Goal: Task Accomplishment & Management: Manage account settings

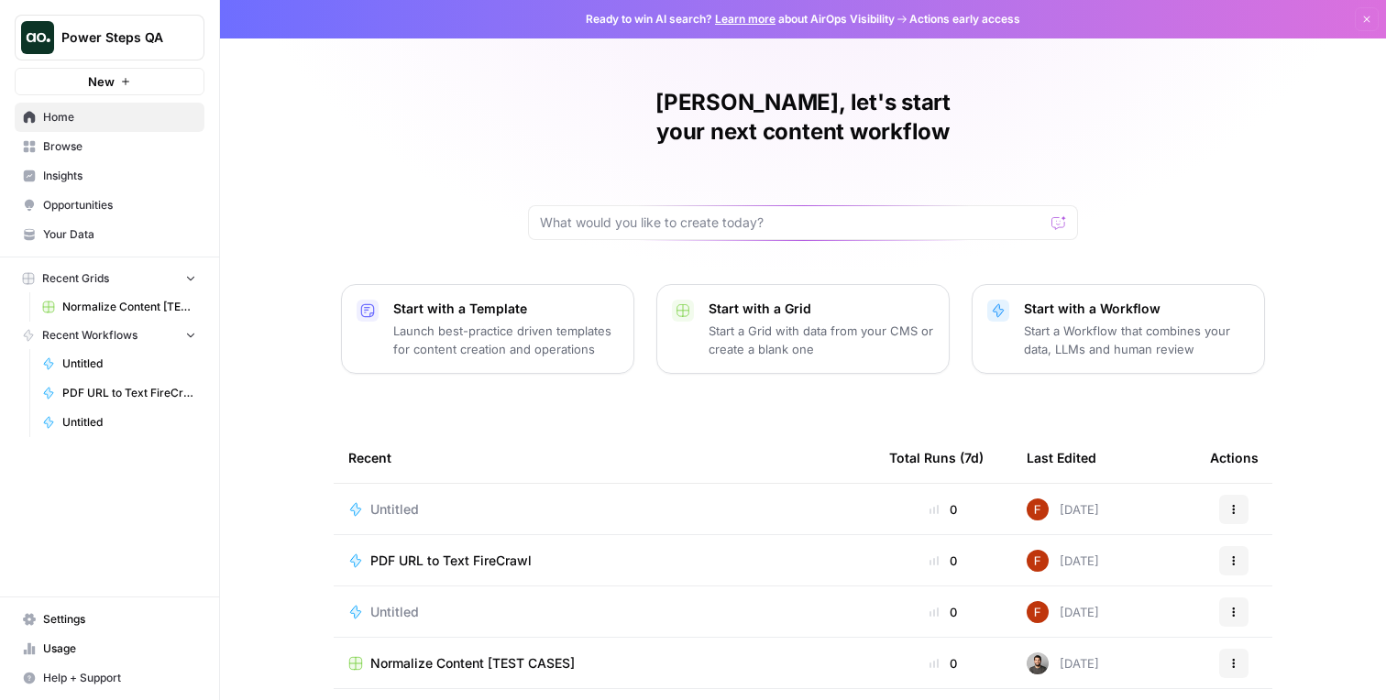
click at [134, 149] on span "Browse" at bounding box center [119, 146] width 153 height 17
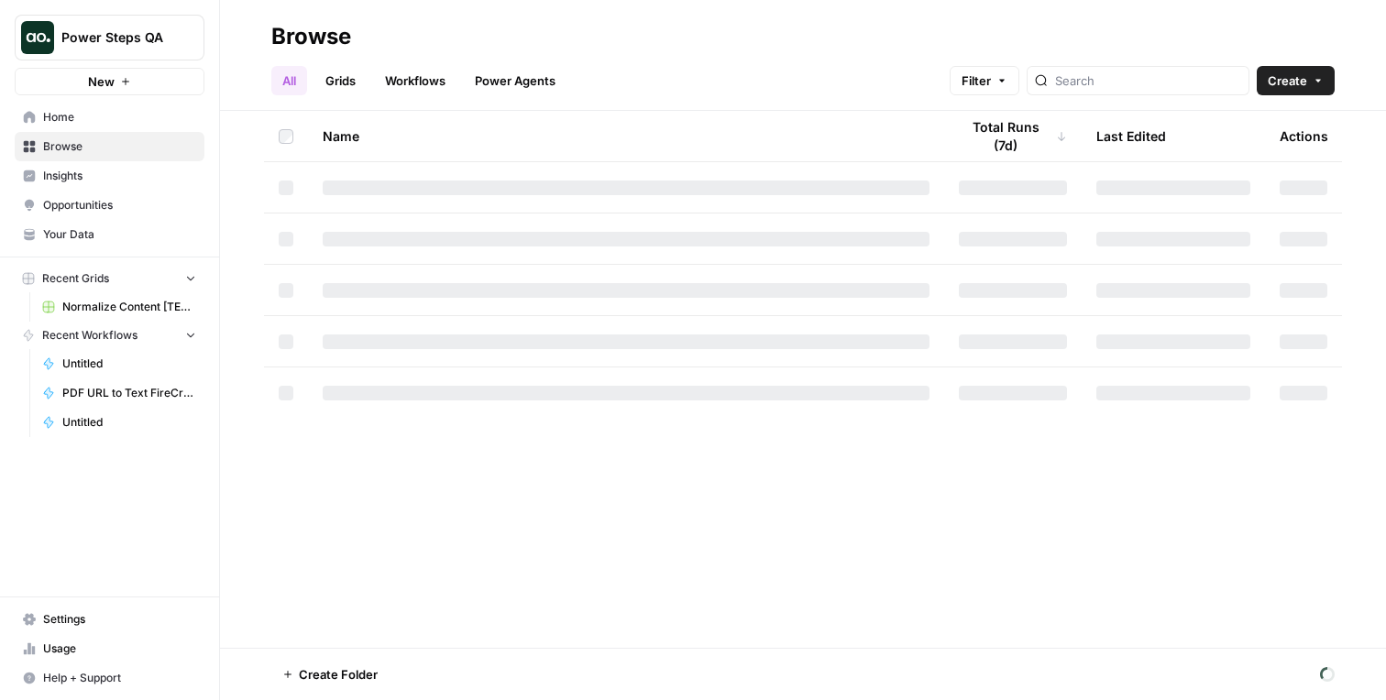
click at [129, 172] on span "Insights" at bounding box center [119, 176] width 153 height 17
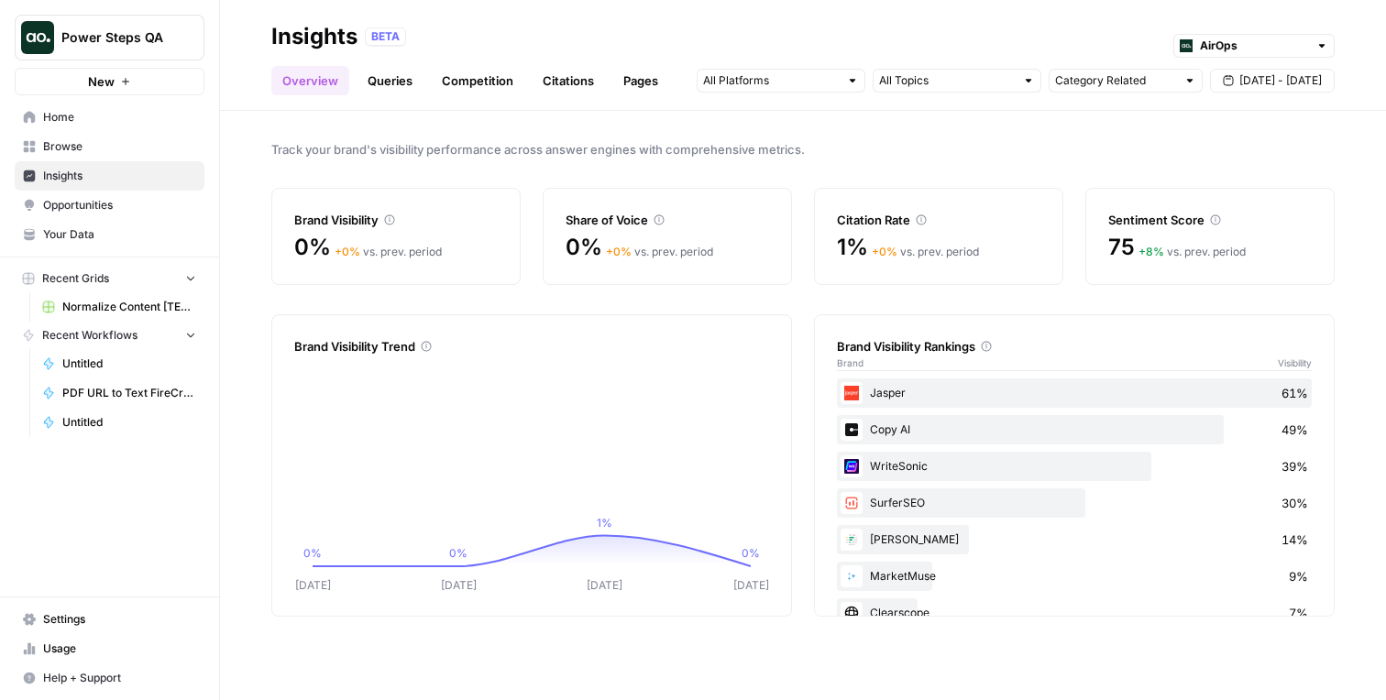
click at [402, 92] on link "Queries" at bounding box center [390, 80] width 67 height 29
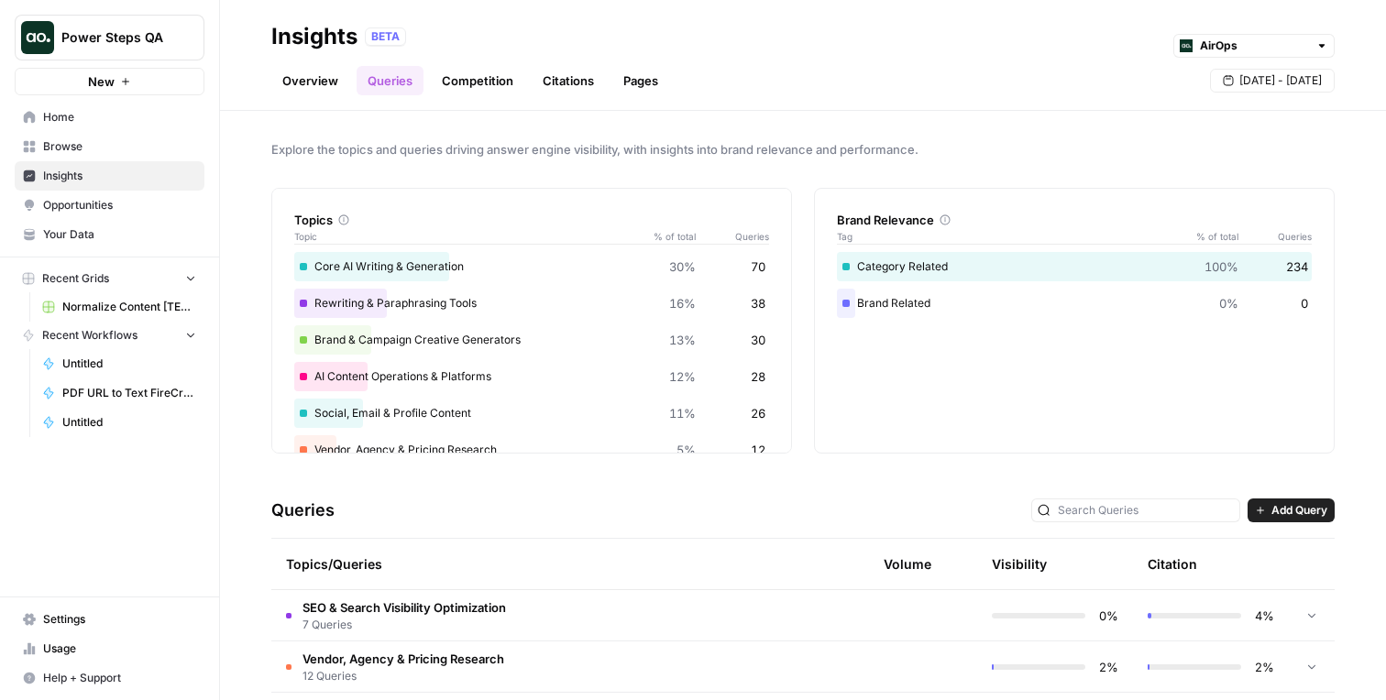
click at [149, 45] on span "Power Steps QA" at bounding box center [116, 37] width 111 height 18
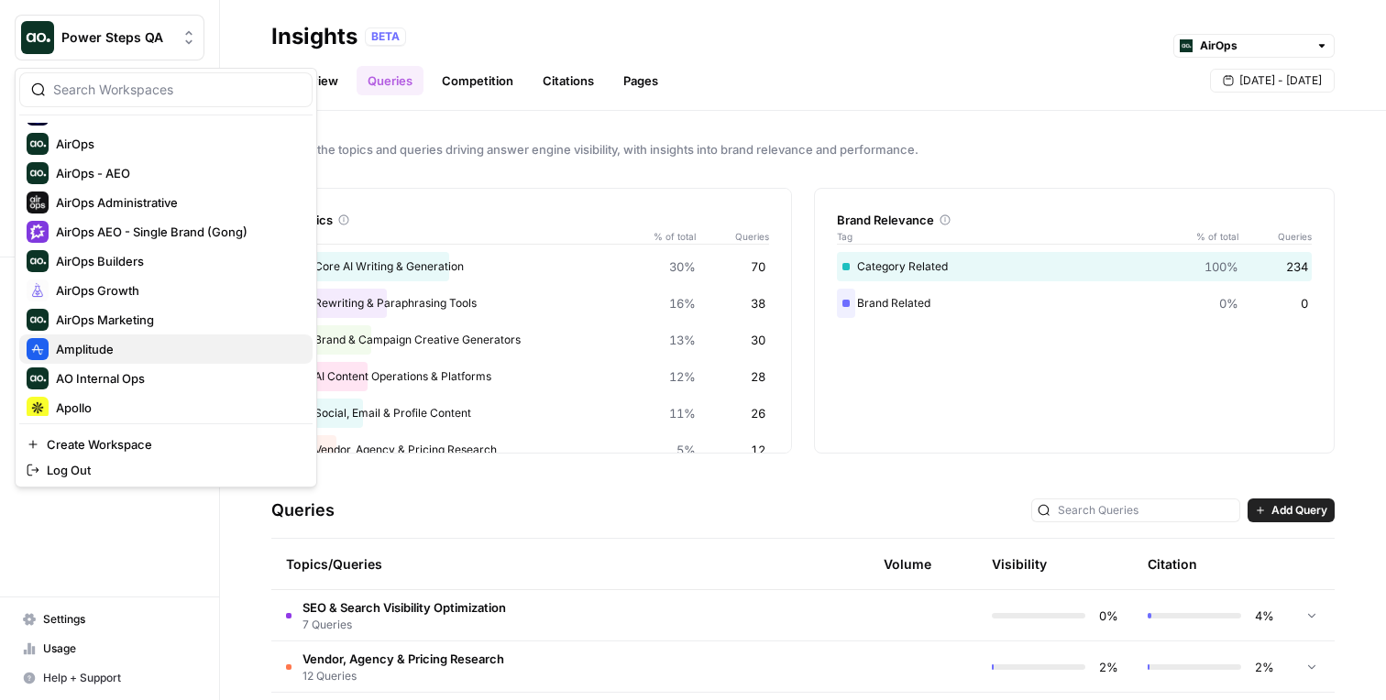
scroll to position [194, 0]
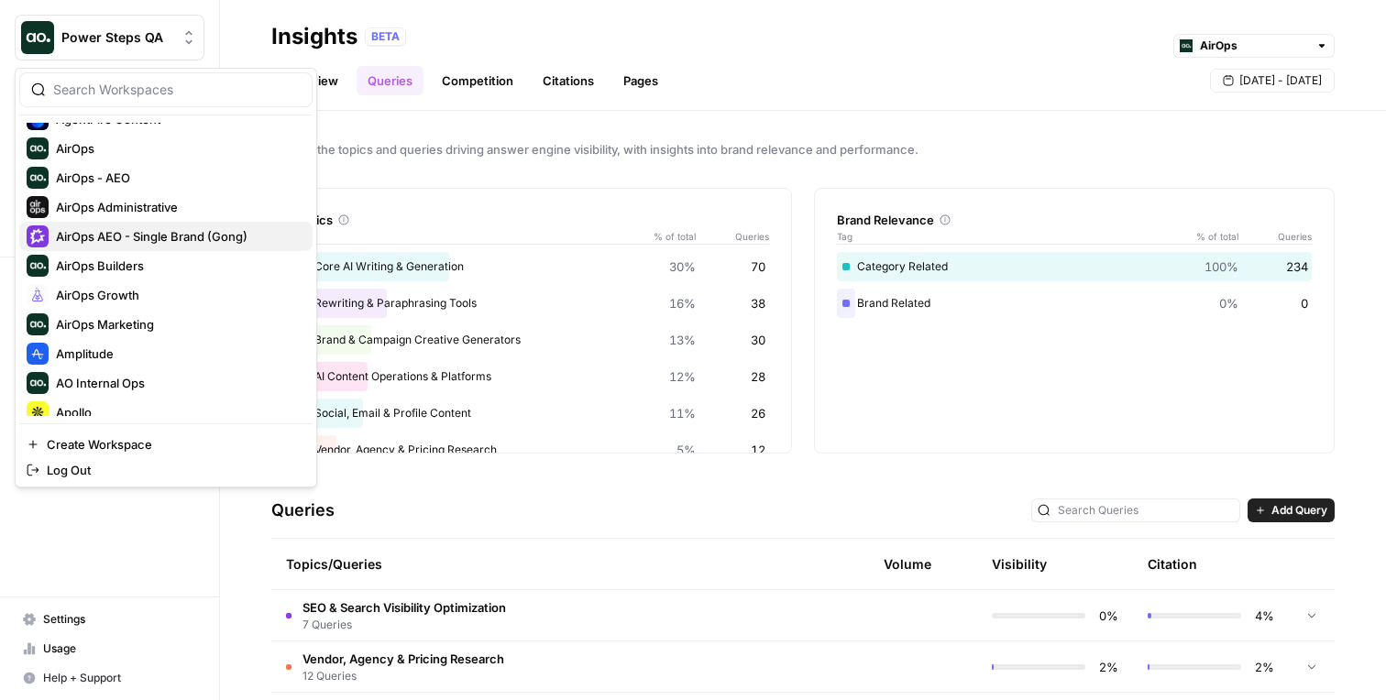
click at [160, 244] on span "AirOps AEO - Single Brand (Gong)" at bounding box center [177, 236] width 242 height 18
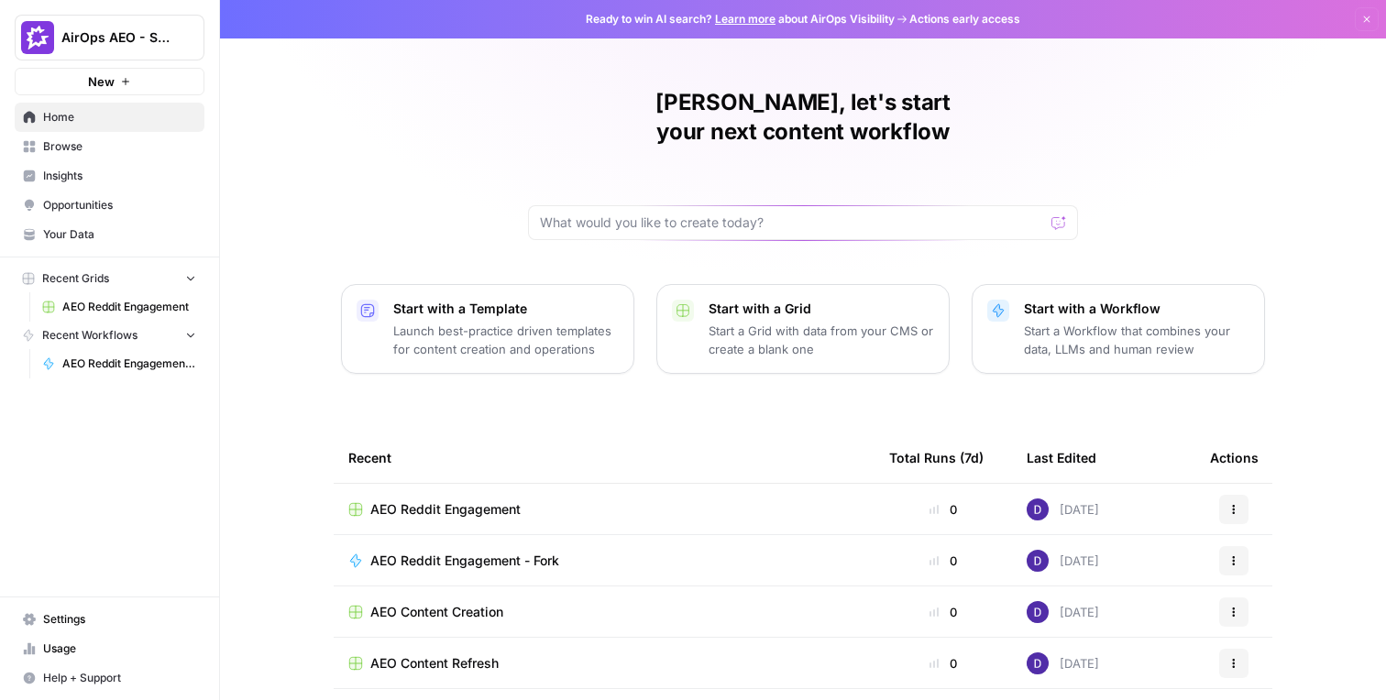
click at [94, 178] on span "Insights" at bounding box center [119, 176] width 153 height 17
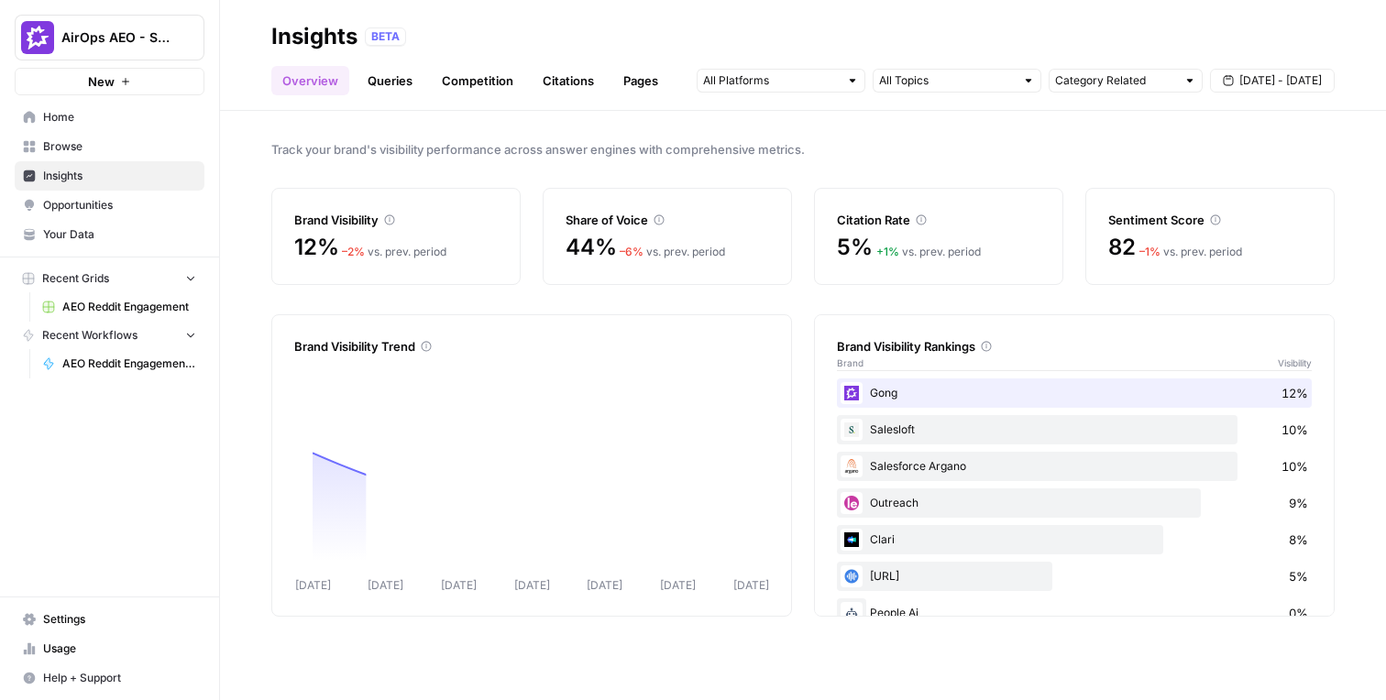
click at [358, 63] on div "Overview Queries Competition Citations Pages Category Related Sep 9 - Sep 15" at bounding box center [802, 73] width 1063 height 44
click at [377, 70] on link "Queries" at bounding box center [390, 80] width 67 height 29
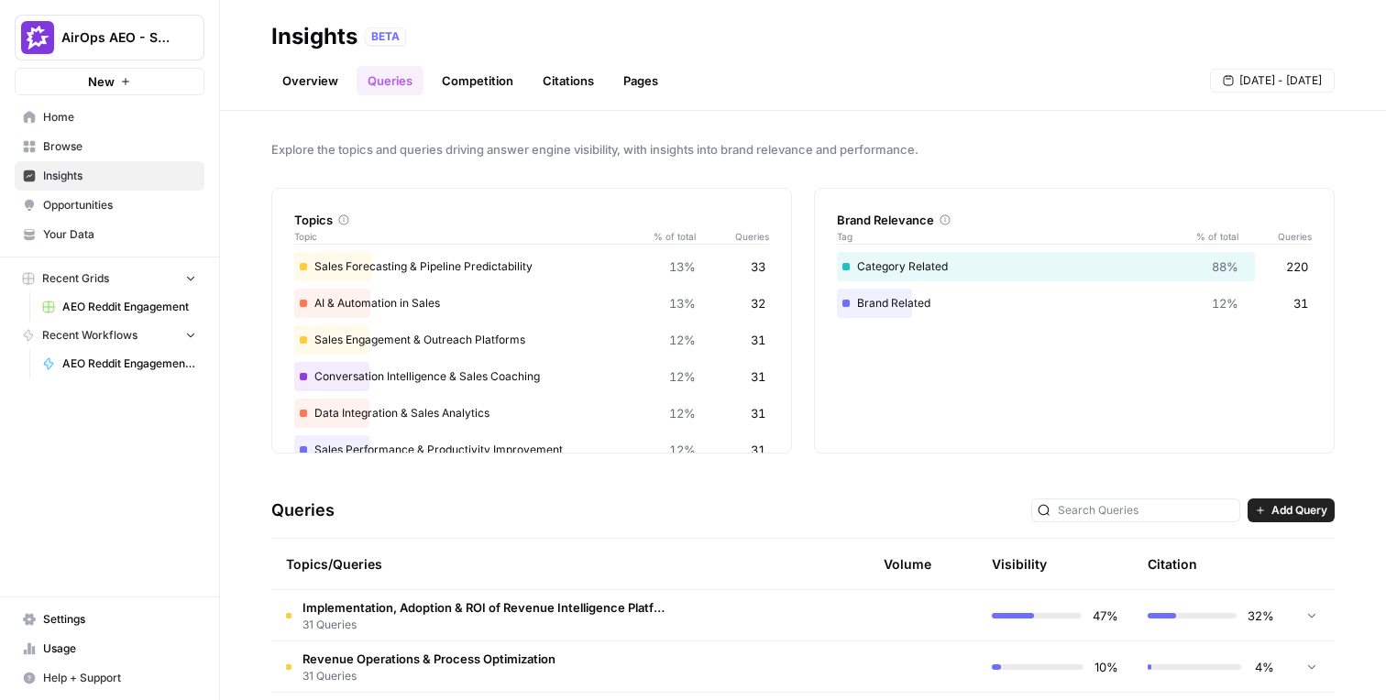
click at [1291, 500] on button "Add Query" at bounding box center [1291, 511] width 87 height 24
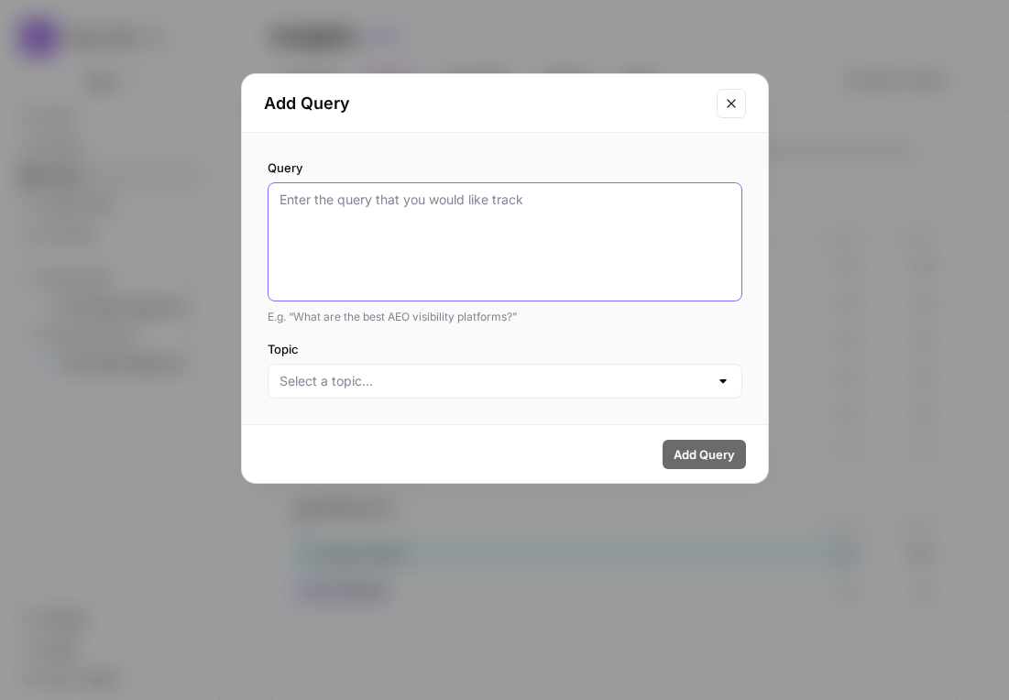
click at [381, 254] on textarea "Query" at bounding box center [505, 242] width 451 height 103
type textarea "test"
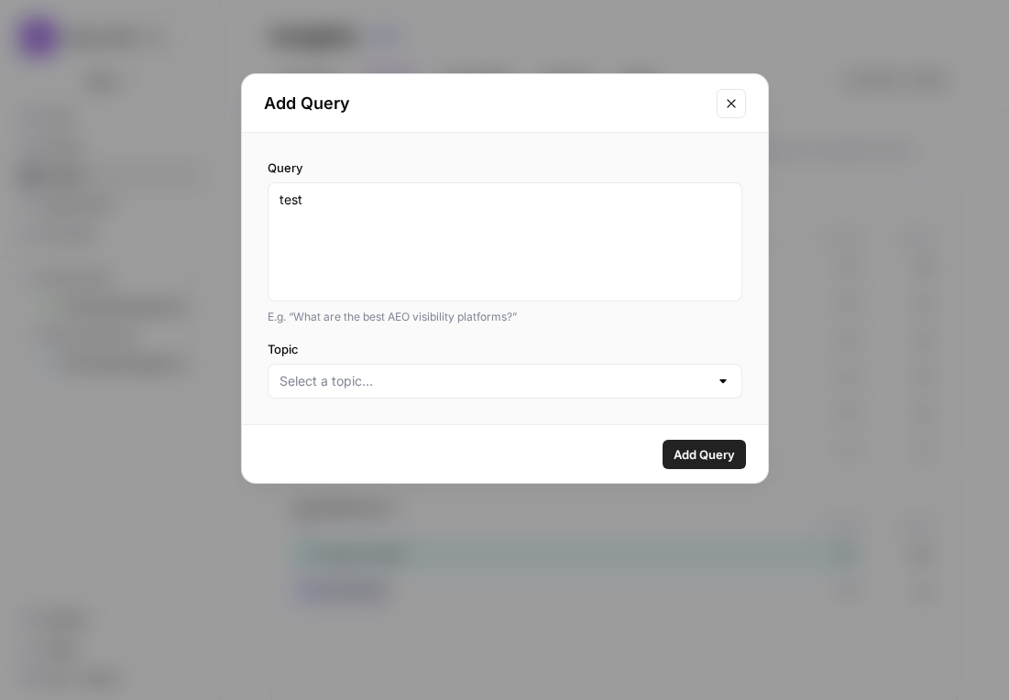
click at [413, 395] on div at bounding box center [505, 381] width 475 height 35
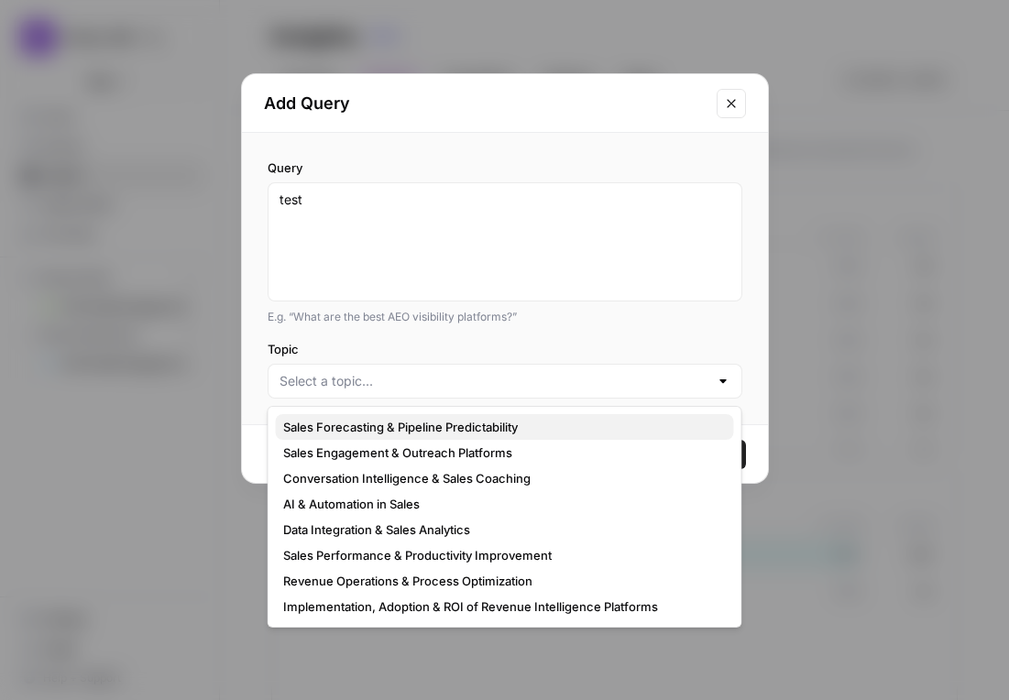
click at [407, 424] on span "Sales Forecasting & Pipeline Predictability" at bounding box center [501, 427] width 436 height 18
type input "Sales Forecasting & Pipeline Predictability"
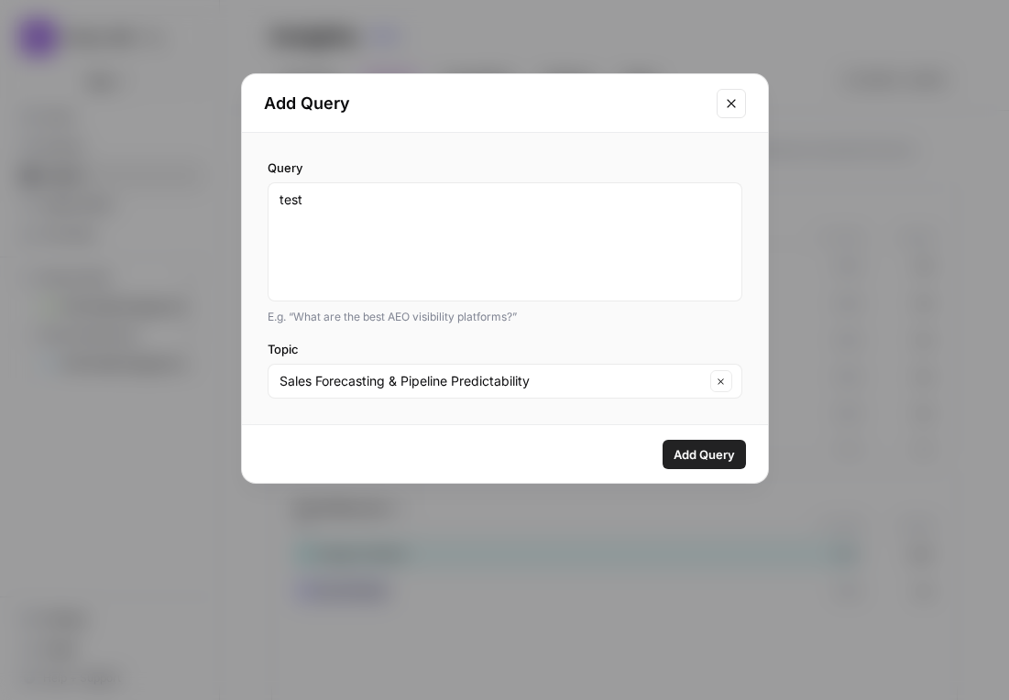
click at [705, 457] on span "Add Query" at bounding box center [704, 455] width 61 height 18
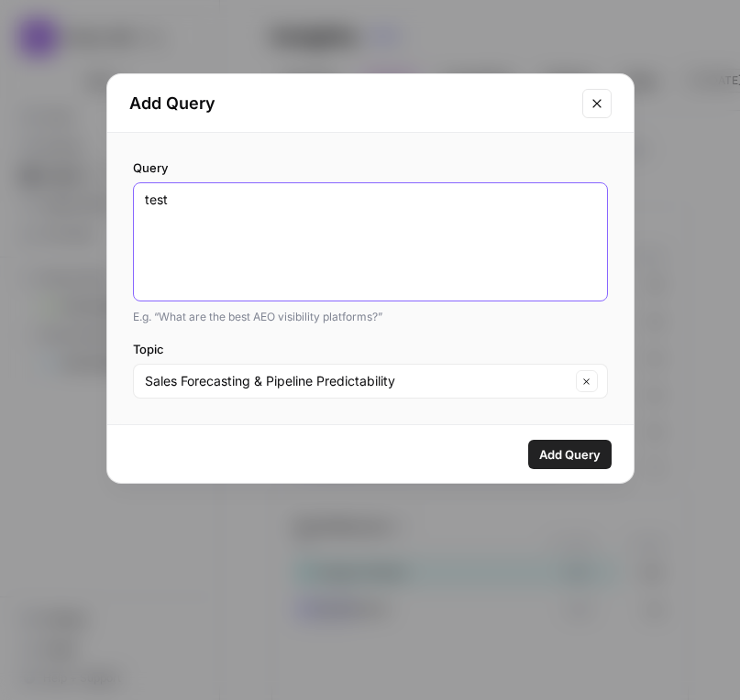
click at [379, 212] on textarea "test" at bounding box center [370, 242] width 451 height 103
type textarea "testsadsds"
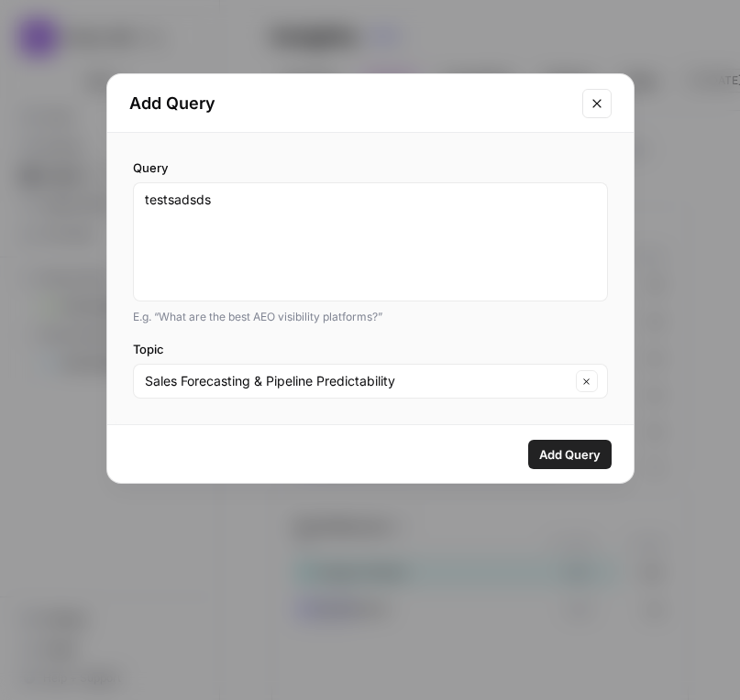
click at [571, 454] on span "Add Query" at bounding box center [569, 455] width 61 height 18
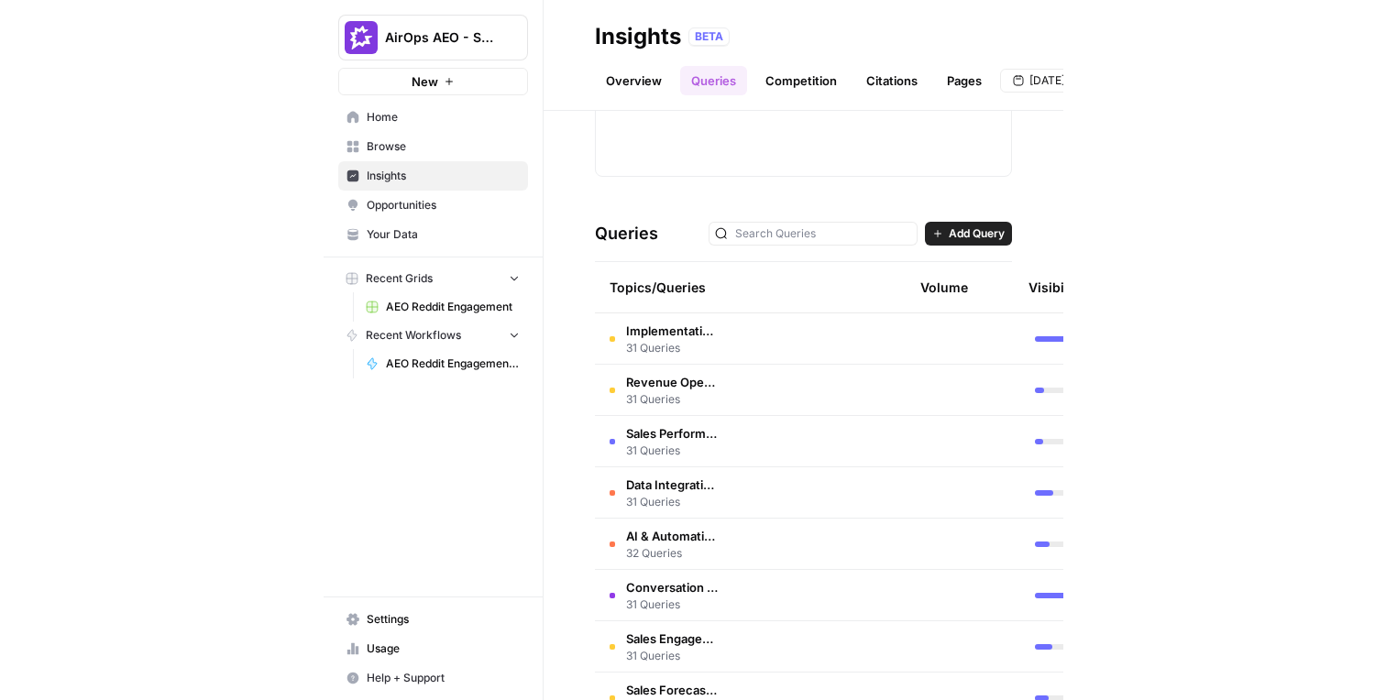
scroll to position [277, 0]
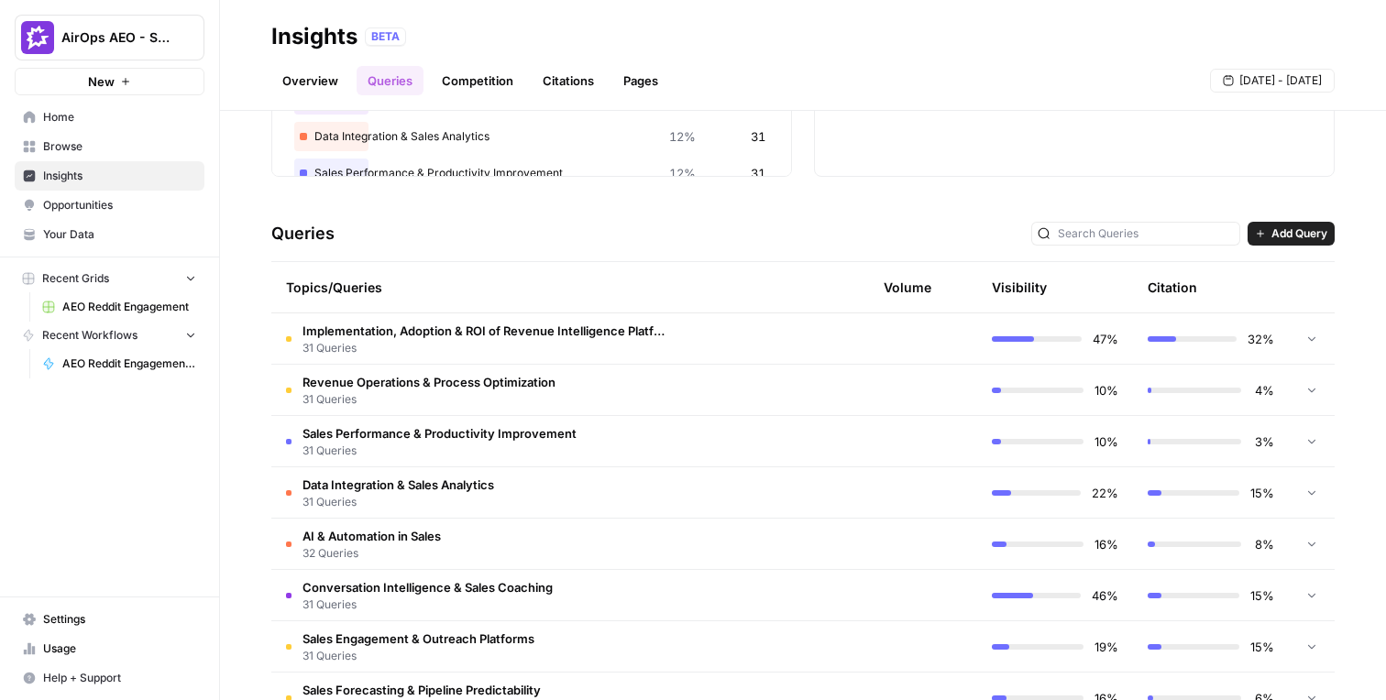
click at [501, 337] on span "Implementation, Adoption & ROI of Revenue Intelligence Platforms" at bounding box center [486, 331] width 367 height 18
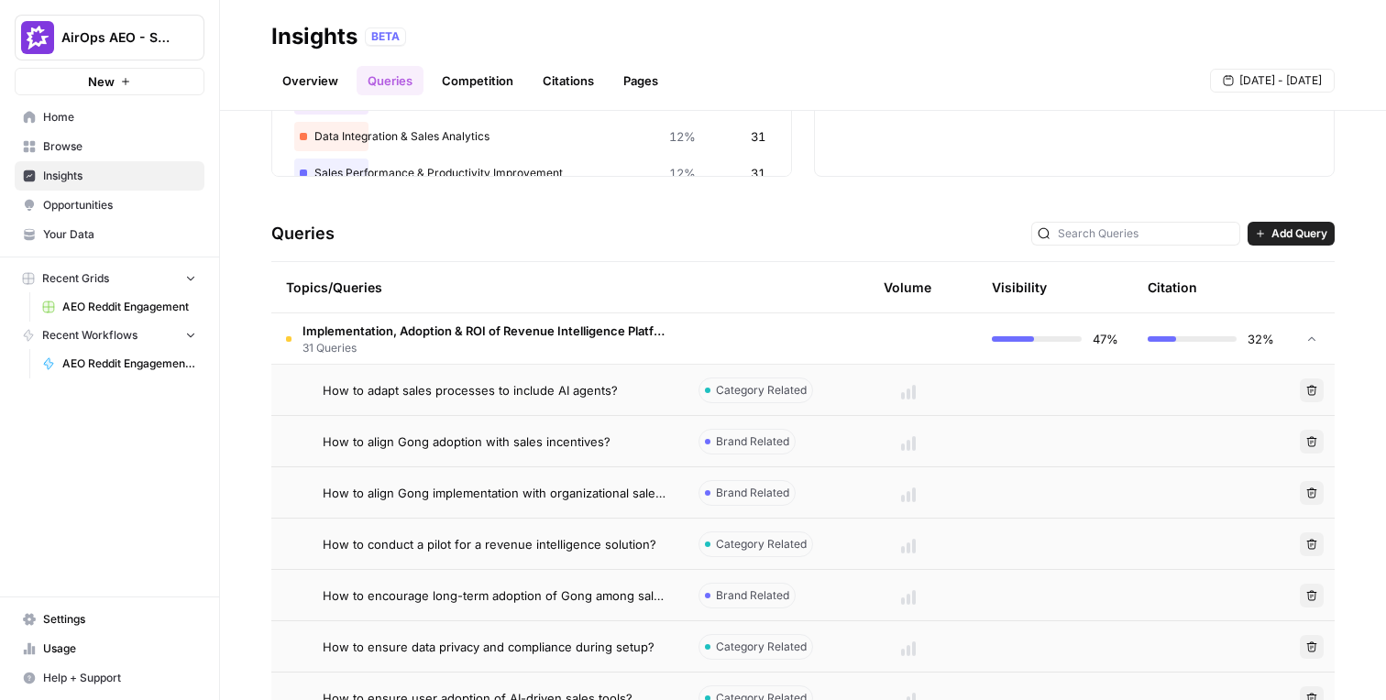
click at [1274, 247] on div "Queries Add Query" at bounding box center [802, 234] width 1063 height 56
click at [1274, 229] on span "Add Query" at bounding box center [1299, 234] width 56 height 17
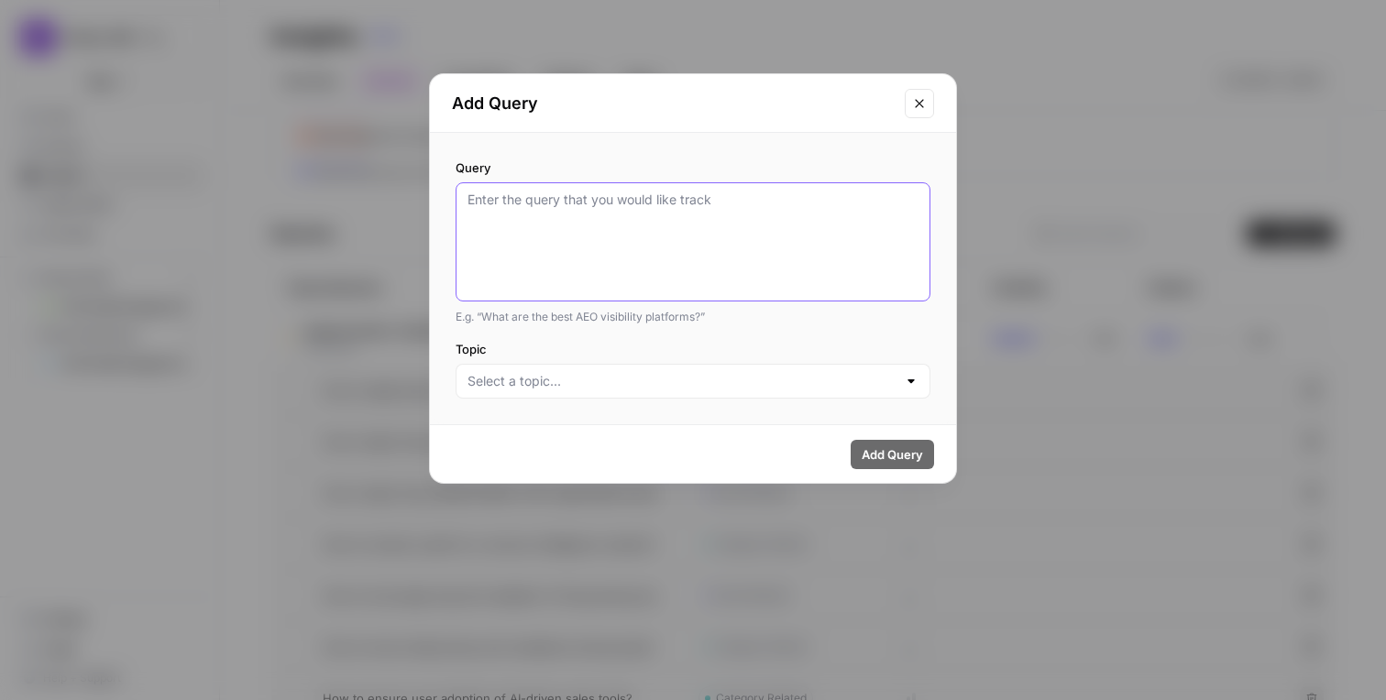
click at [739, 248] on textarea "Query" at bounding box center [693, 242] width 451 height 103
type textarea "hola"
click at [650, 389] on input "Topic" at bounding box center [682, 381] width 429 height 18
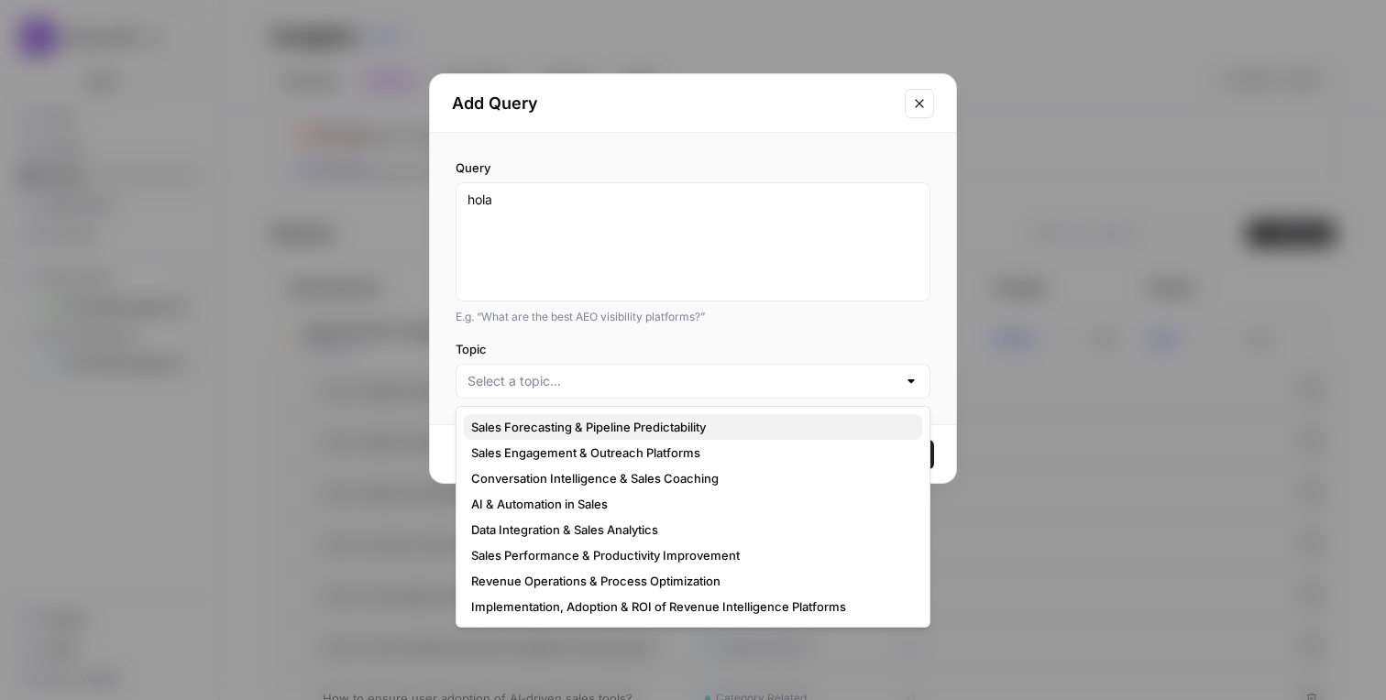
click at [627, 425] on span "Sales Forecasting & Pipeline Predictability" at bounding box center [689, 427] width 436 height 18
type input "Sales Forecasting & Pipeline Predictability"
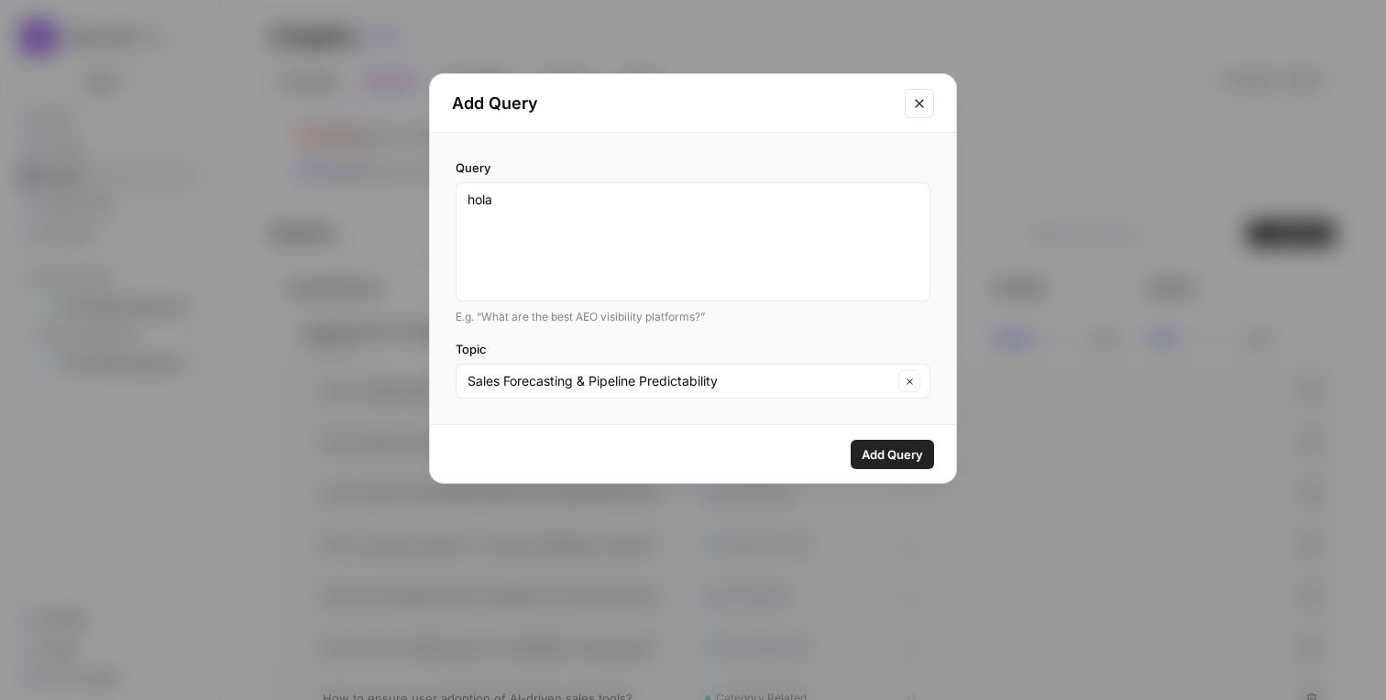
click at [896, 442] on button "Add Query" at bounding box center [892, 454] width 83 height 29
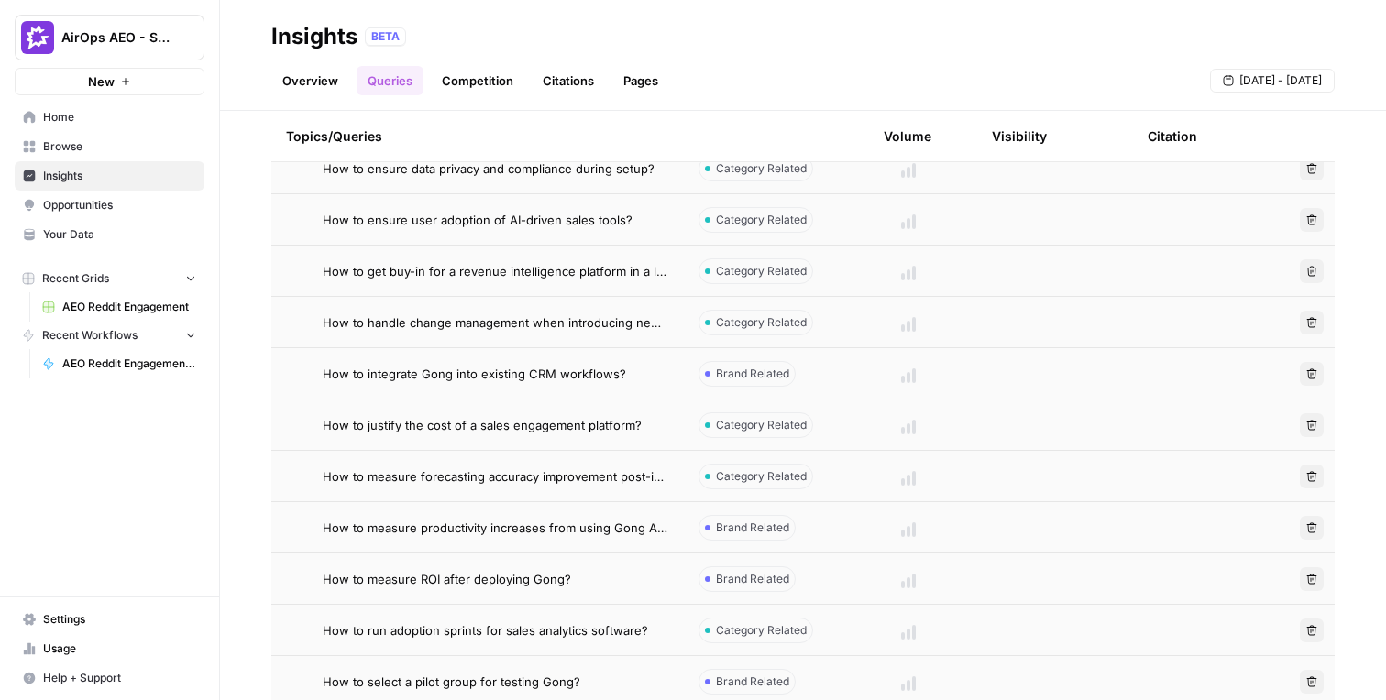
scroll to position [716, 0]
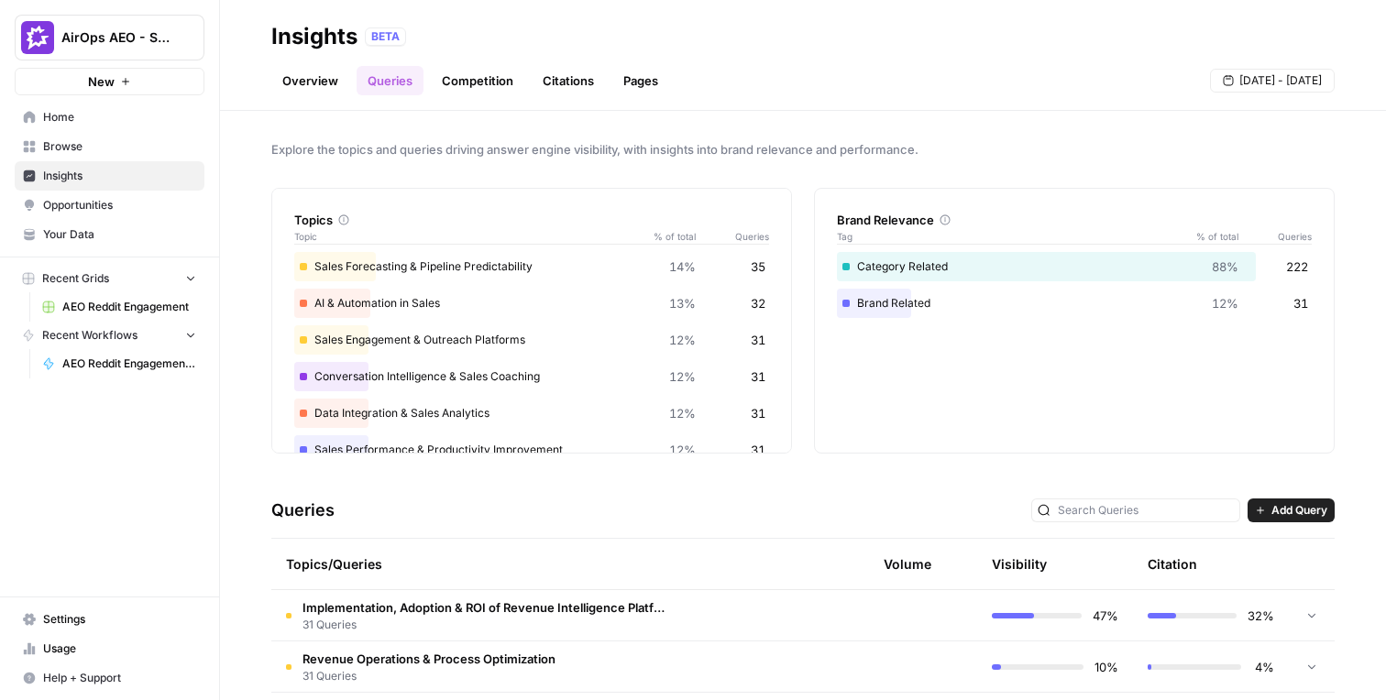
click at [515, 612] on span "Implementation, Adoption & ROI of Revenue Intelligence Platforms" at bounding box center [486, 608] width 367 height 18
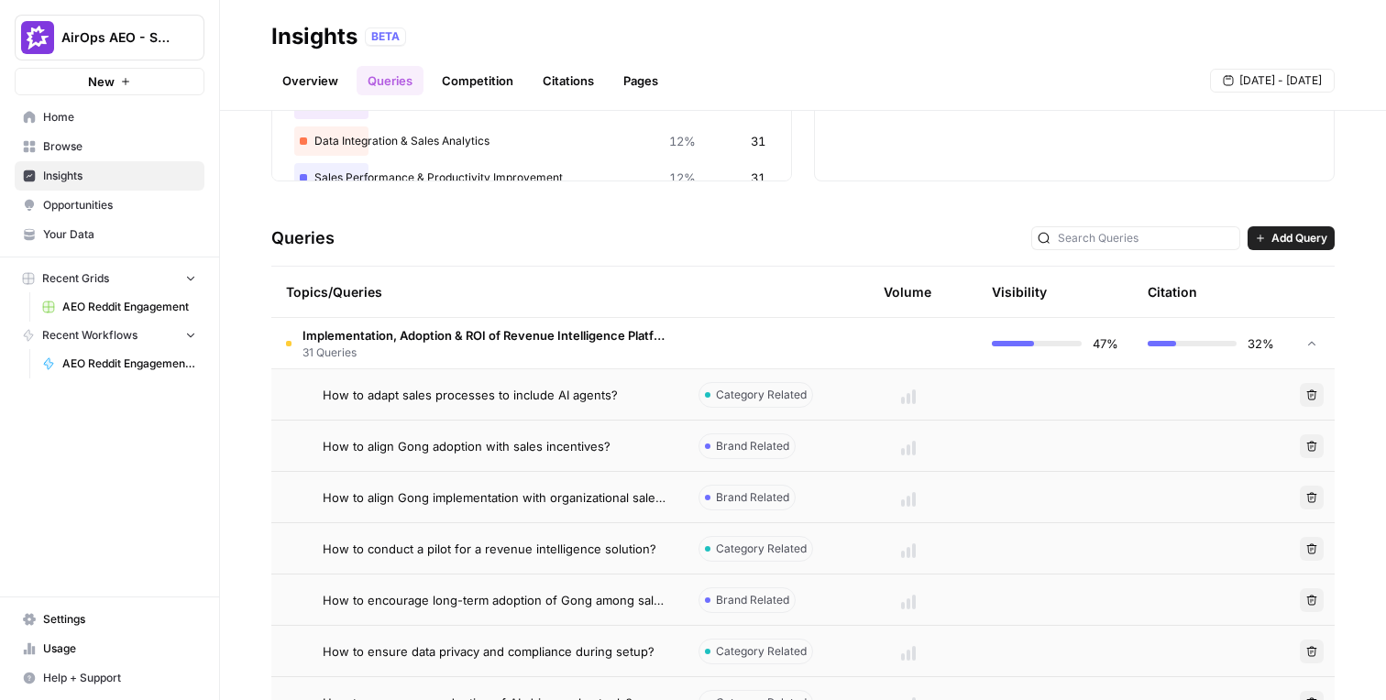
scroll to position [99, 0]
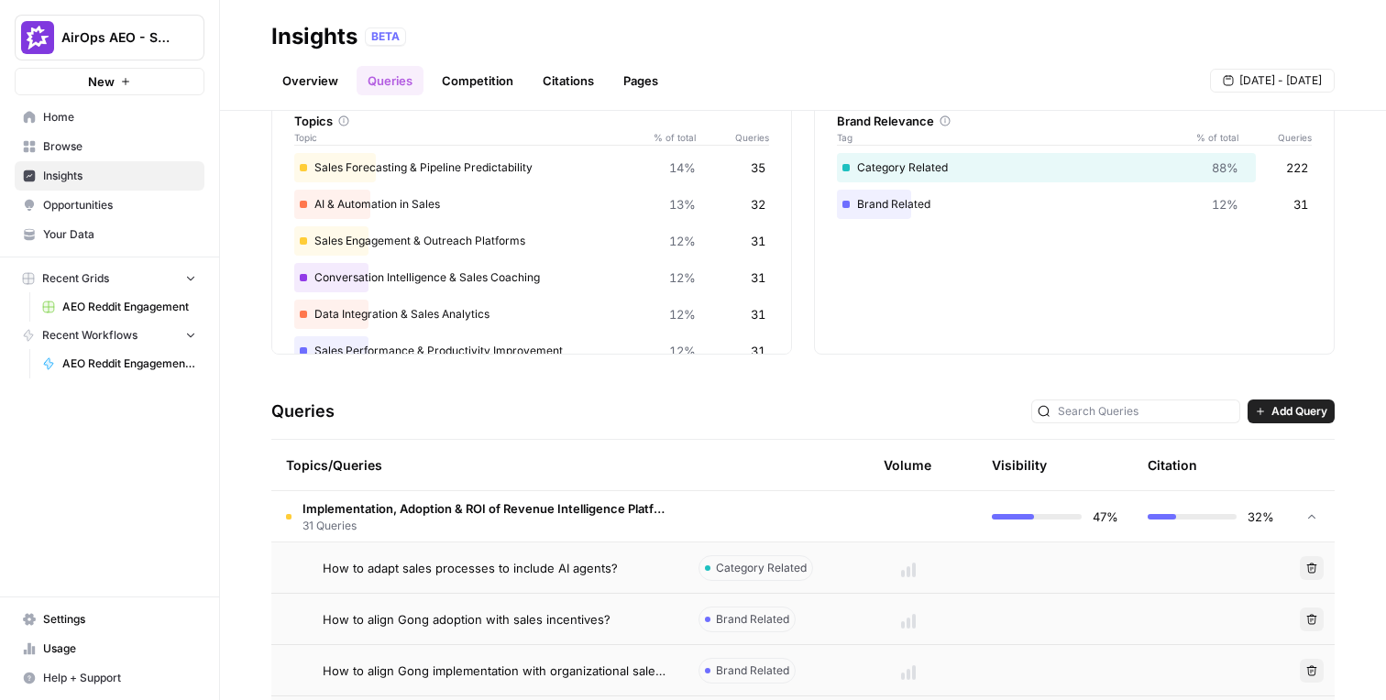
click at [538, 522] on span "31 Queries" at bounding box center [486, 526] width 367 height 17
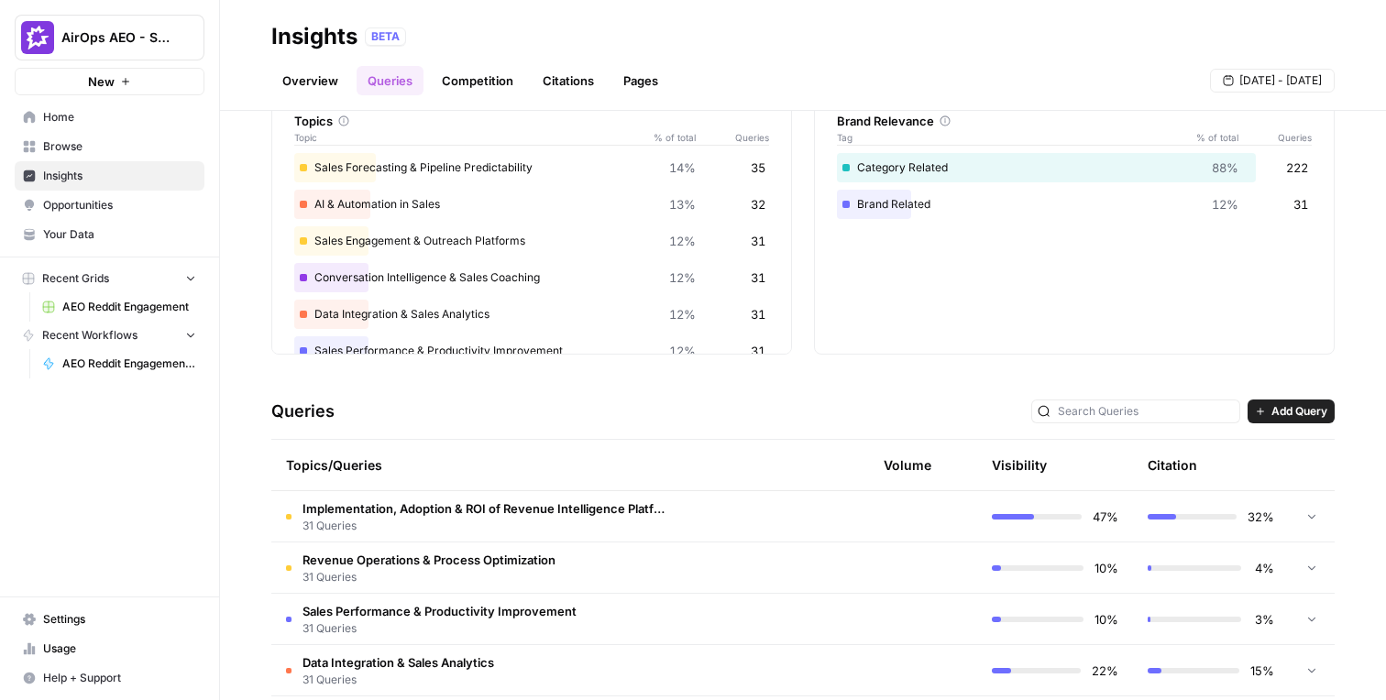
click at [1271, 403] on span "Add Query" at bounding box center [1299, 411] width 56 height 17
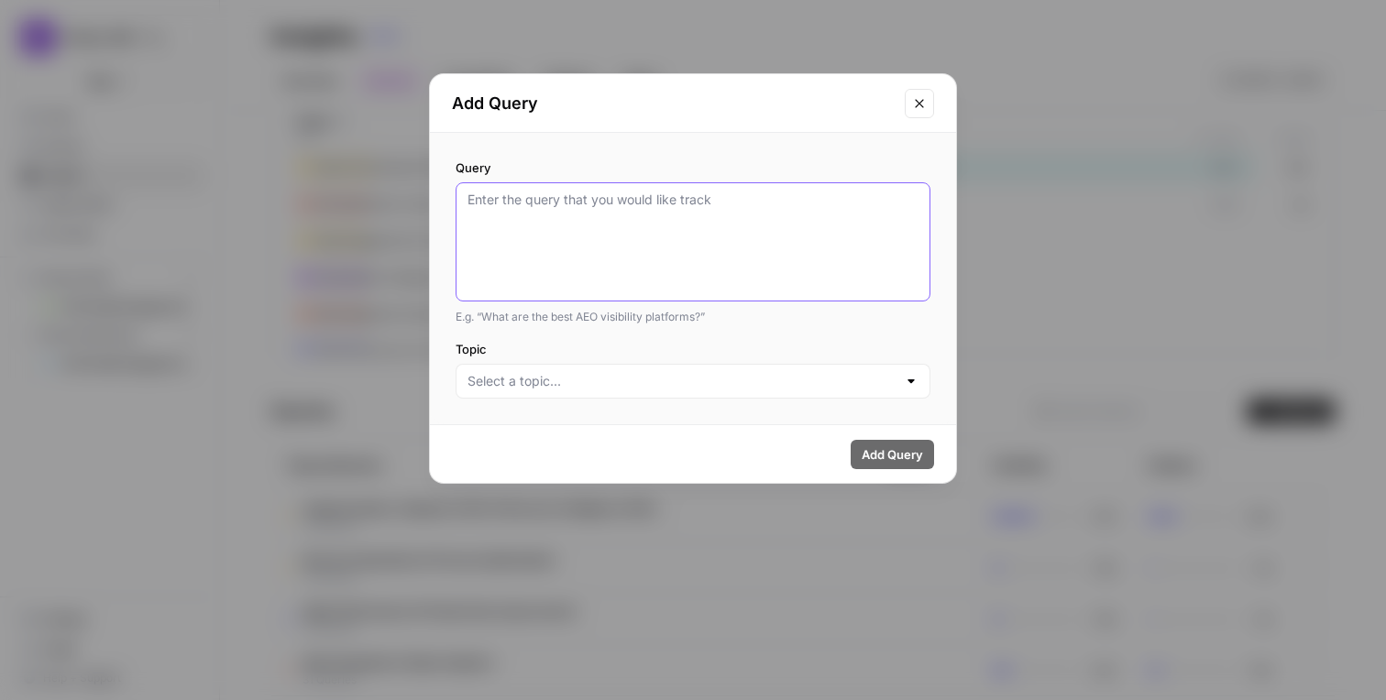
click at [698, 215] on textarea "Query" at bounding box center [693, 242] width 451 height 103
type textarea "hola"
click at [567, 381] on input "Topic" at bounding box center [682, 381] width 429 height 18
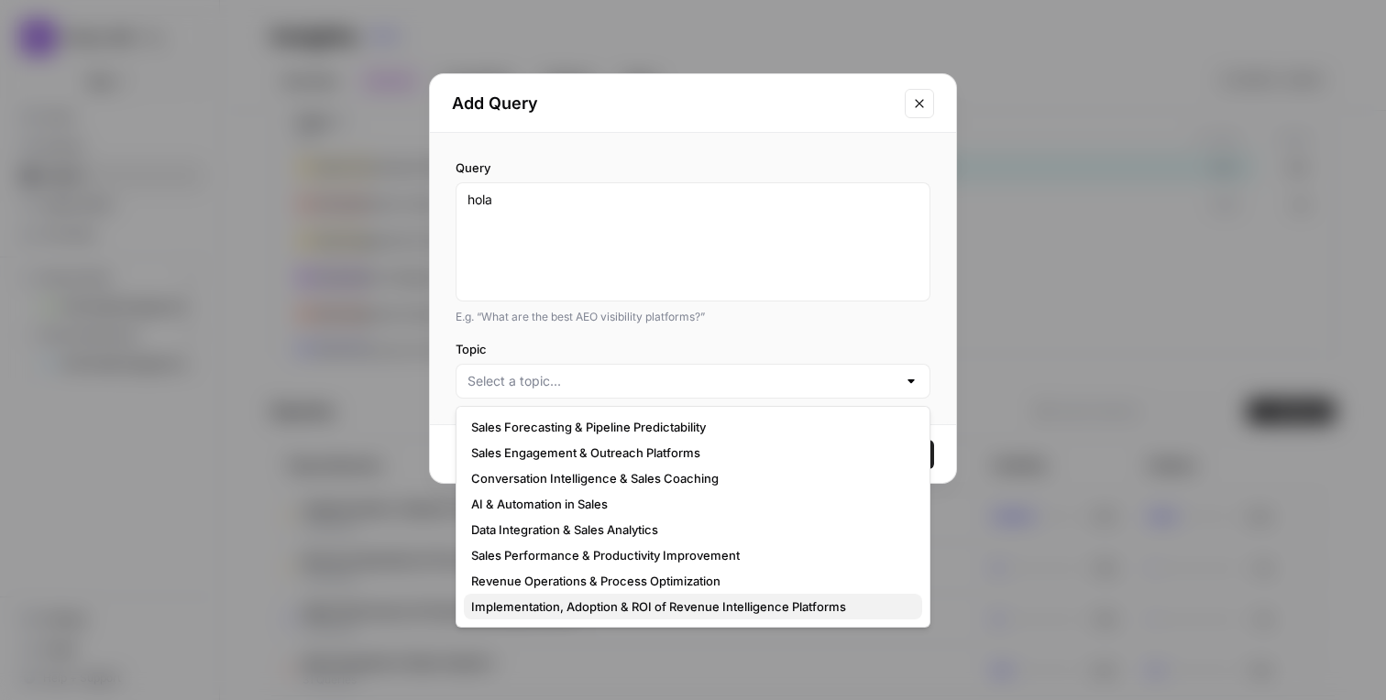
click at [561, 600] on span "Implementation, Adoption & ROI of Revenue Intelligence Platforms" at bounding box center [689, 607] width 436 height 18
type input "Implementation, Adoption & ROI of Revenue Intelligence Platforms"
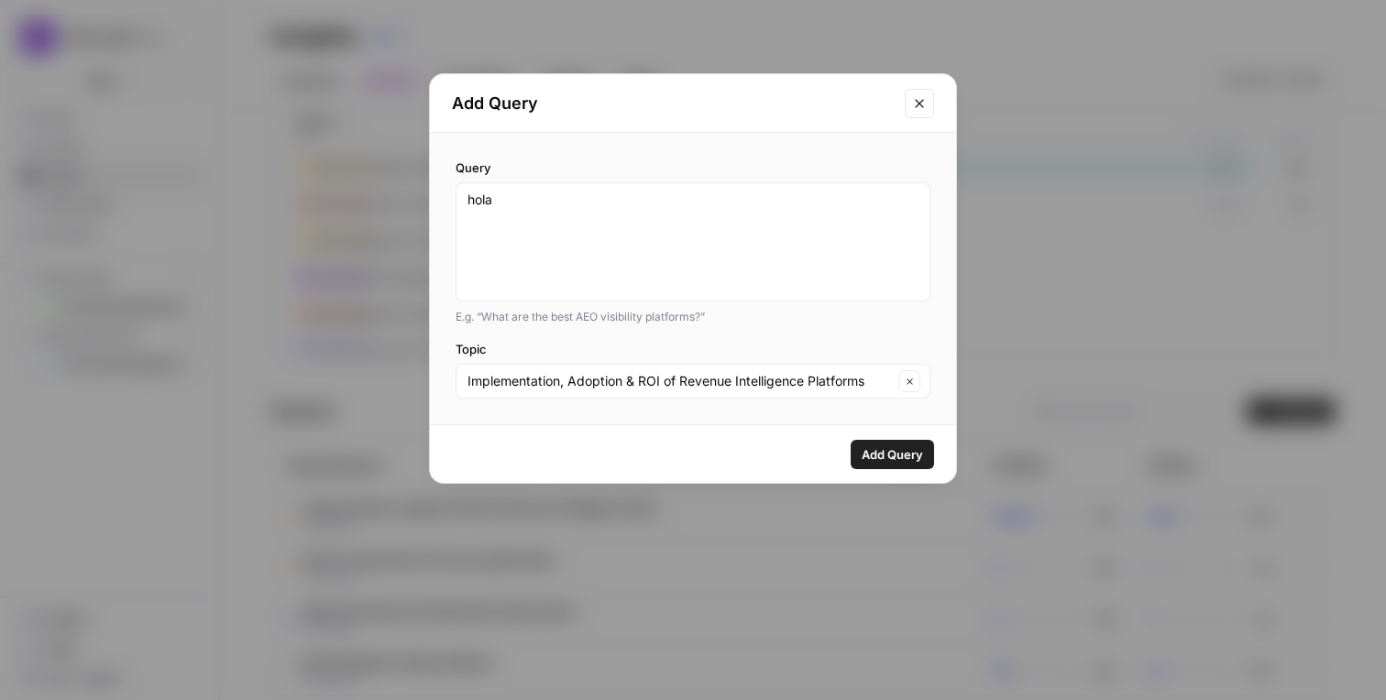
click at [897, 458] on span "Add Query" at bounding box center [892, 455] width 61 height 18
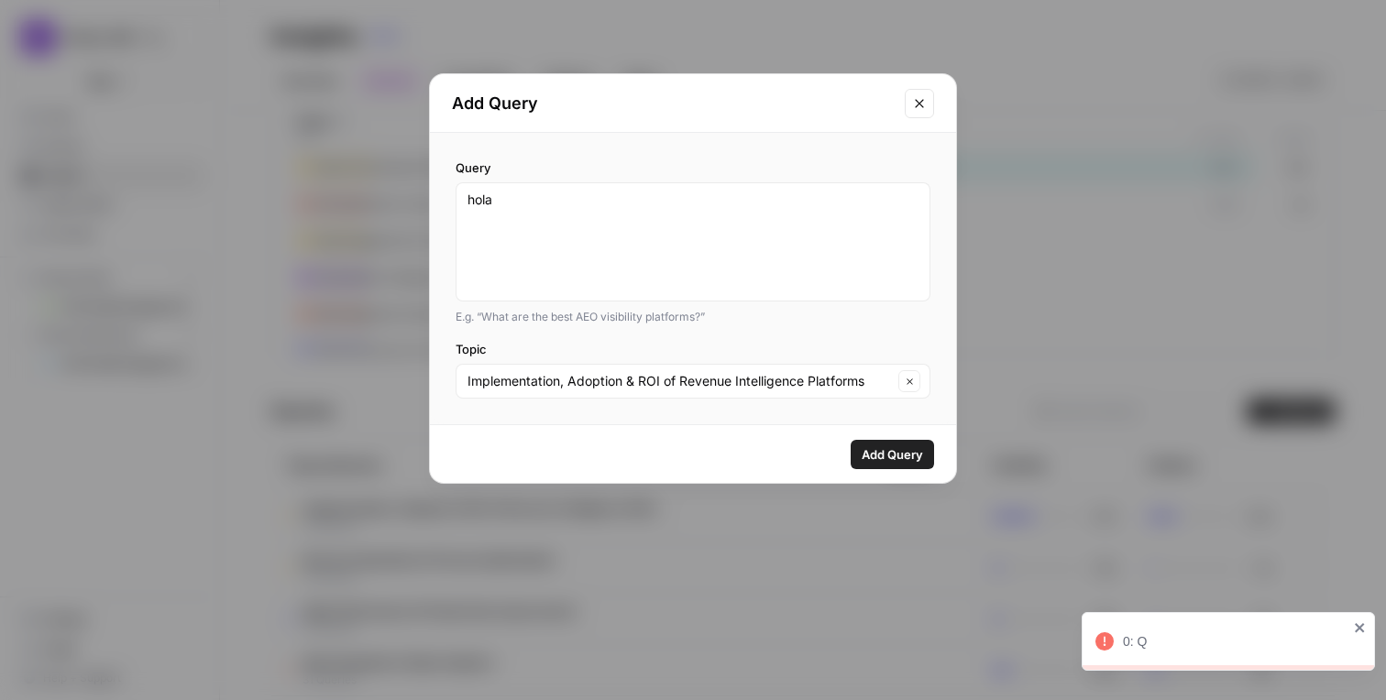
click at [923, 100] on icon "Close modal" at bounding box center [919, 103] width 15 height 15
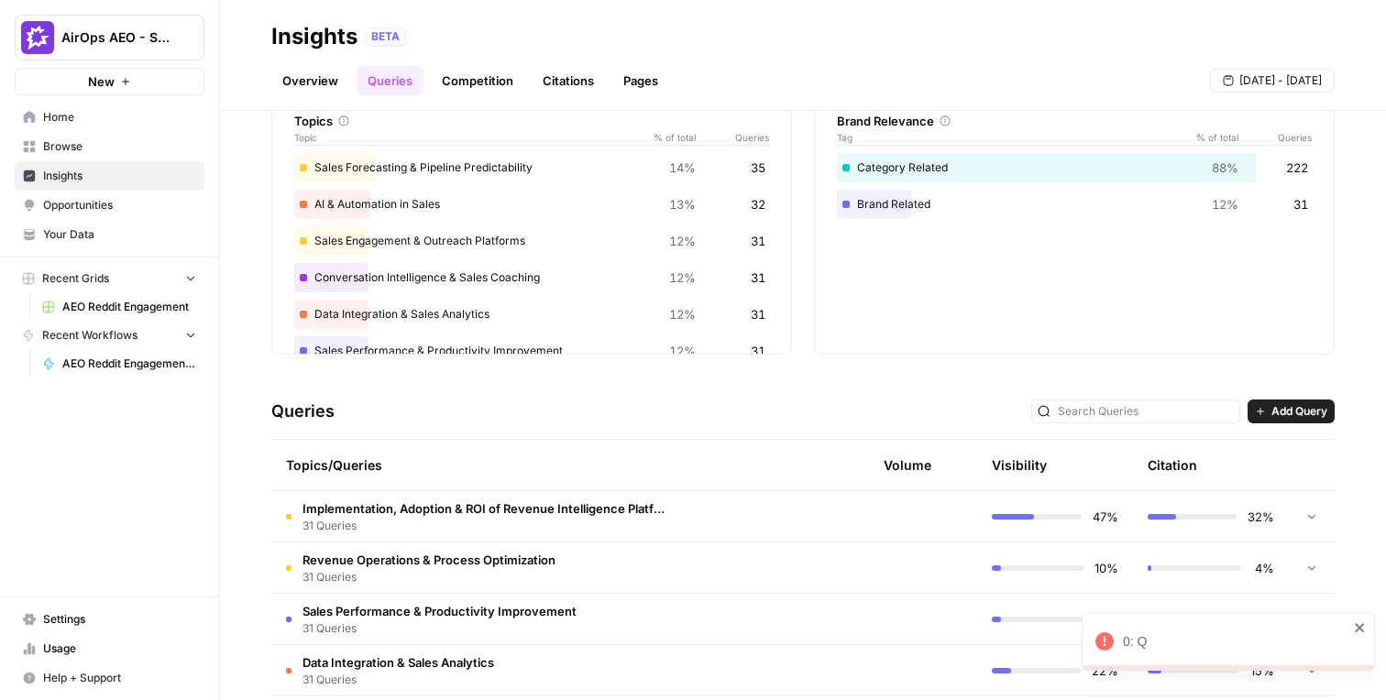
click at [445, 523] on span "31 Queries" at bounding box center [486, 526] width 367 height 17
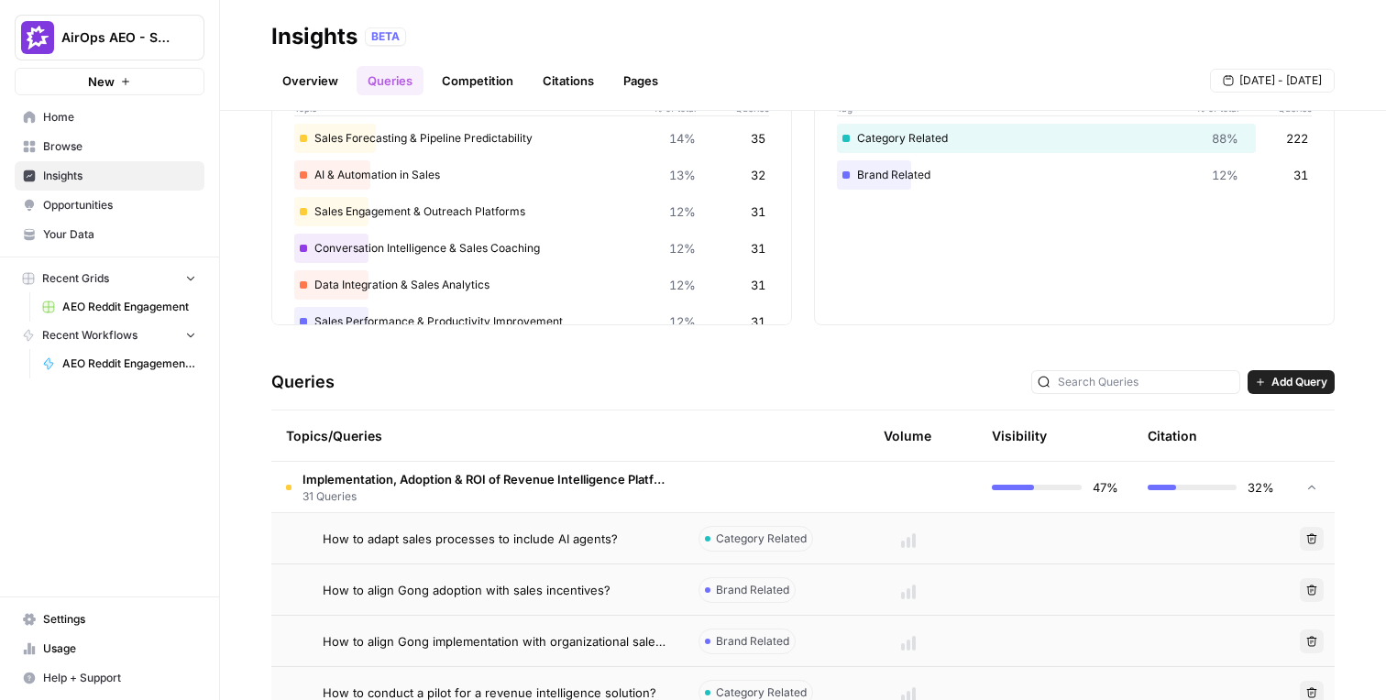
scroll to position [87, 0]
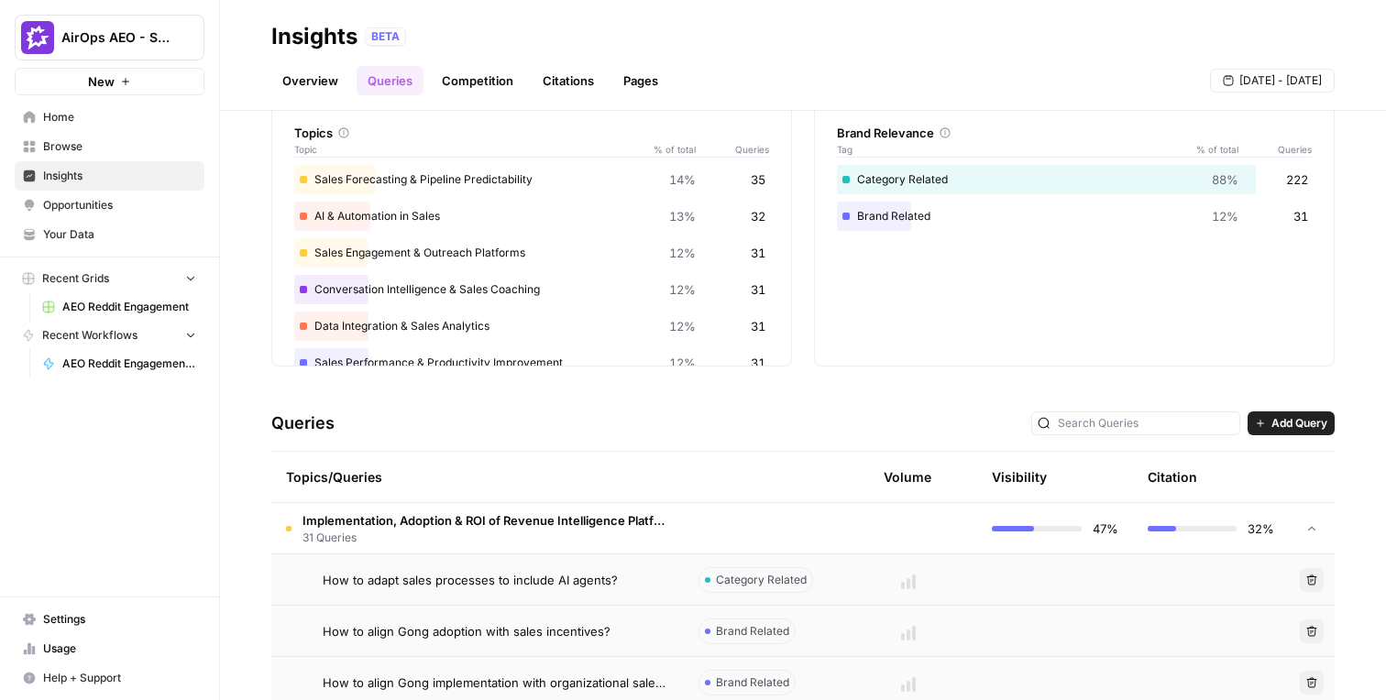
click at [1285, 427] on span "Add Query" at bounding box center [1299, 423] width 56 height 17
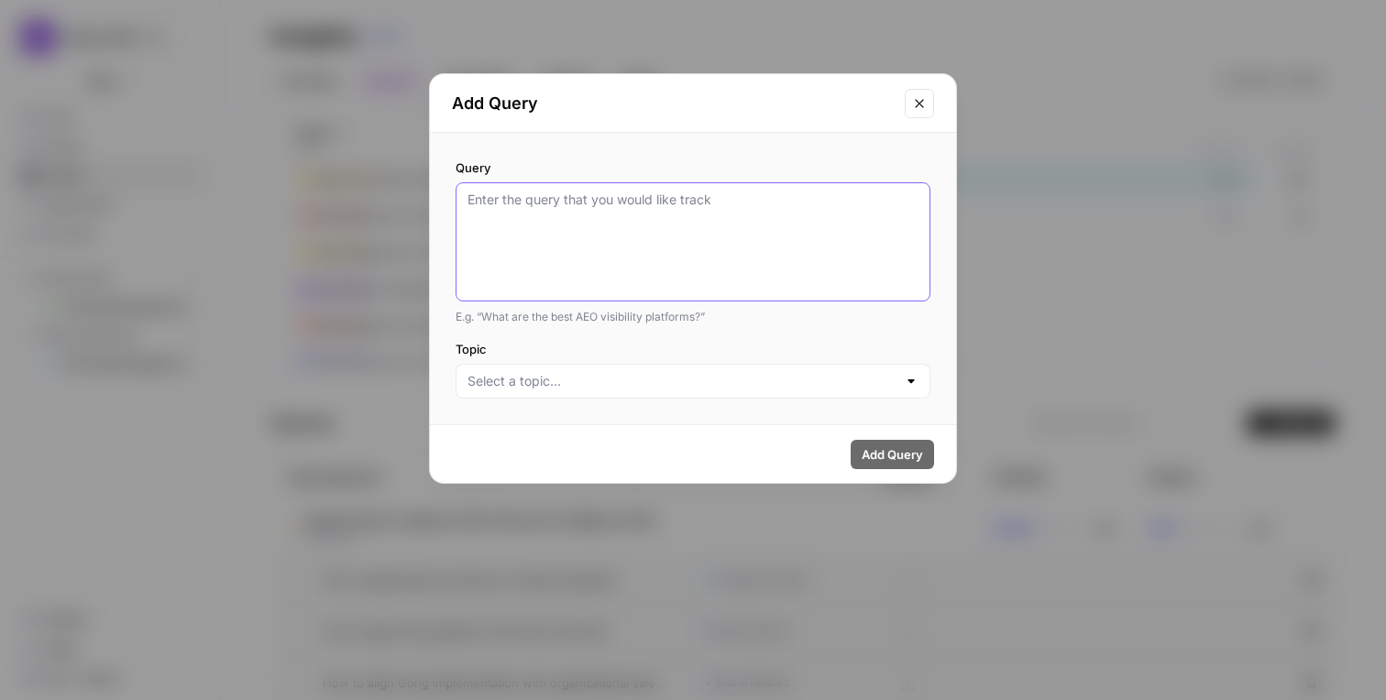
click at [699, 220] on textarea "Query" at bounding box center [693, 242] width 451 height 103
type textarea "chau"
click at [644, 394] on div at bounding box center [693, 381] width 475 height 35
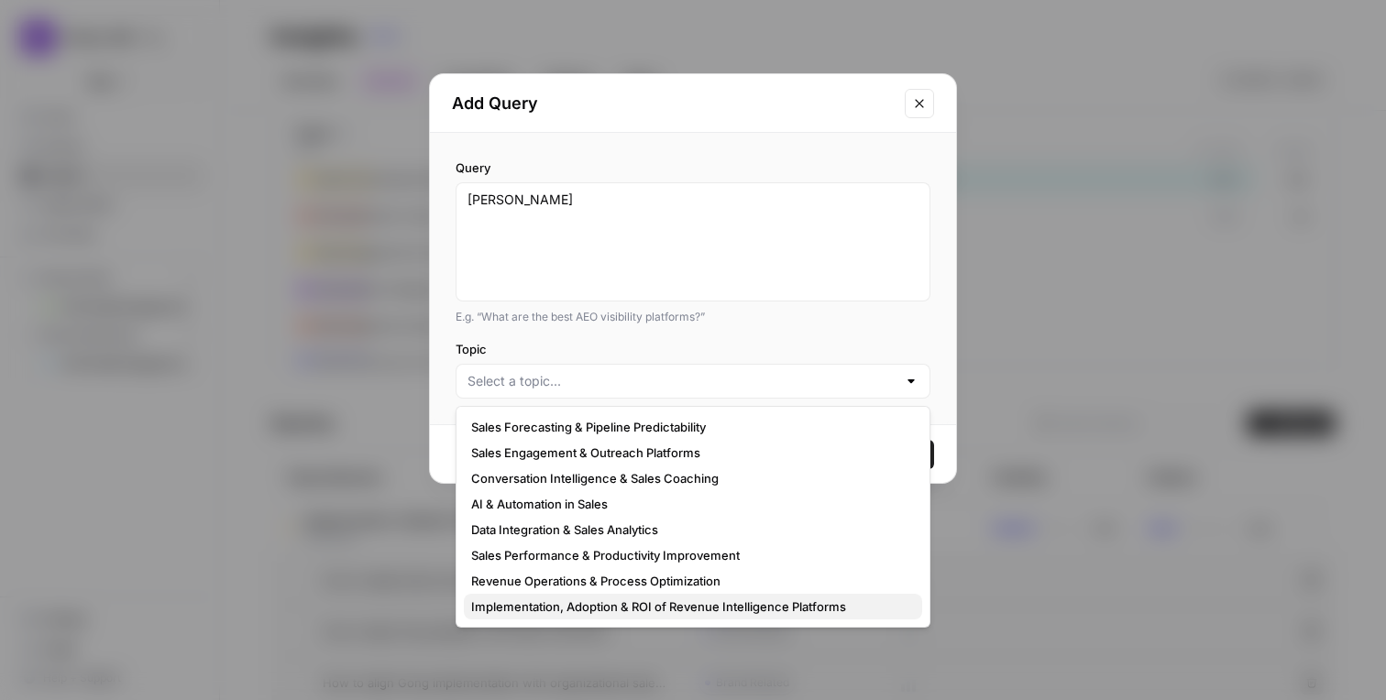
click at [610, 608] on span "Implementation, Adoption & ROI of Revenue Intelligence Platforms" at bounding box center [689, 607] width 436 height 18
type input "Implementation, Adoption & ROI of Revenue Intelligence Platforms"
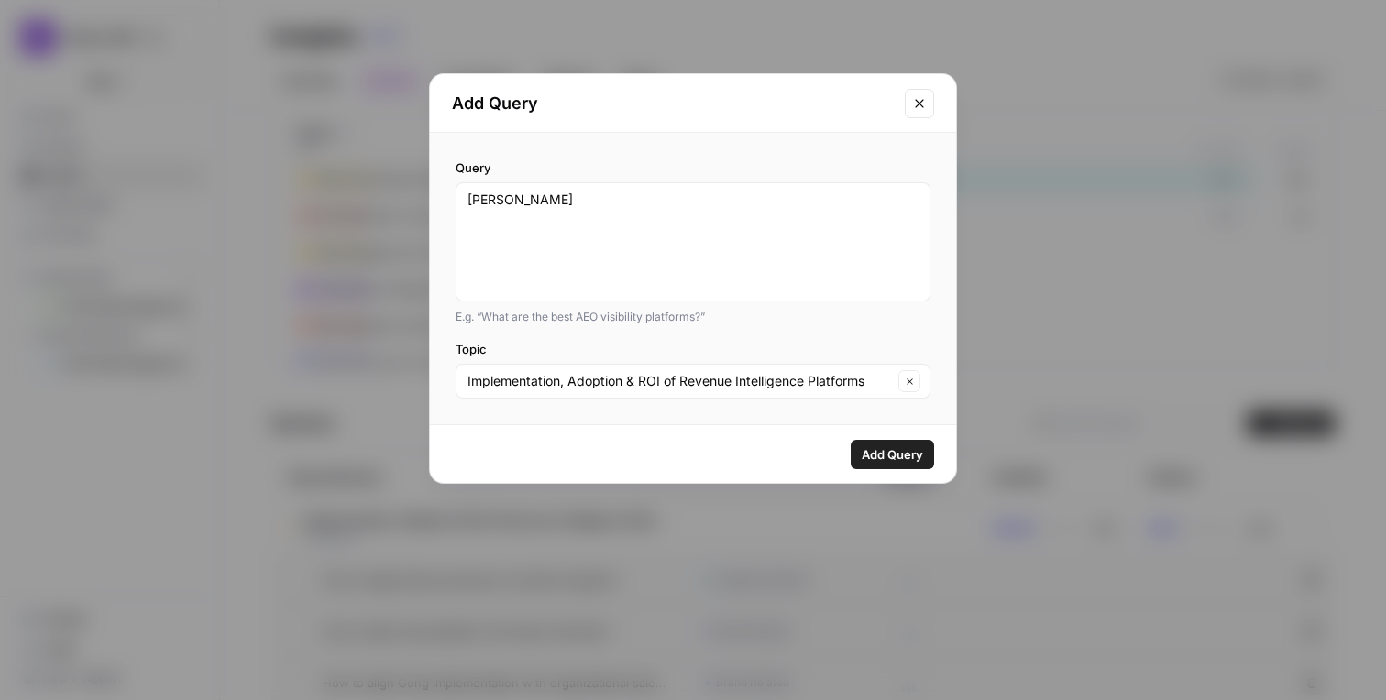
click at [881, 457] on span "Add Query" at bounding box center [892, 455] width 61 height 18
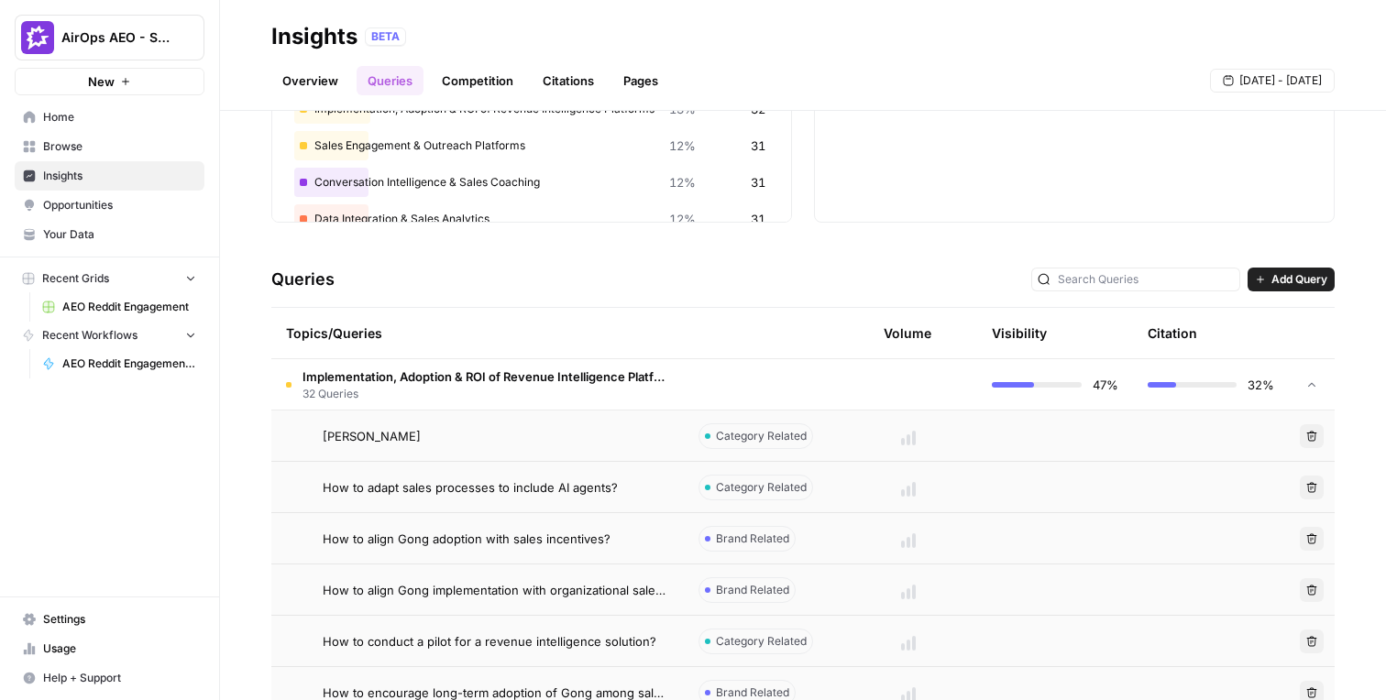
scroll to position [263, 0]
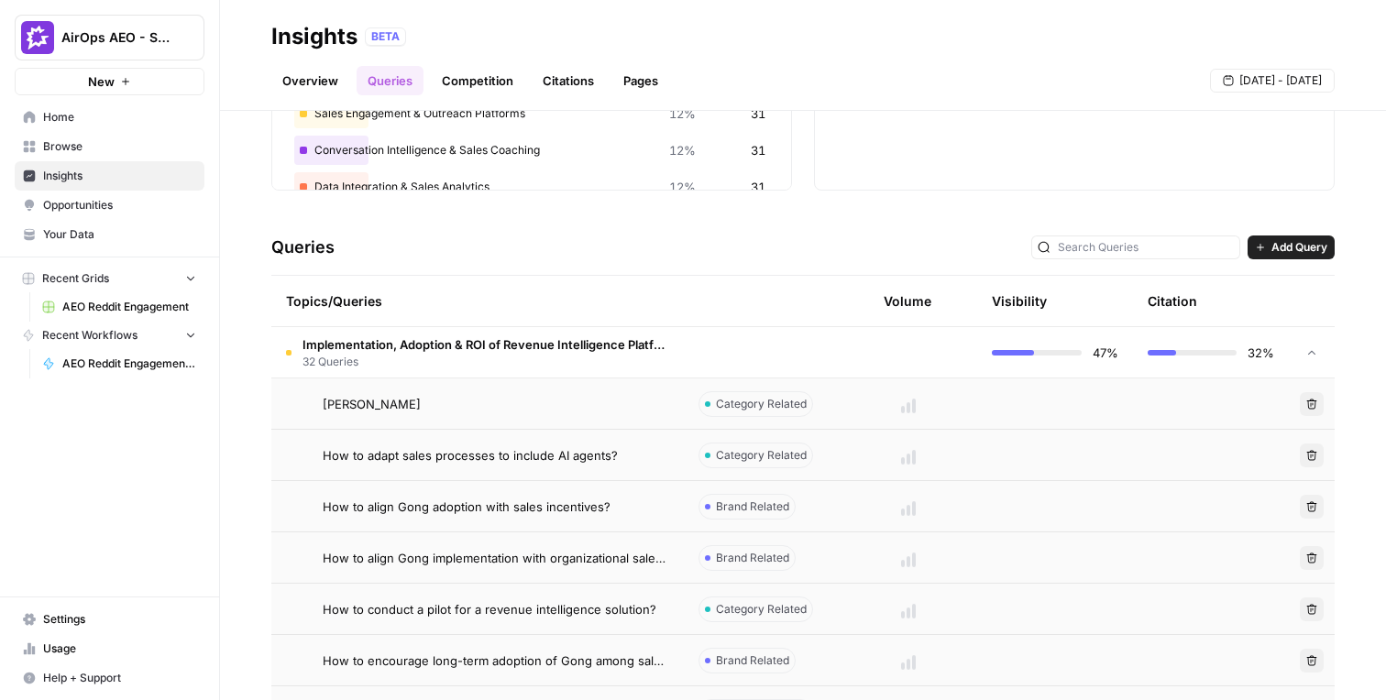
click at [167, 28] on button "AirOps AEO - Single Brand (Gong)" at bounding box center [110, 38] width 190 height 46
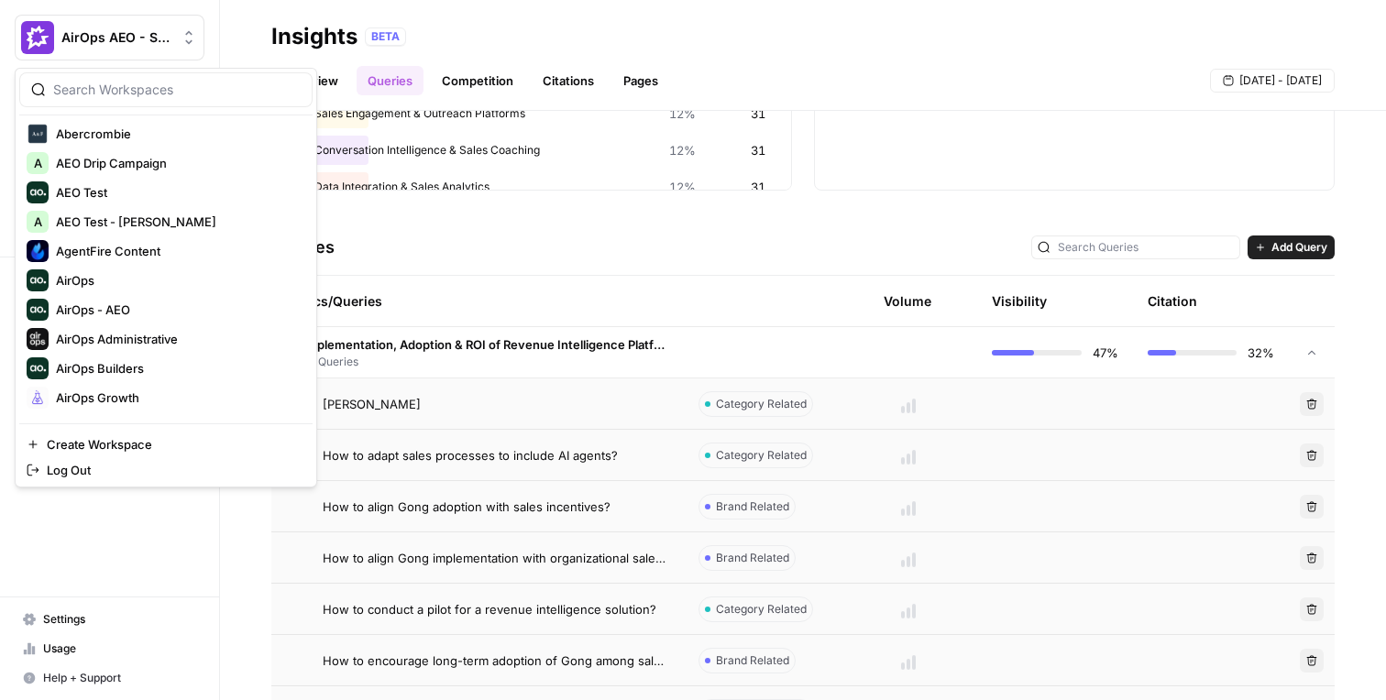
scroll to position [68, 0]
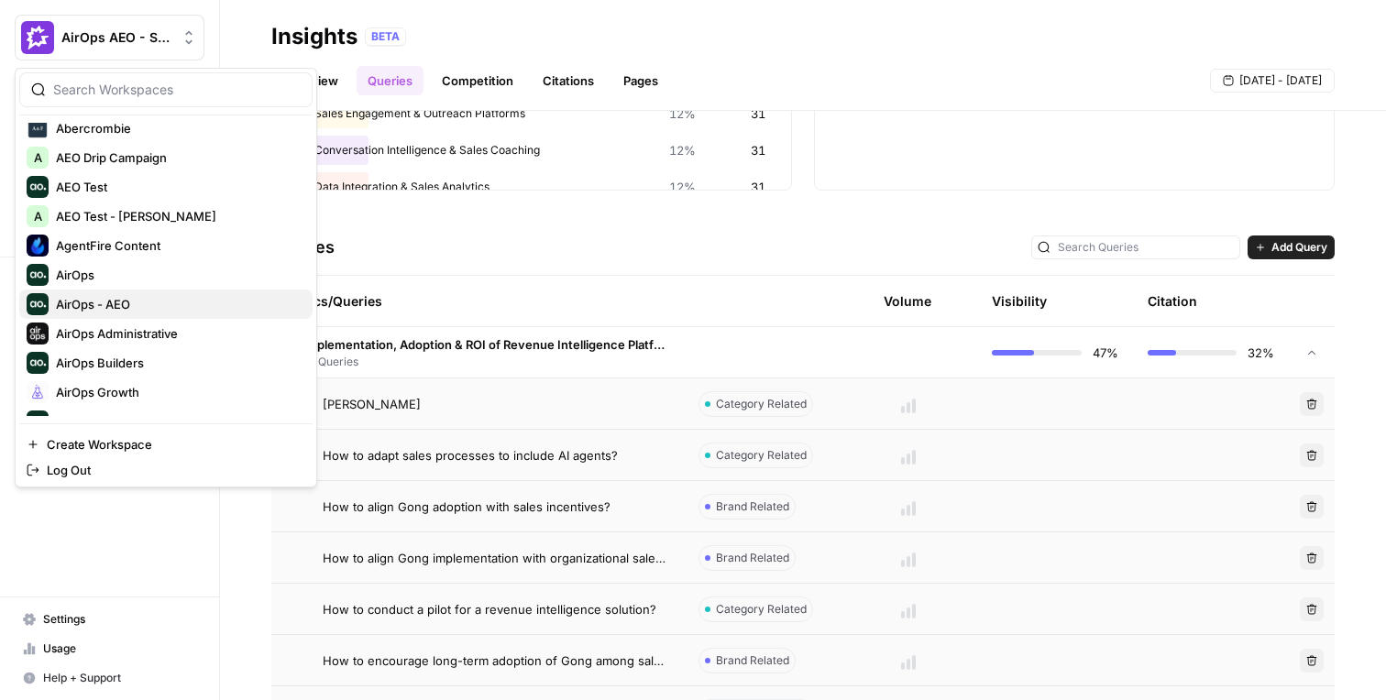
click at [130, 303] on span "AirOps - AEO" at bounding box center [177, 304] width 242 height 18
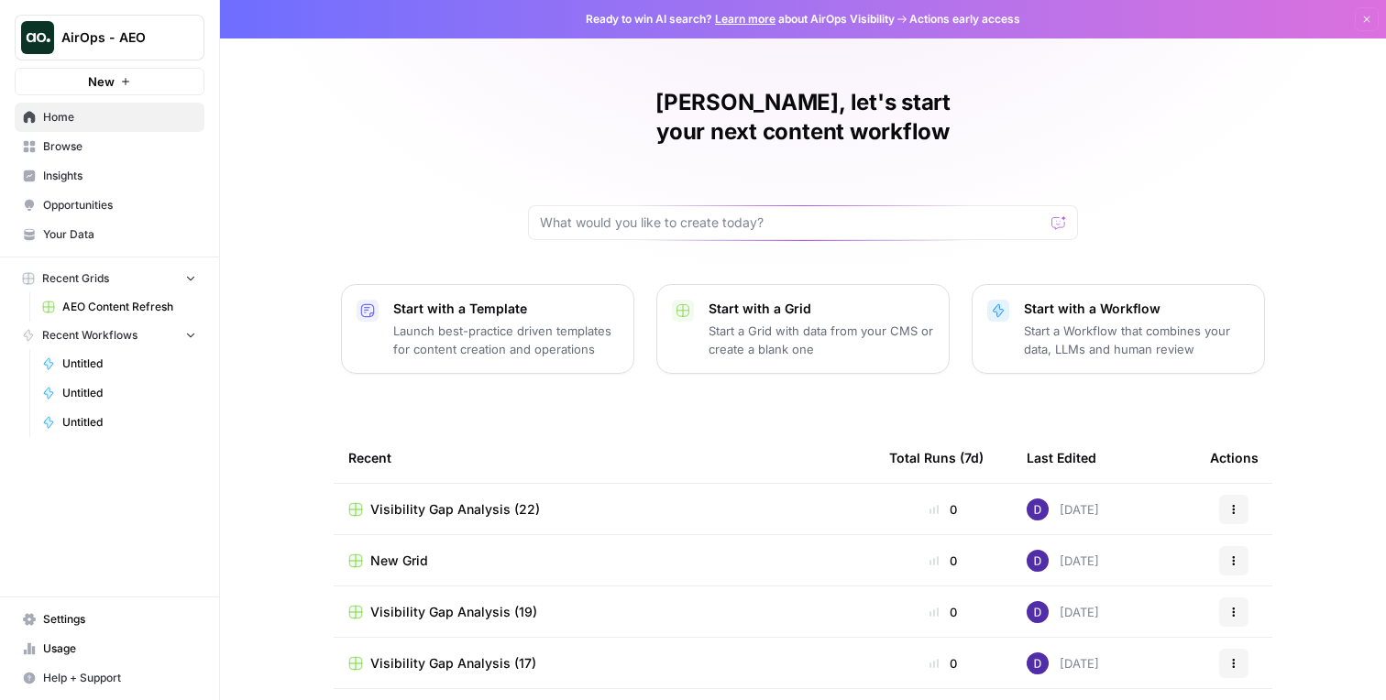
click at [144, 150] on span "Browse" at bounding box center [119, 146] width 153 height 17
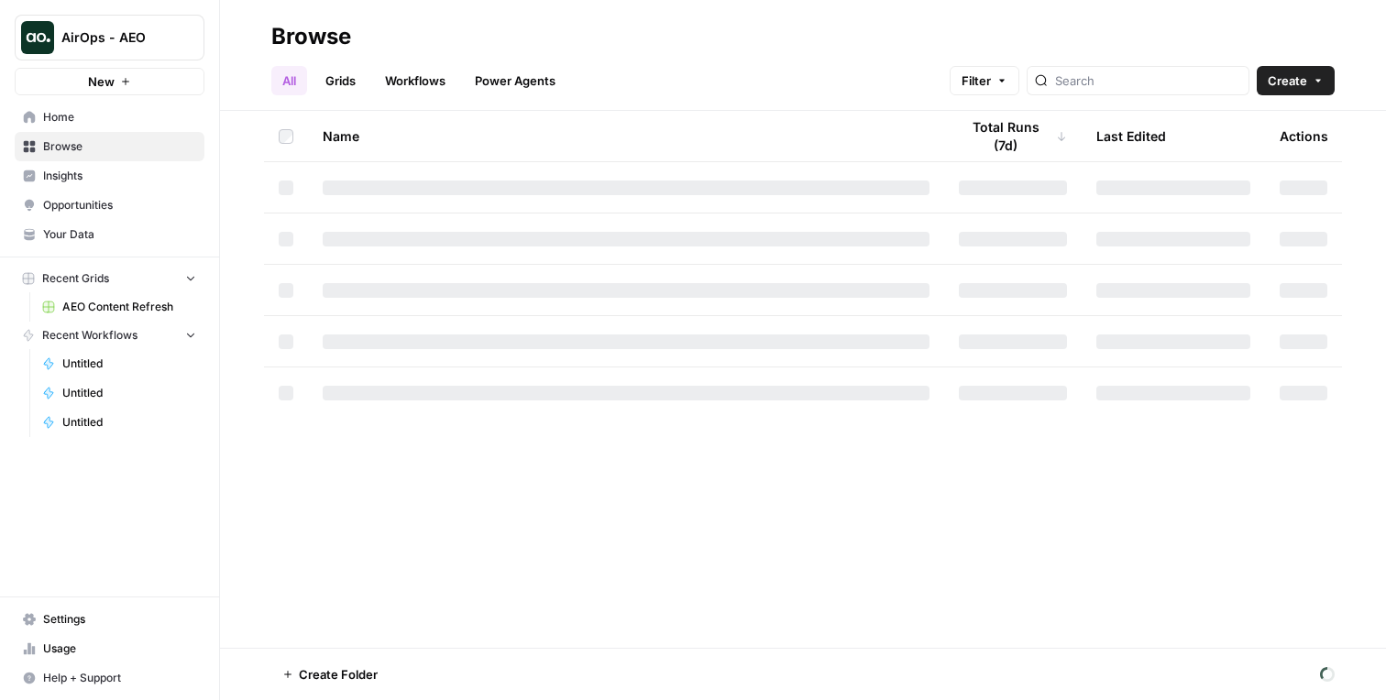
click at [144, 168] on span "Insights" at bounding box center [119, 176] width 153 height 17
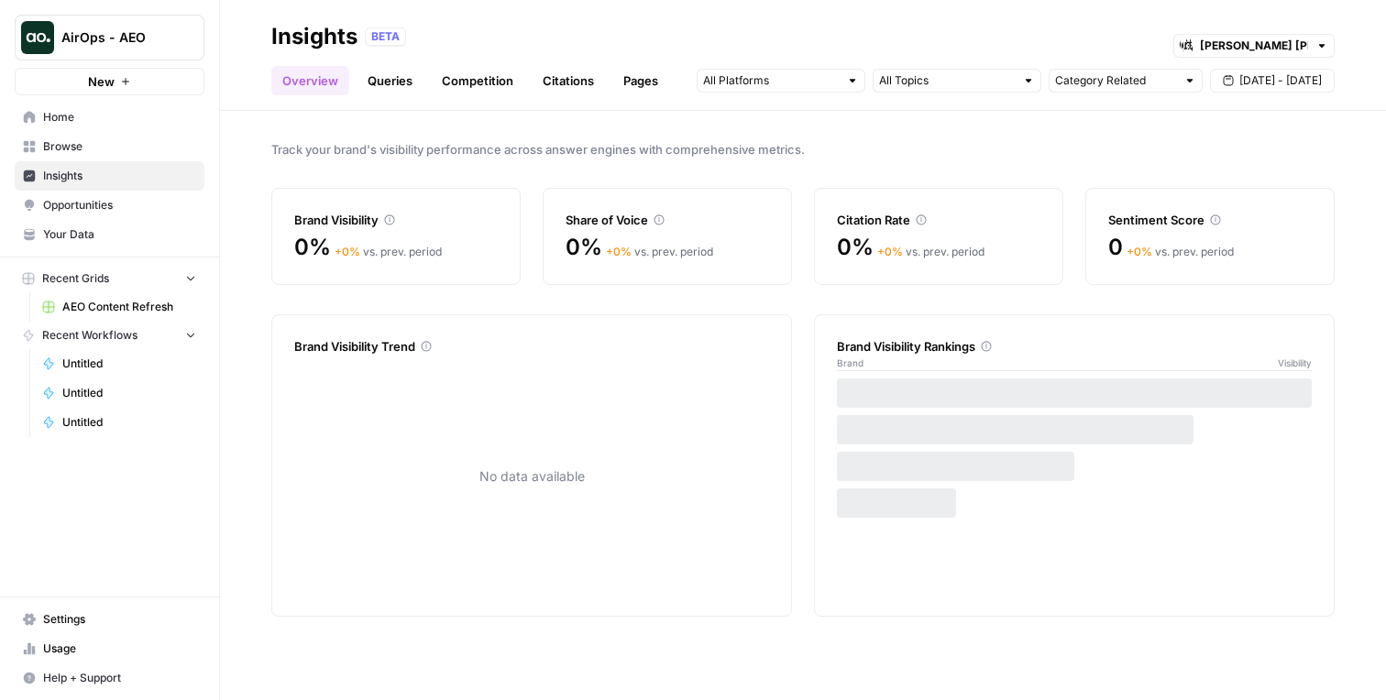
click at [382, 110] on header "Insights BETA Morgan Stanley at Work Overview Queries Competition Citations Pag…" at bounding box center [803, 55] width 1166 height 111
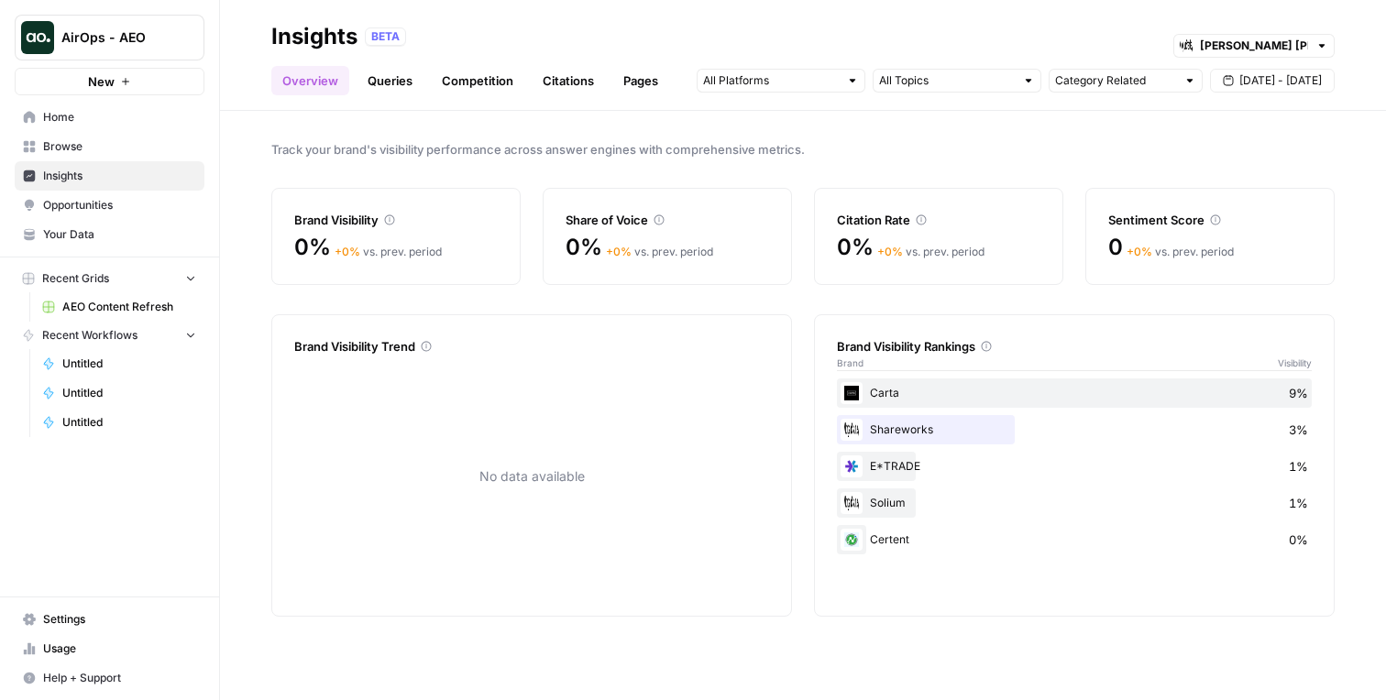
click at [382, 78] on link "Queries" at bounding box center [390, 80] width 67 height 29
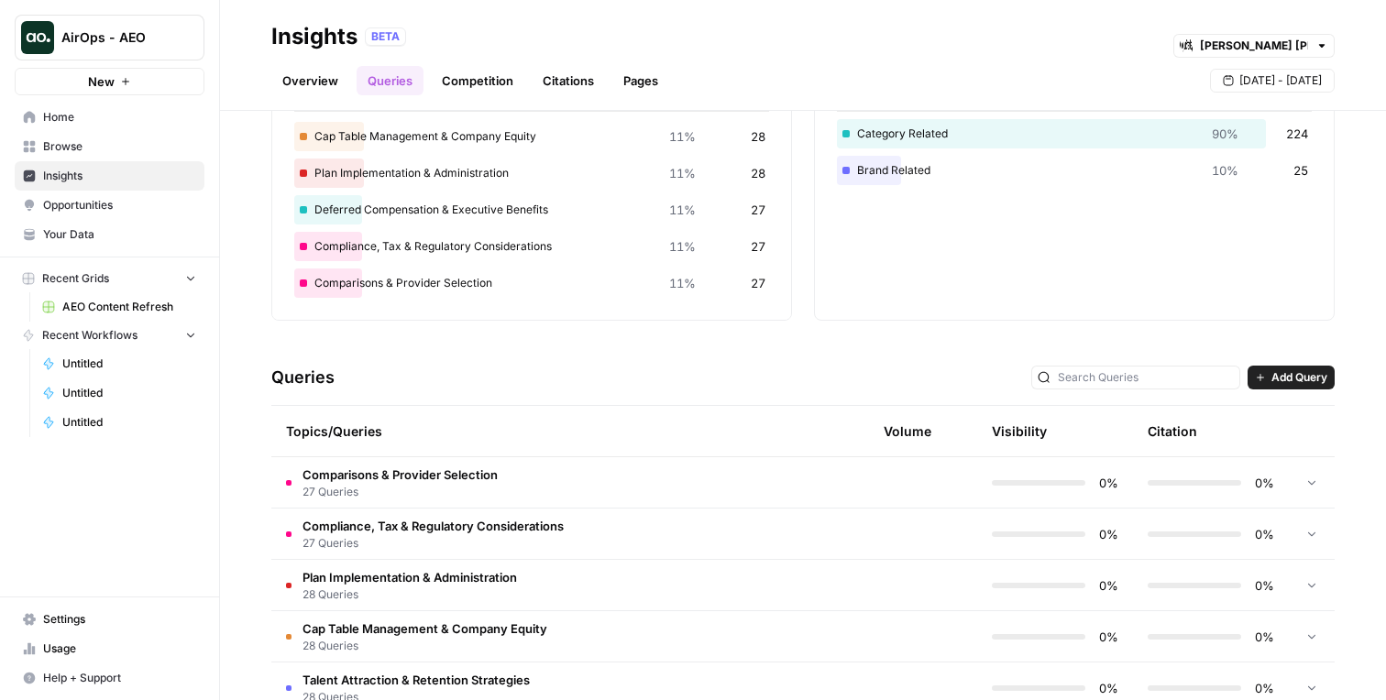
scroll to position [200, 0]
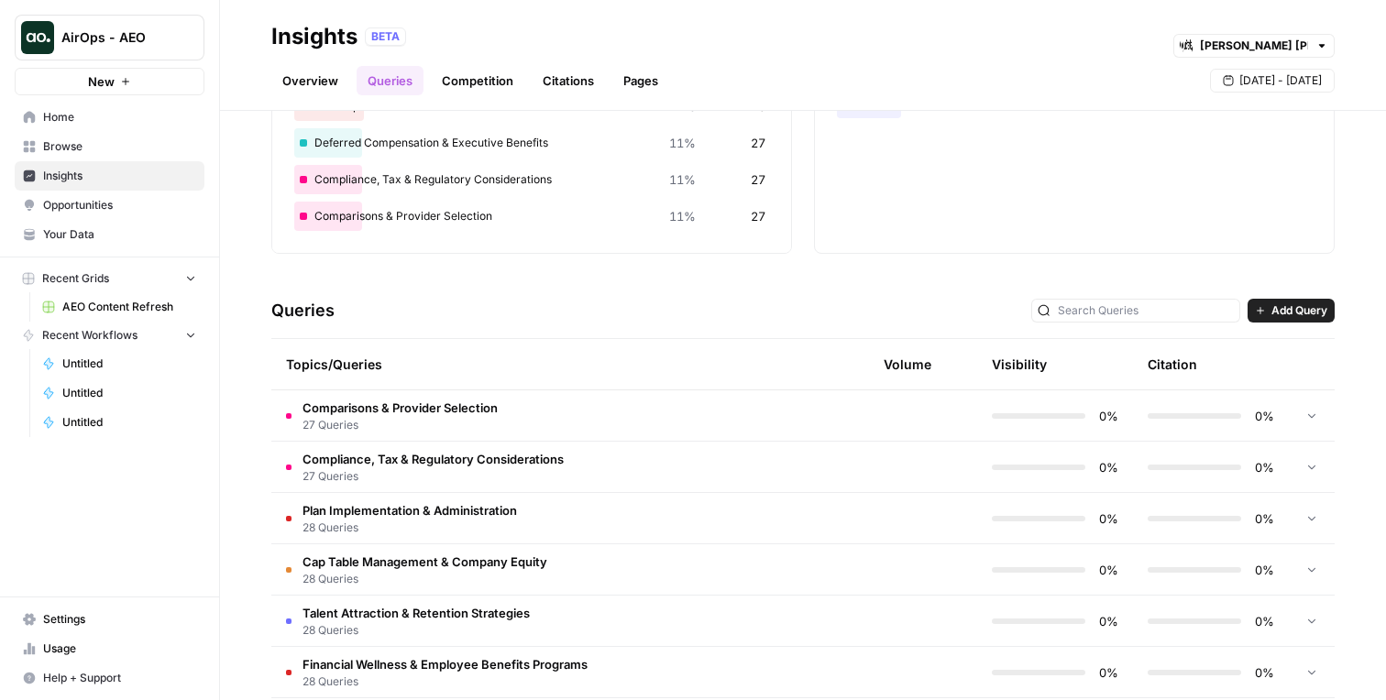
click at [557, 413] on td "Comparisons & Provider Selection 27 Queries" at bounding box center [477, 416] width 413 height 50
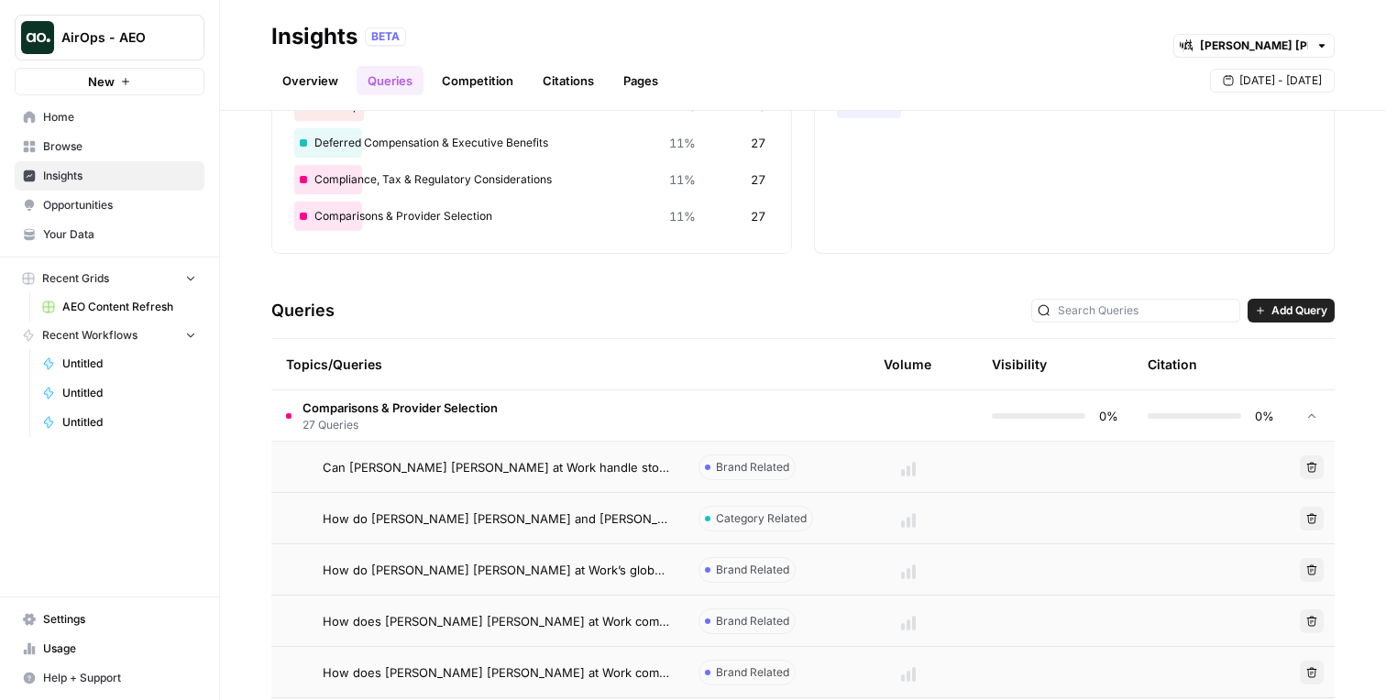
click at [1283, 315] on span "Add Query" at bounding box center [1299, 311] width 56 height 17
click at [1285, 317] on span "Add Query" at bounding box center [1299, 311] width 56 height 17
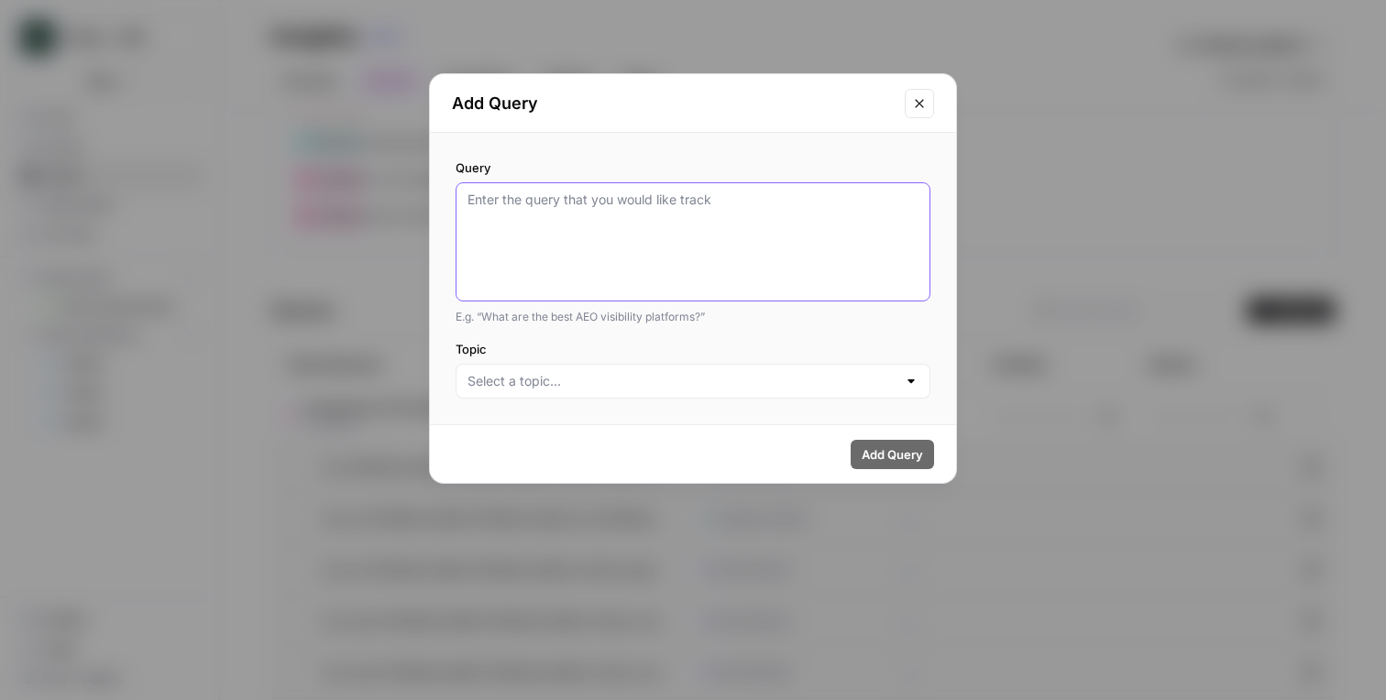
click at [747, 235] on textarea "Query" at bounding box center [693, 242] width 451 height 103
type textarea "hola"
click at [619, 388] on input "Topic" at bounding box center [682, 381] width 429 height 18
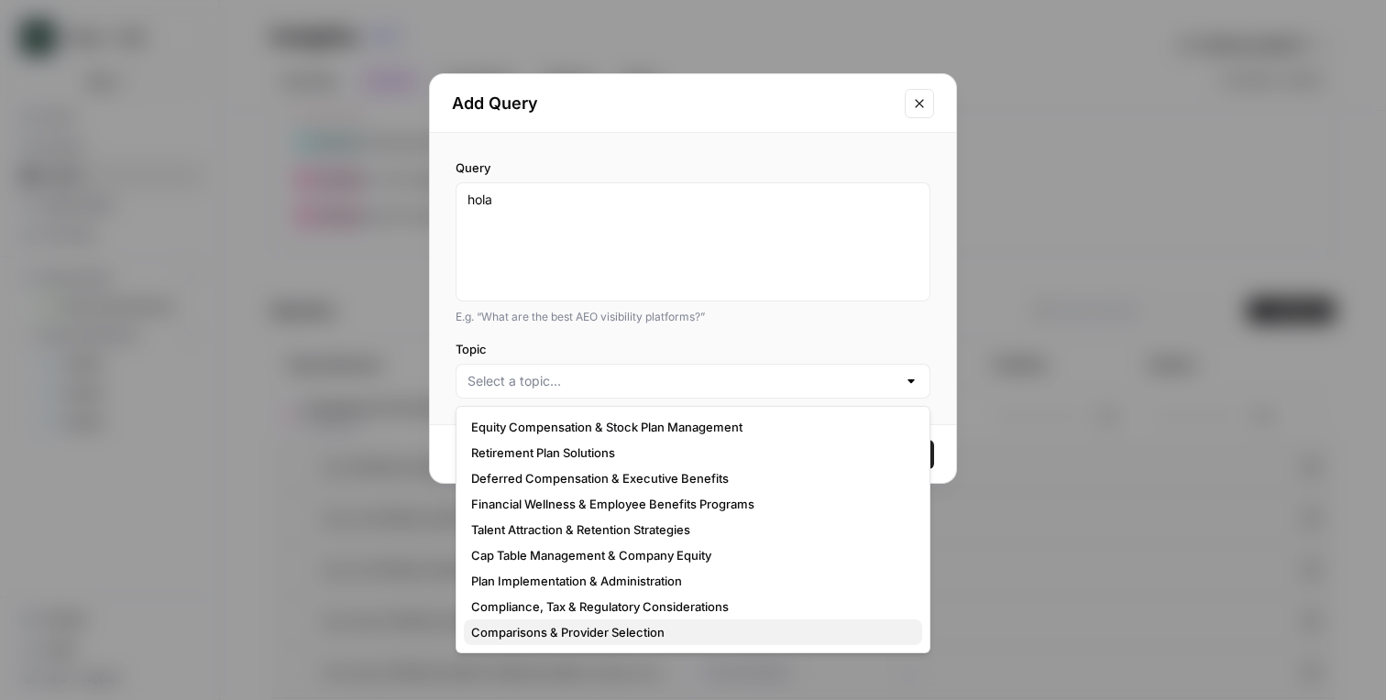
click at [568, 631] on span "Comparisons & Provider Selection" at bounding box center [689, 632] width 436 height 18
type input "Comparisons & Provider Selection"
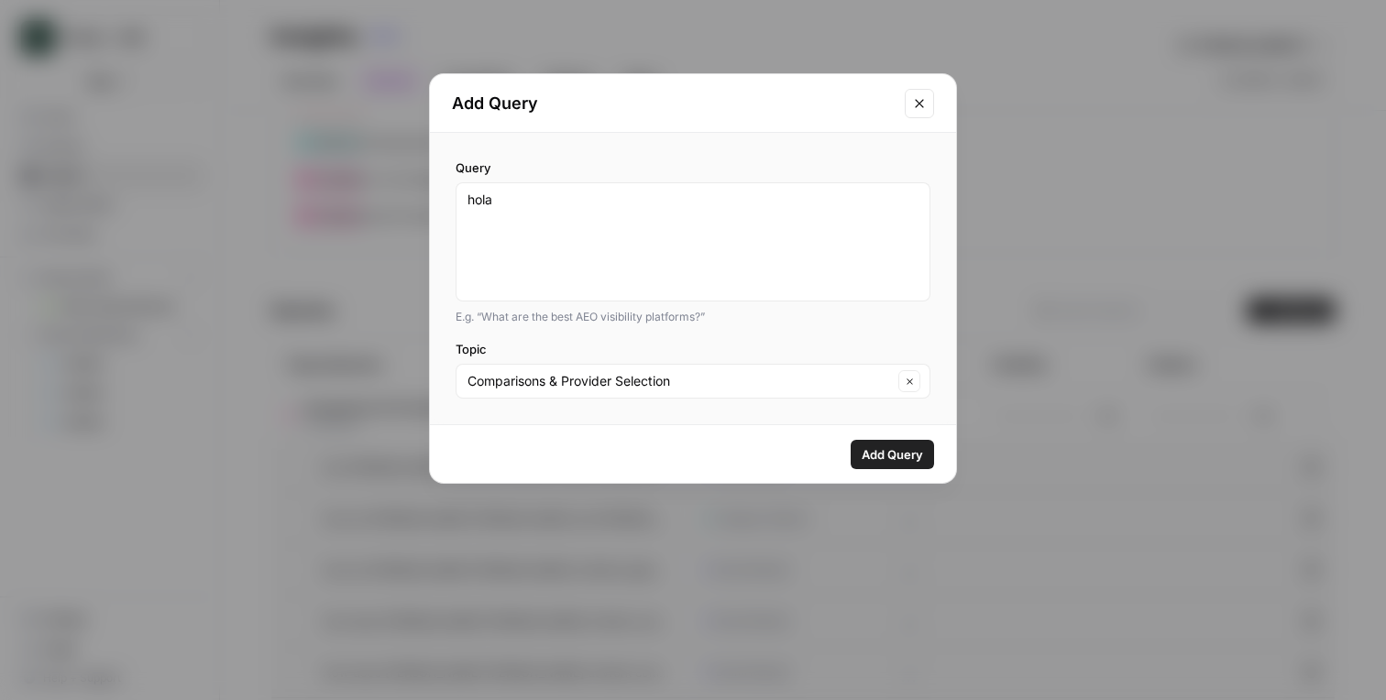
click at [899, 461] on span "Add Query" at bounding box center [892, 455] width 61 height 18
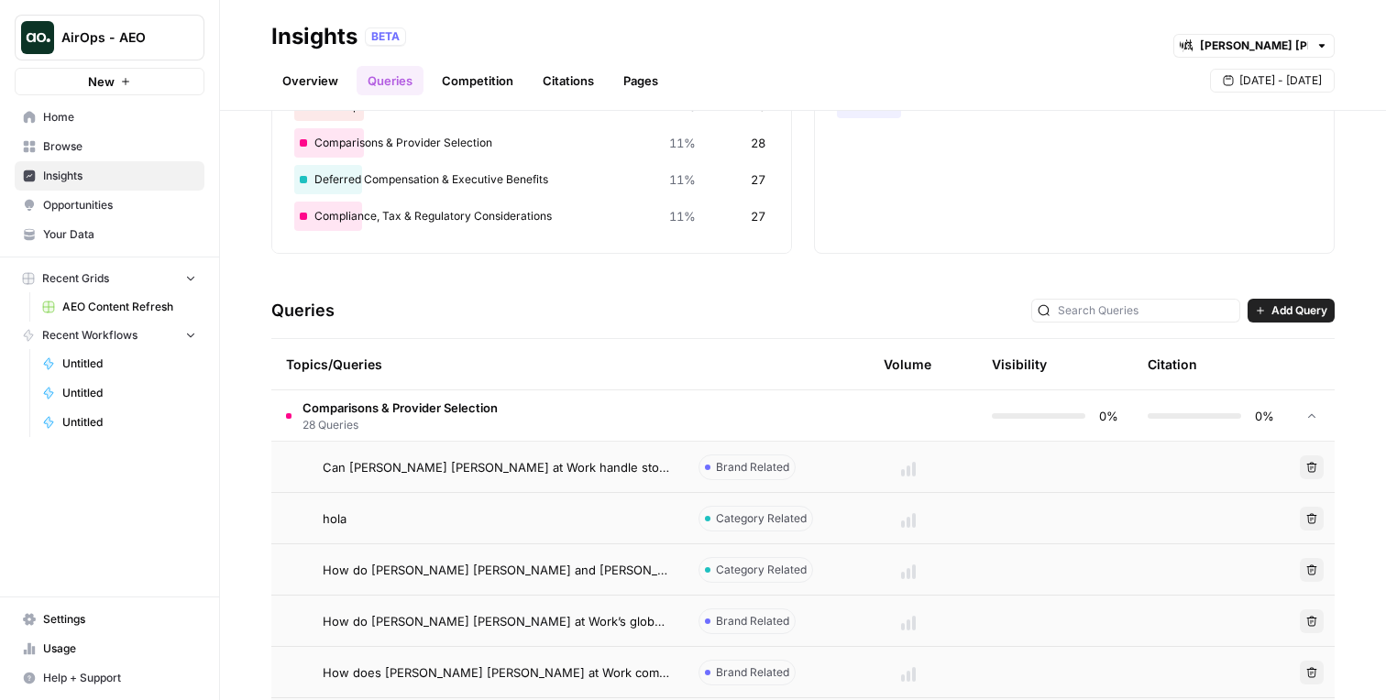
click at [1309, 516] on icon "button" at bounding box center [1311, 518] width 11 height 11
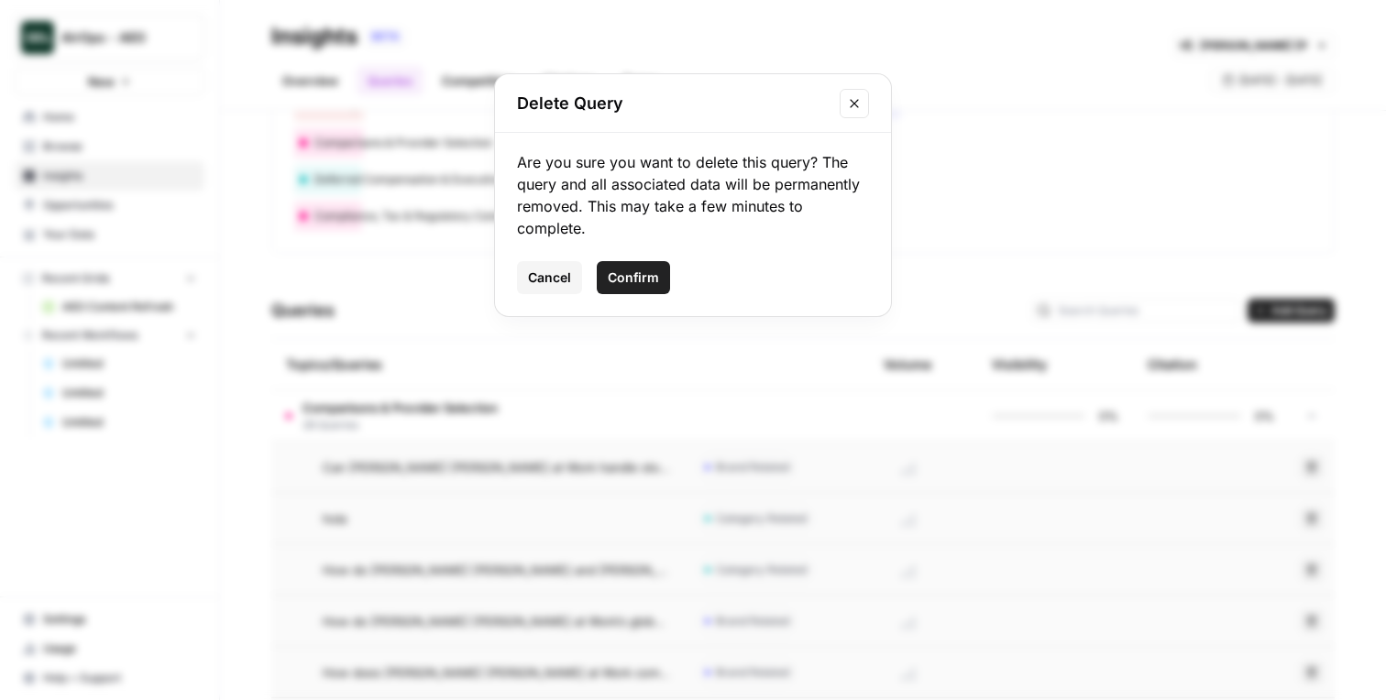
click at [641, 263] on button "Confirm" at bounding box center [633, 277] width 73 height 33
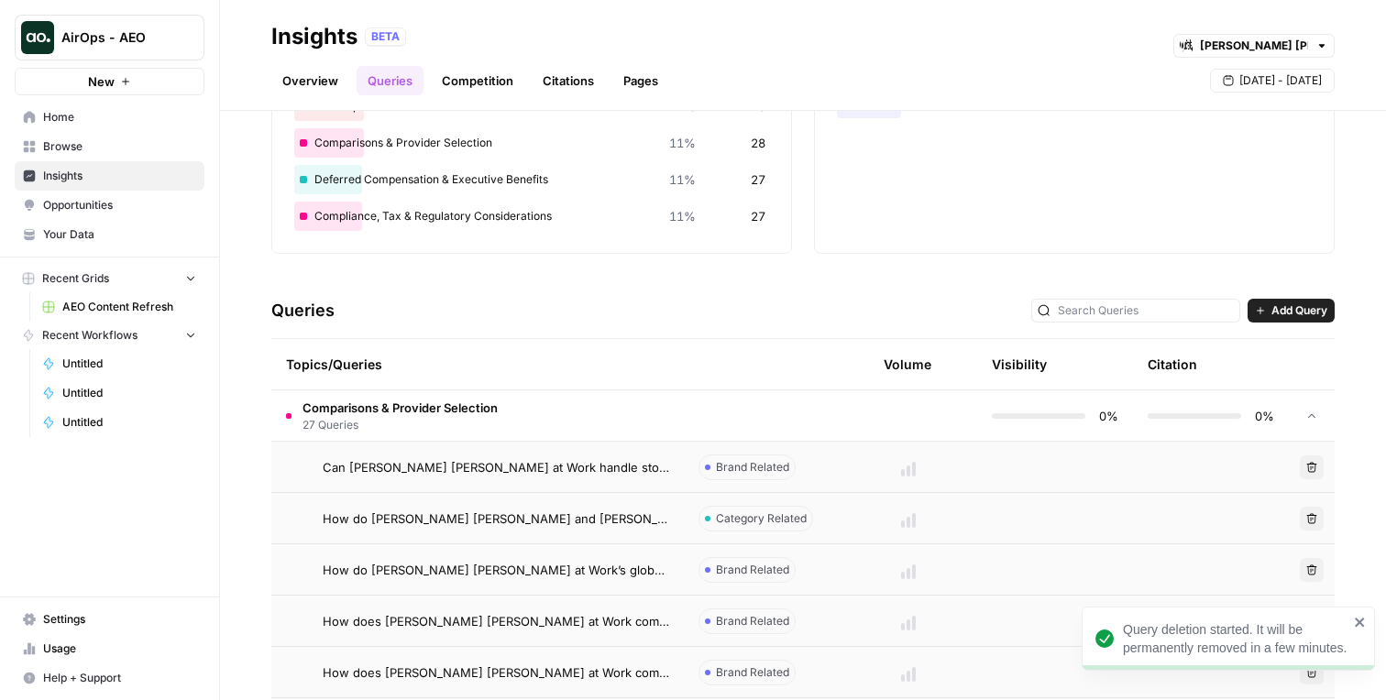
click at [139, 33] on span "AirOps - AEO" at bounding box center [116, 37] width 111 height 18
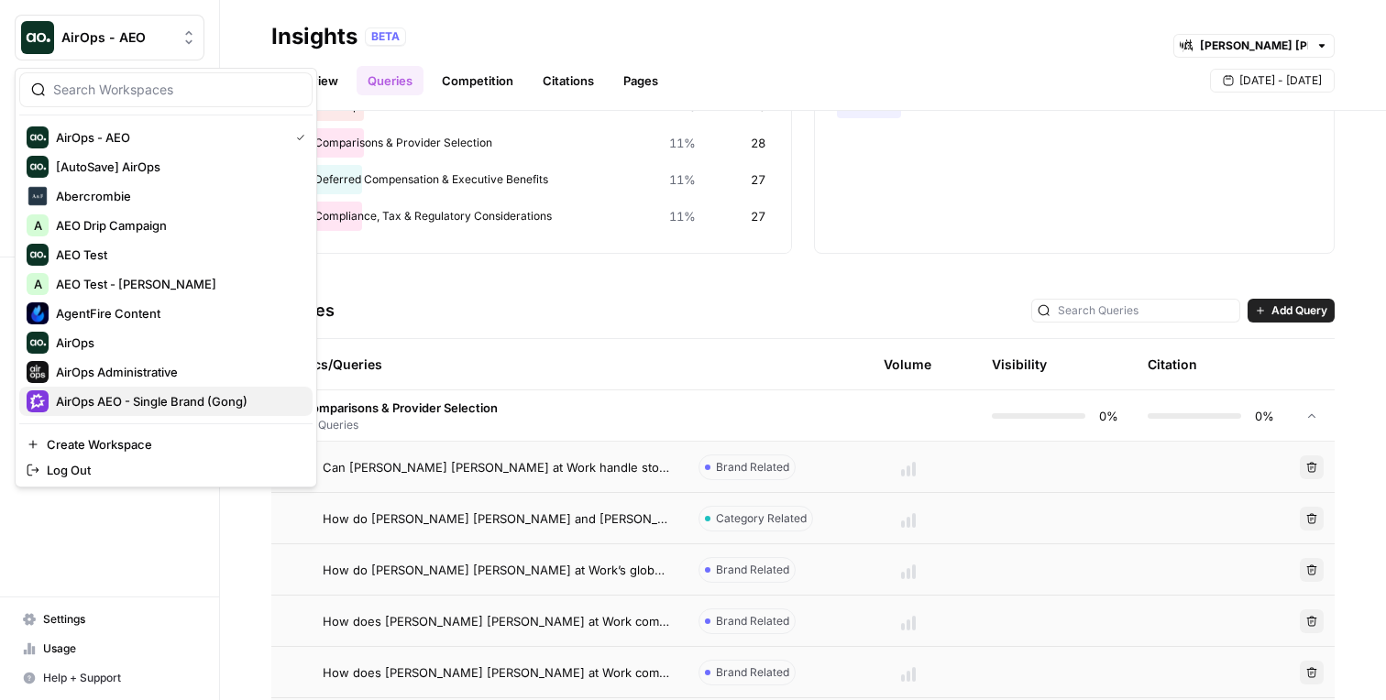
click at [164, 397] on span "AirOps AEO - Single Brand (Gong)" at bounding box center [177, 401] width 242 height 18
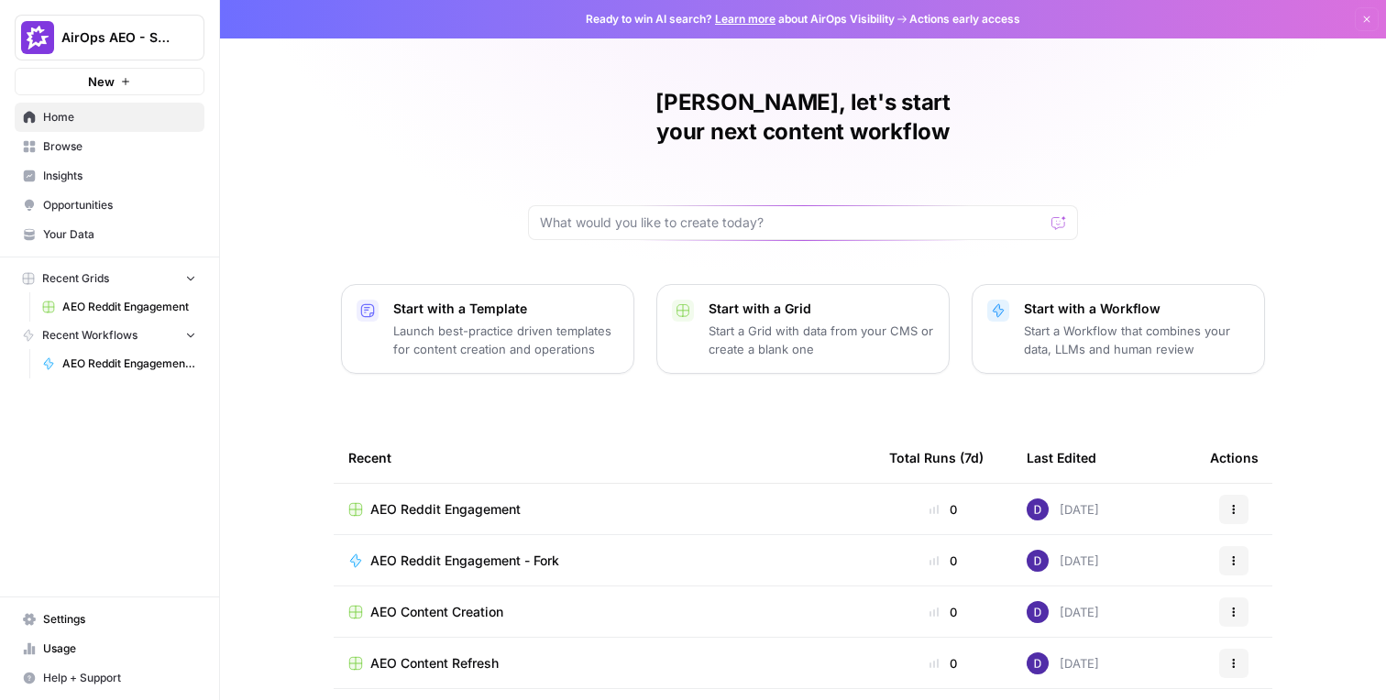
click at [116, 145] on span "Browse" at bounding box center [119, 146] width 153 height 17
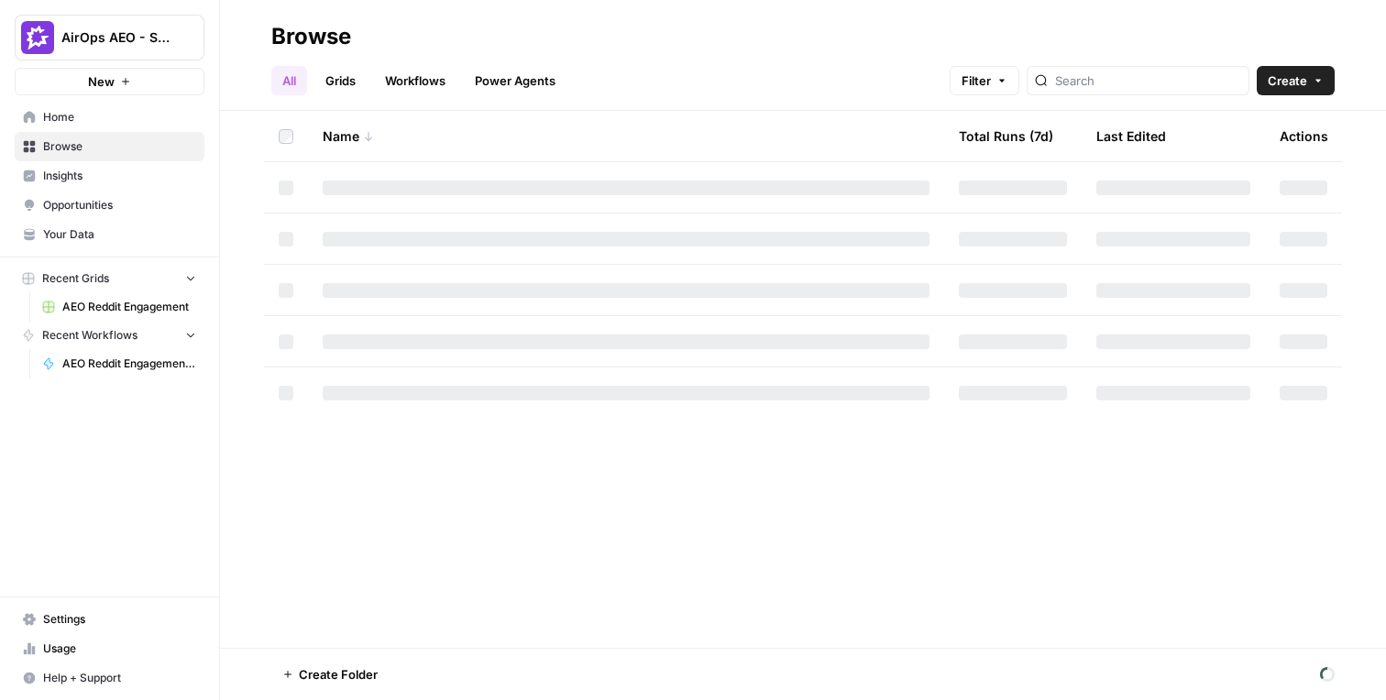
click at [114, 170] on span "Insights" at bounding box center [119, 176] width 153 height 17
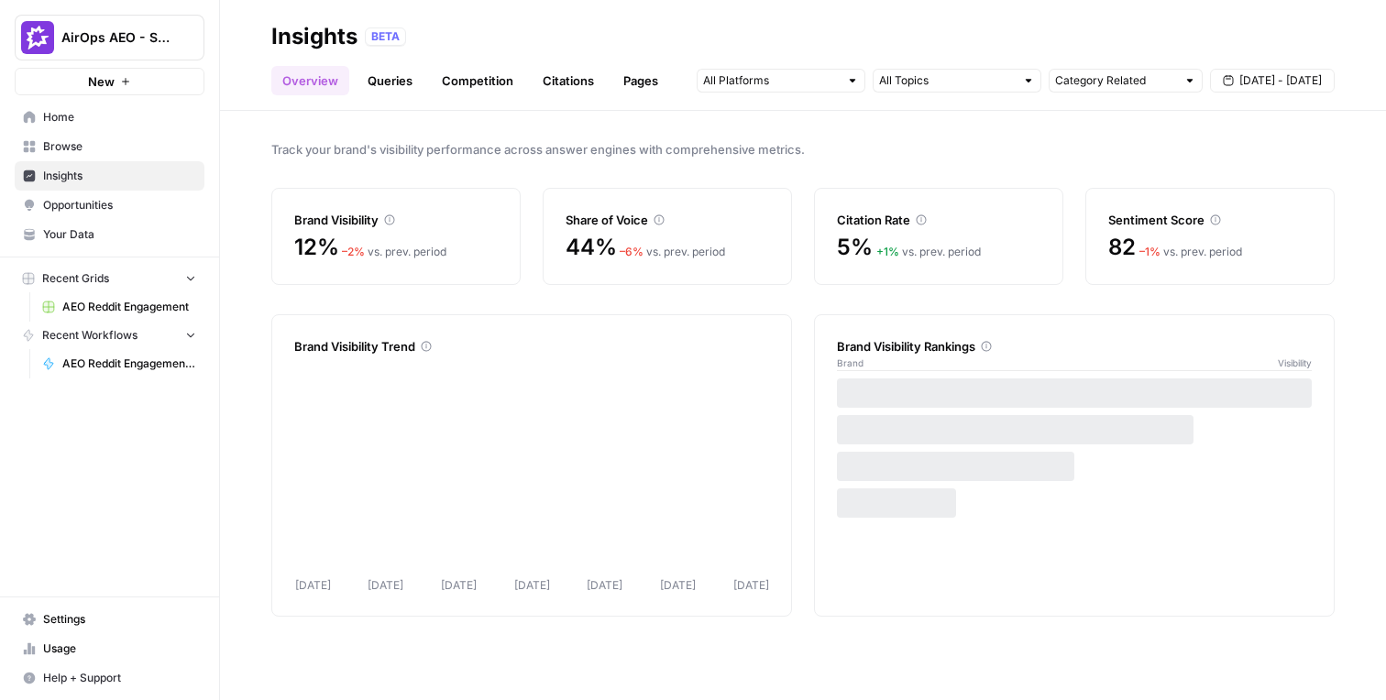
click at [413, 77] on link "Queries" at bounding box center [390, 80] width 67 height 29
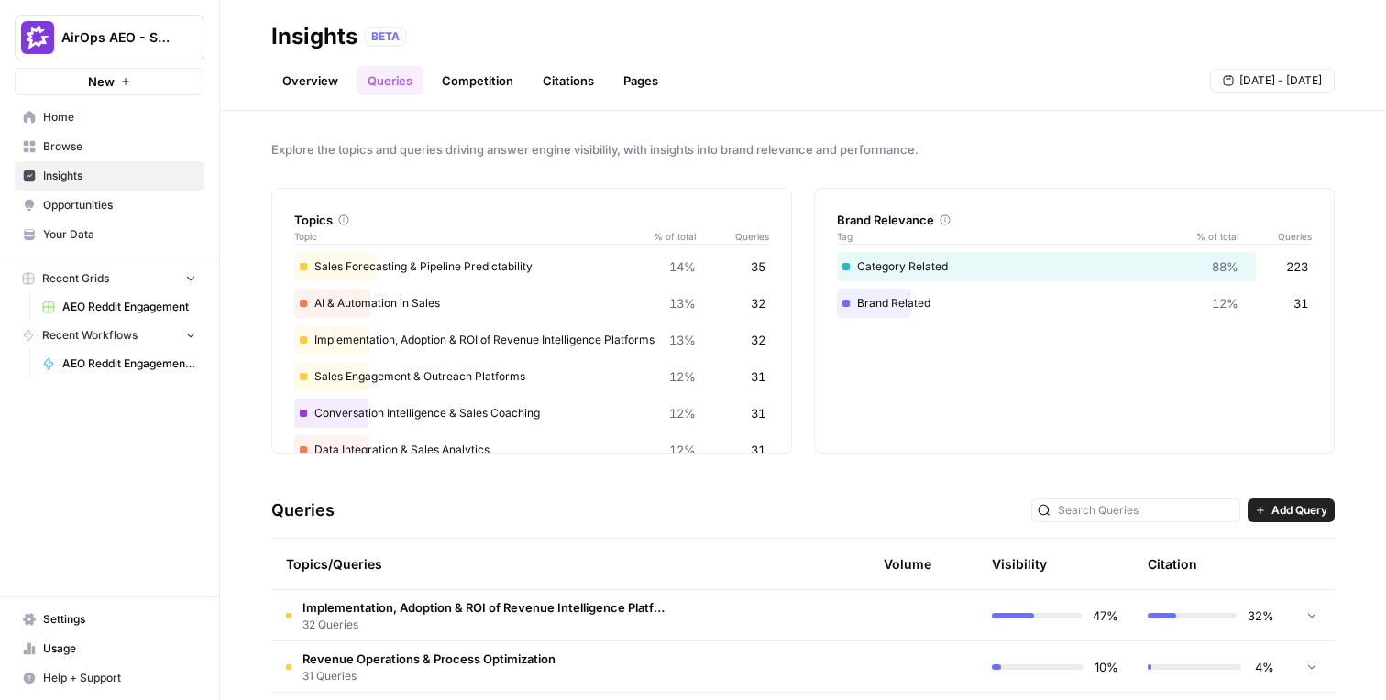
scroll to position [107, 0]
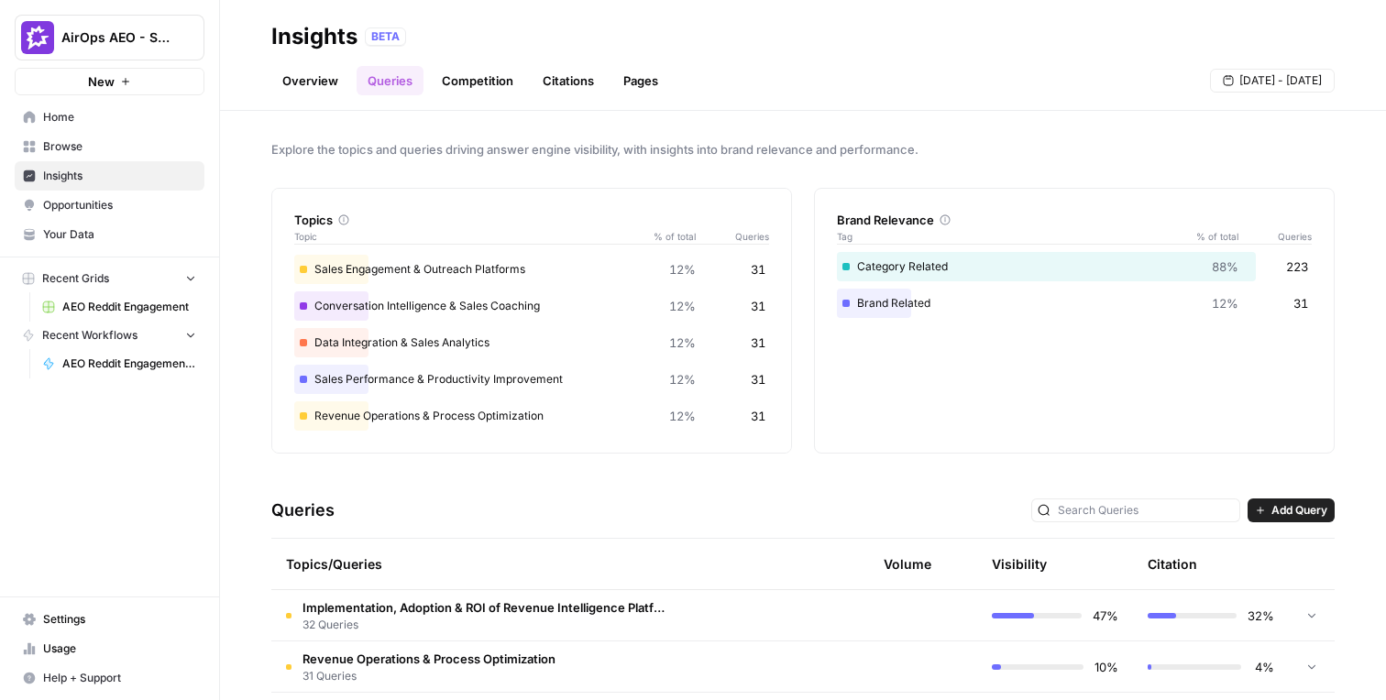
click at [655, 617] on span "32 Queries" at bounding box center [486, 625] width 367 height 17
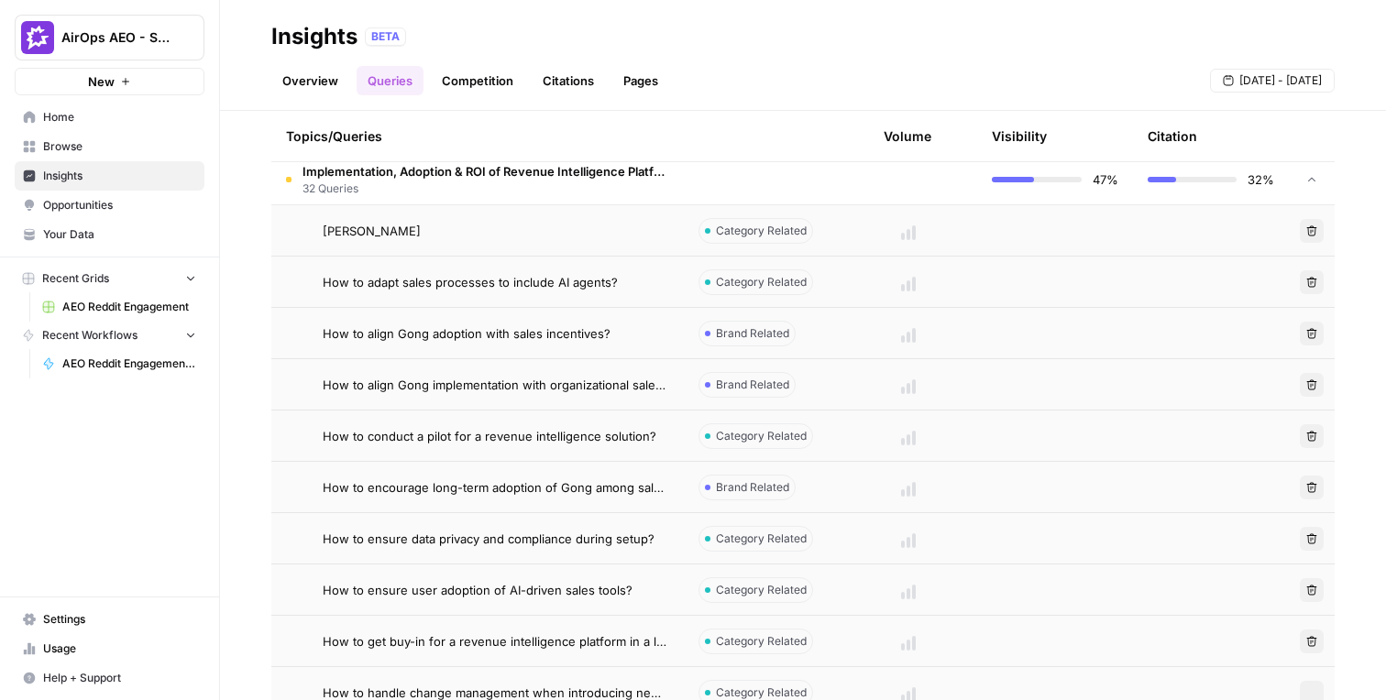
scroll to position [479, 0]
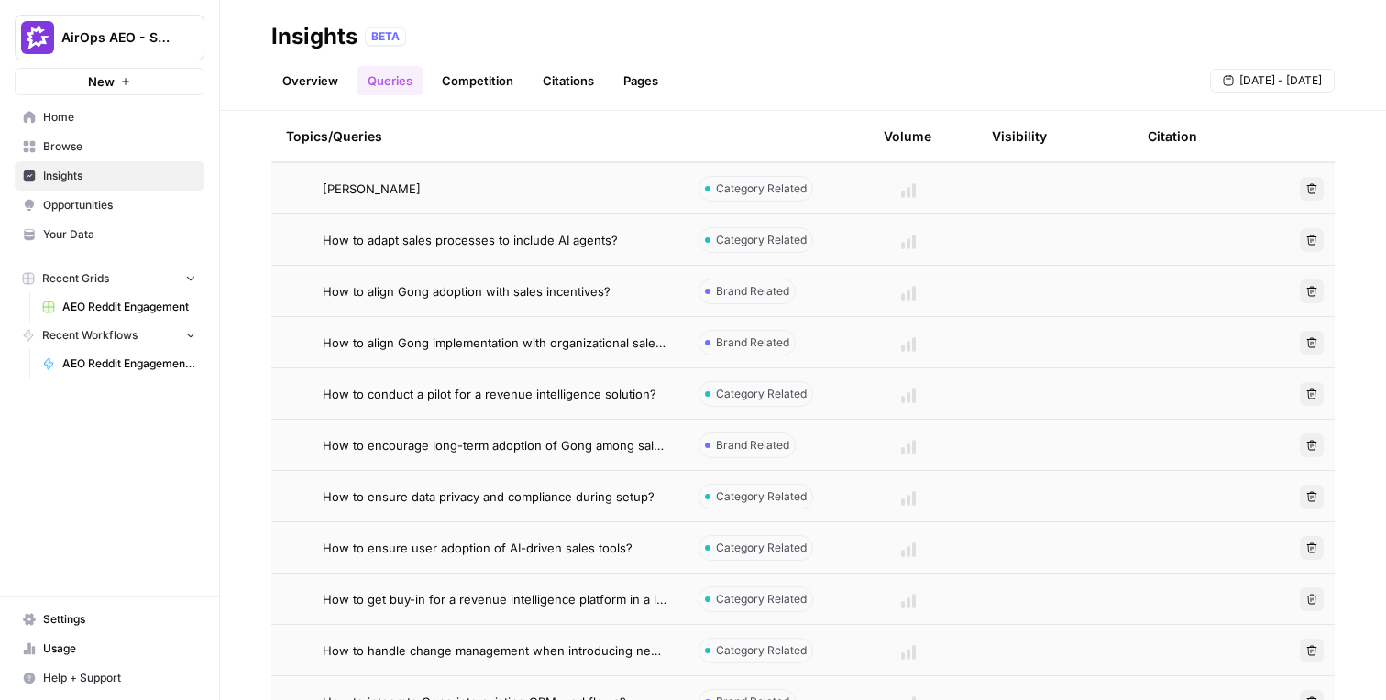
click at [1310, 195] on button "Delete" at bounding box center [1312, 189] width 24 height 24
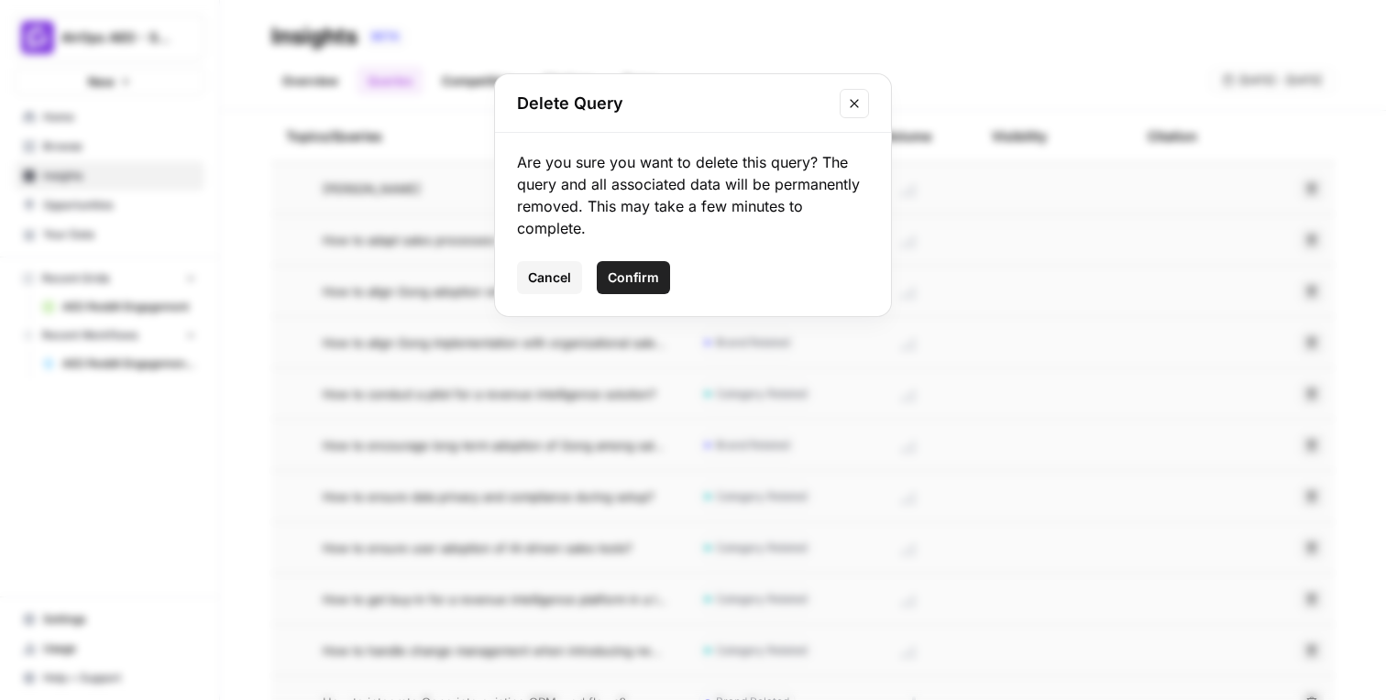
click at [659, 282] on button "Confirm" at bounding box center [633, 277] width 73 height 33
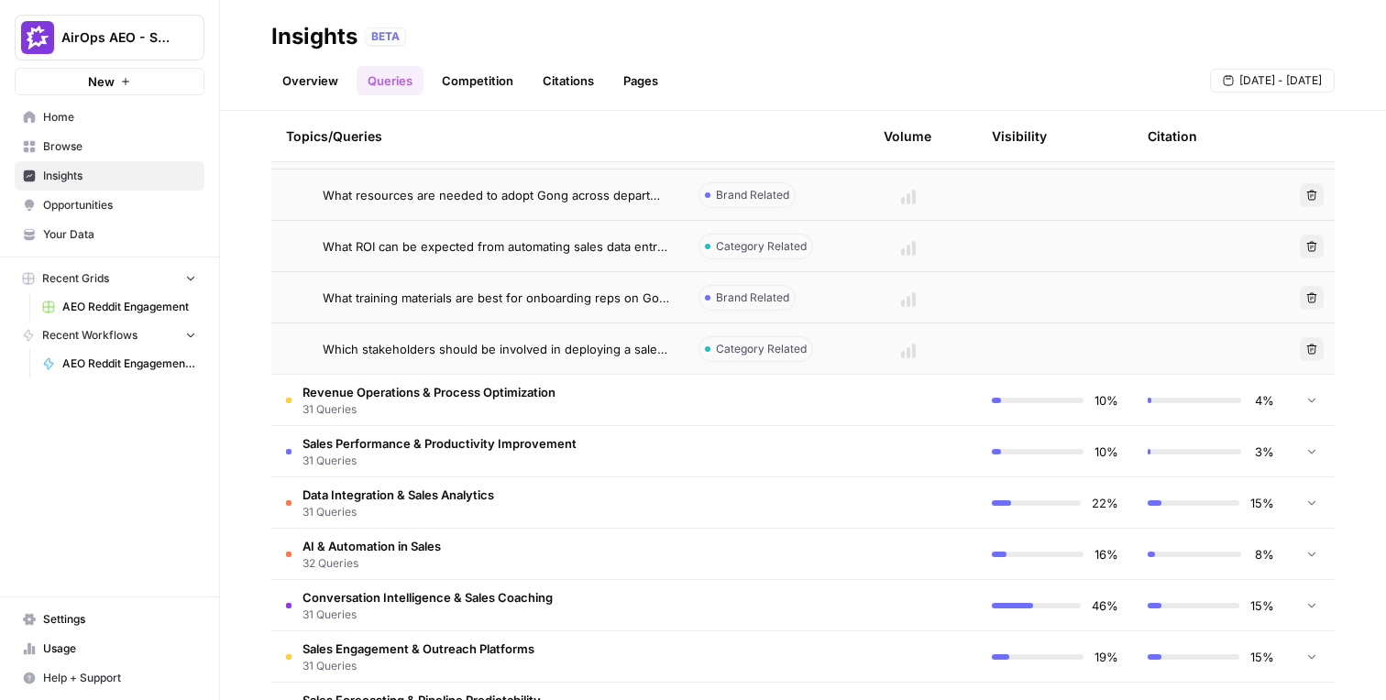
scroll to position [1921, 0]
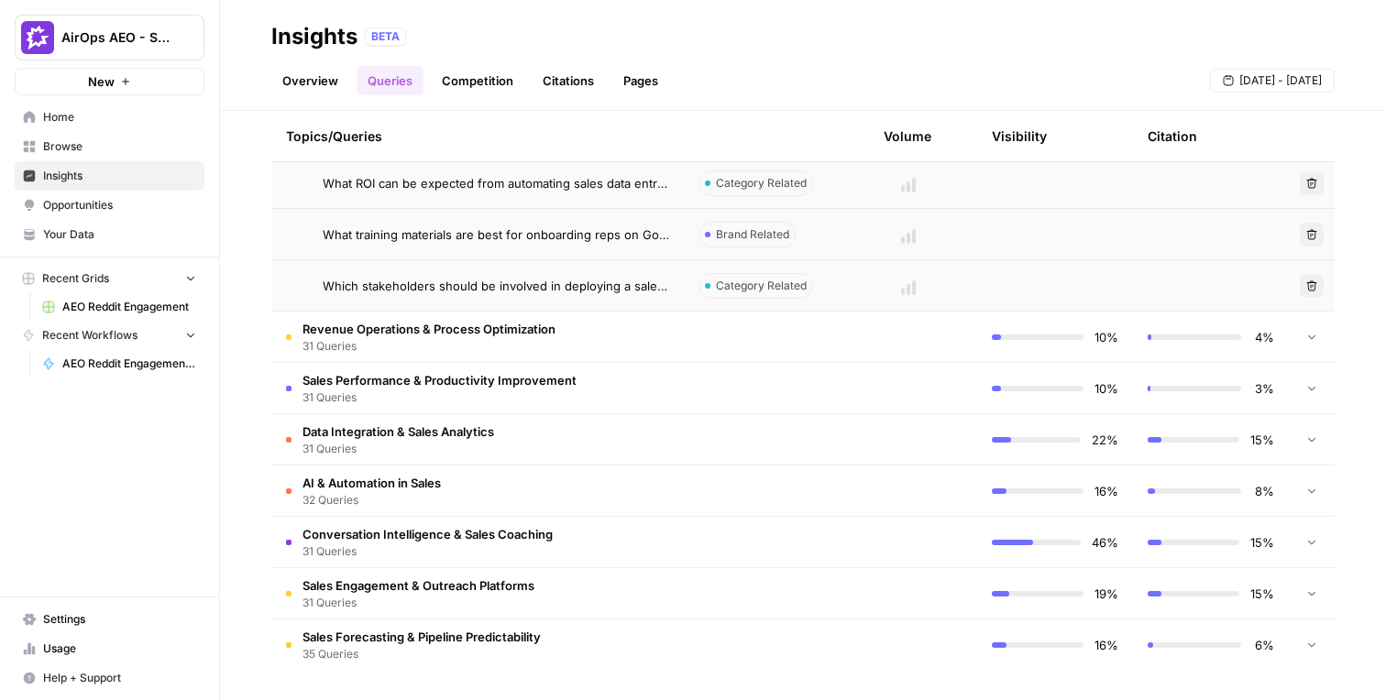
click at [534, 336] on span "Revenue Operations & Process Optimization" at bounding box center [429, 329] width 253 height 18
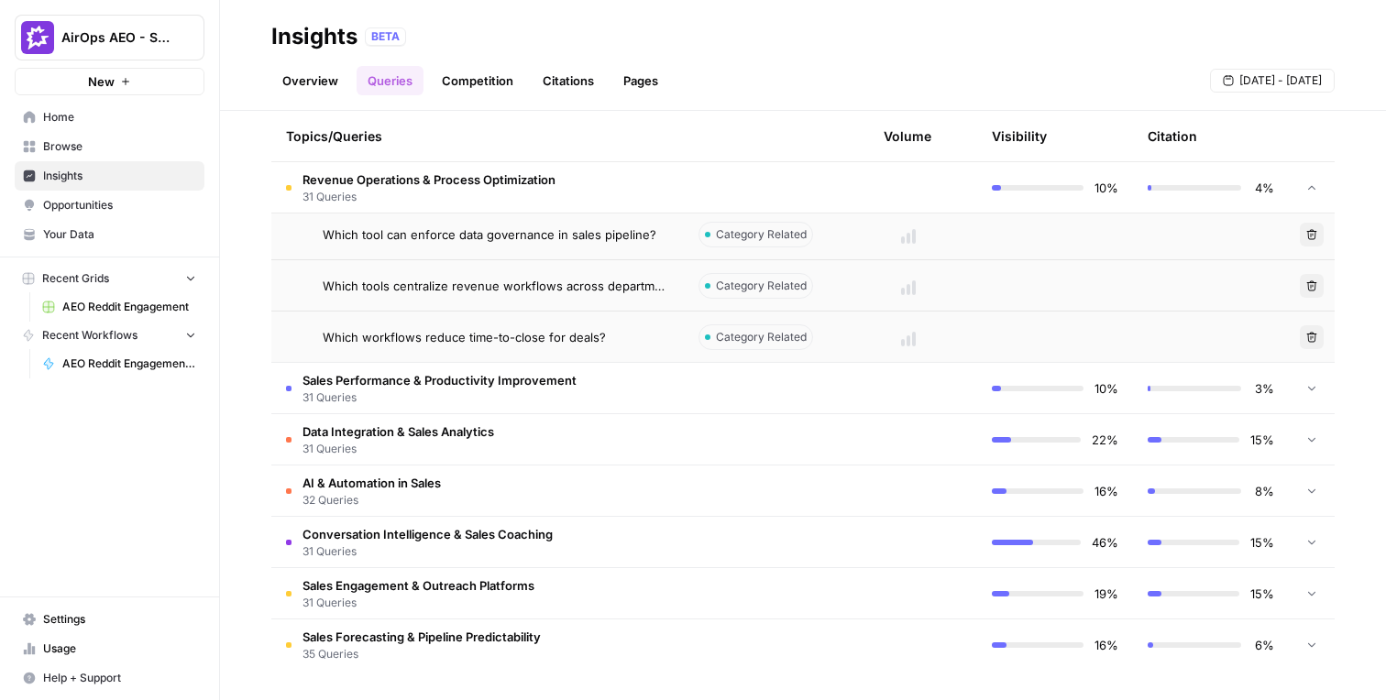
click at [514, 399] on span "31 Queries" at bounding box center [440, 398] width 274 height 17
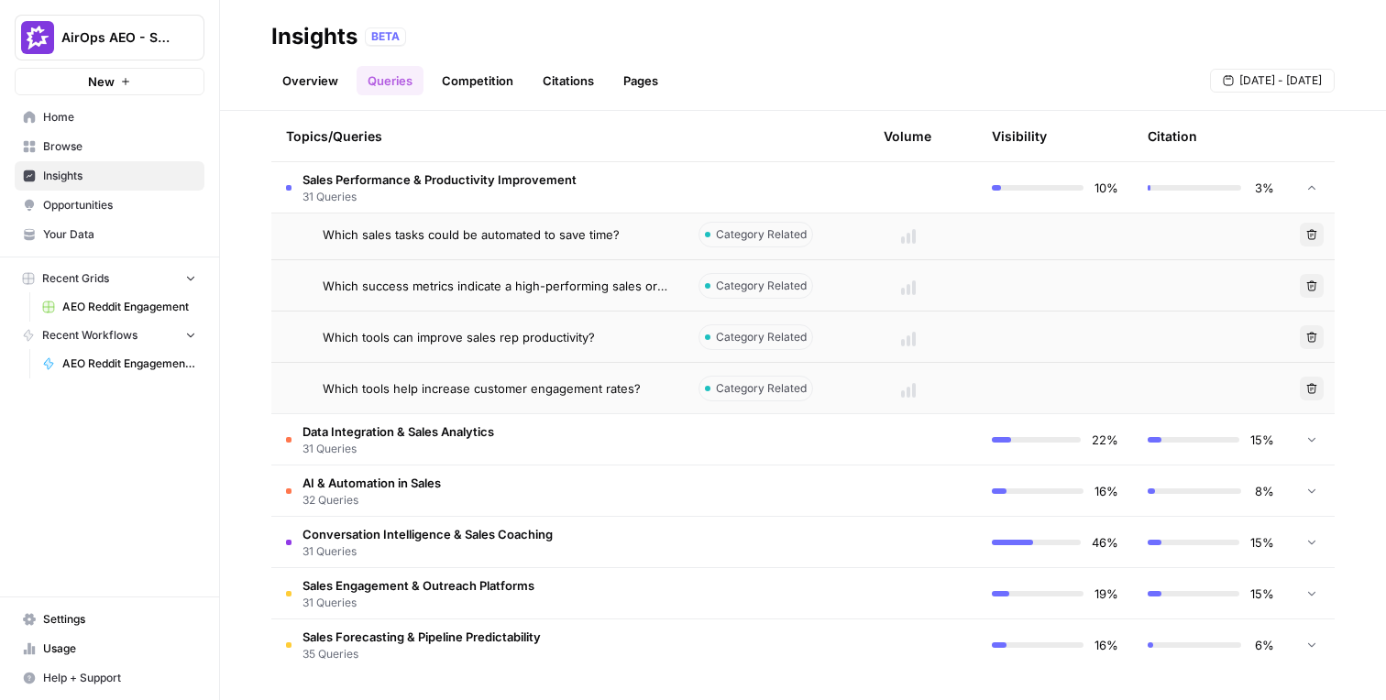
click at [492, 449] on span "31 Queries" at bounding box center [399, 449] width 192 height 17
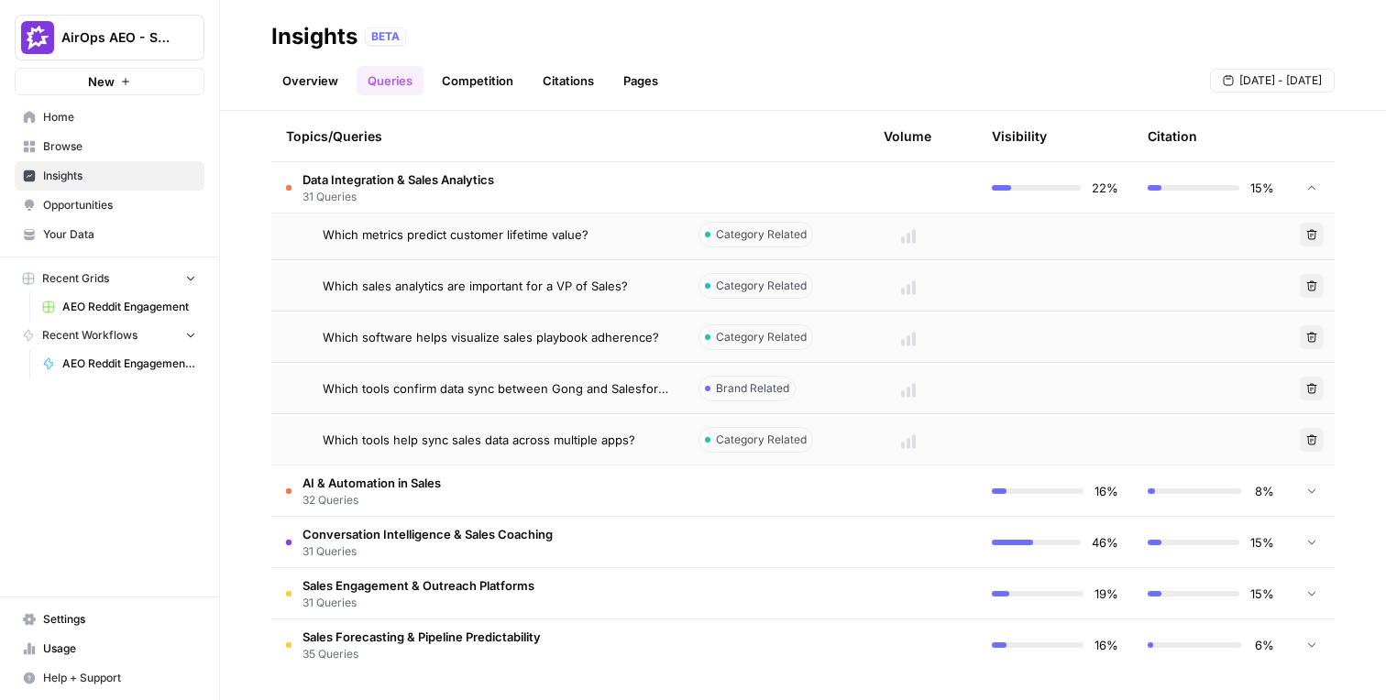
click at [471, 501] on td "AI & Automation in Sales 32 Queries" at bounding box center [477, 491] width 413 height 50
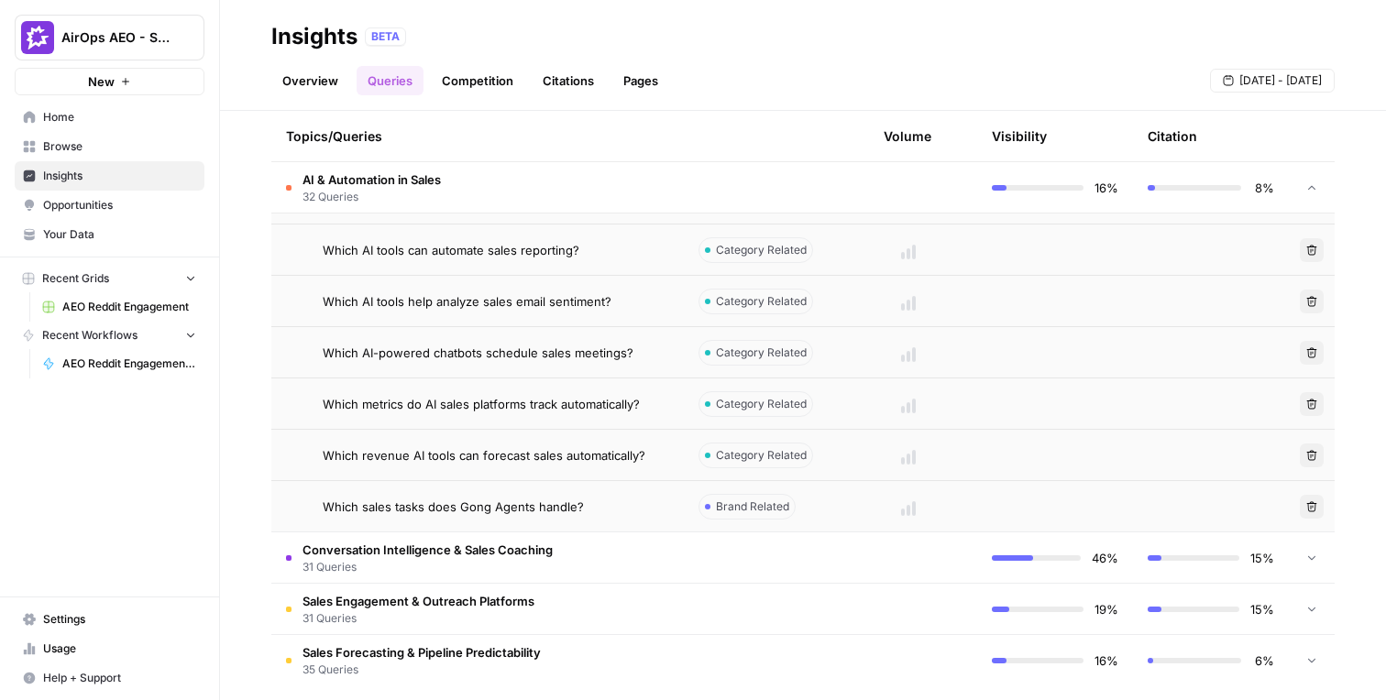
scroll to position [8339, 0]
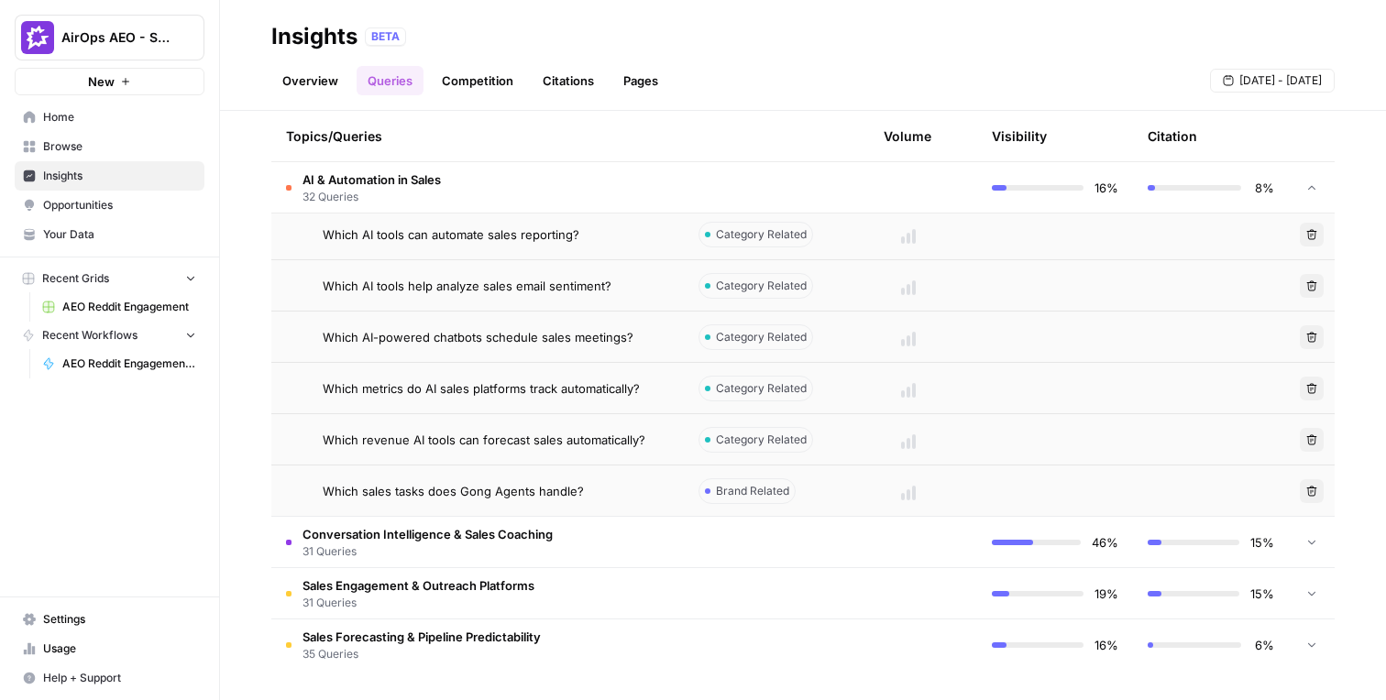
click at [453, 536] on span "Conversation Intelligence & Sales Coaching" at bounding box center [428, 534] width 250 height 18
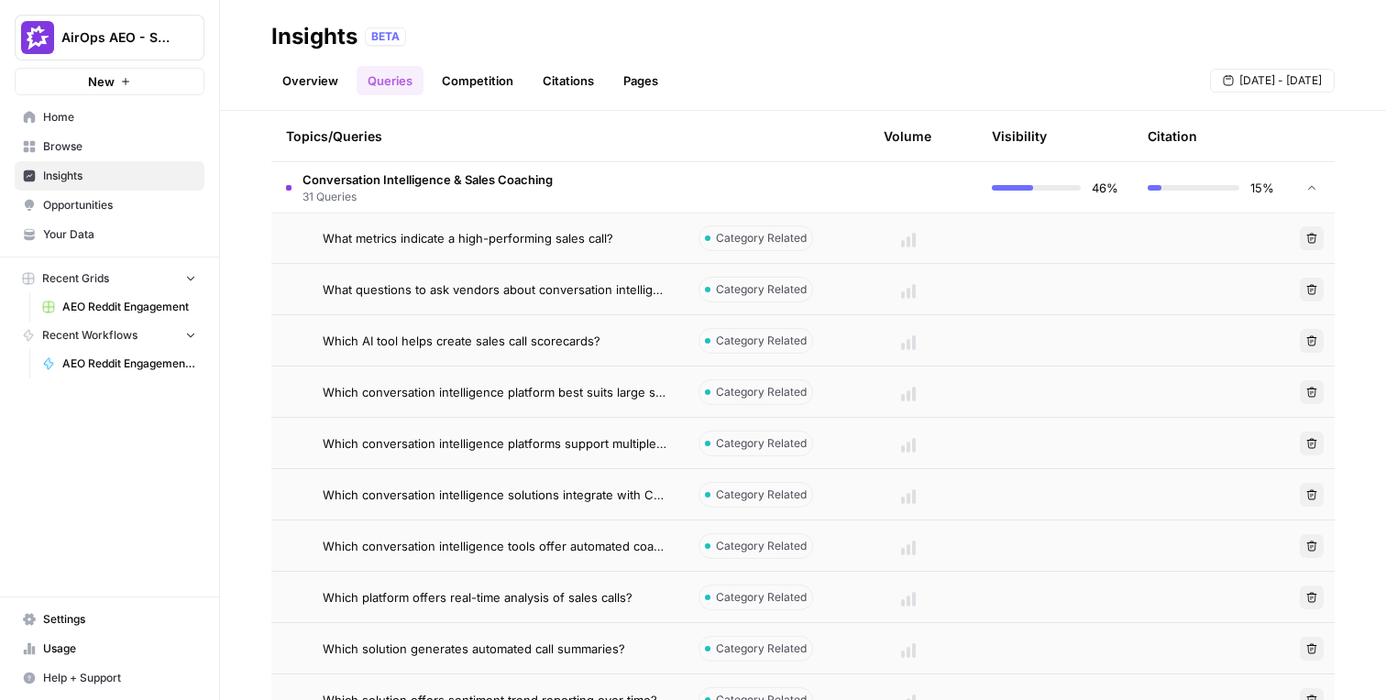
scroll to position [9930, 0]
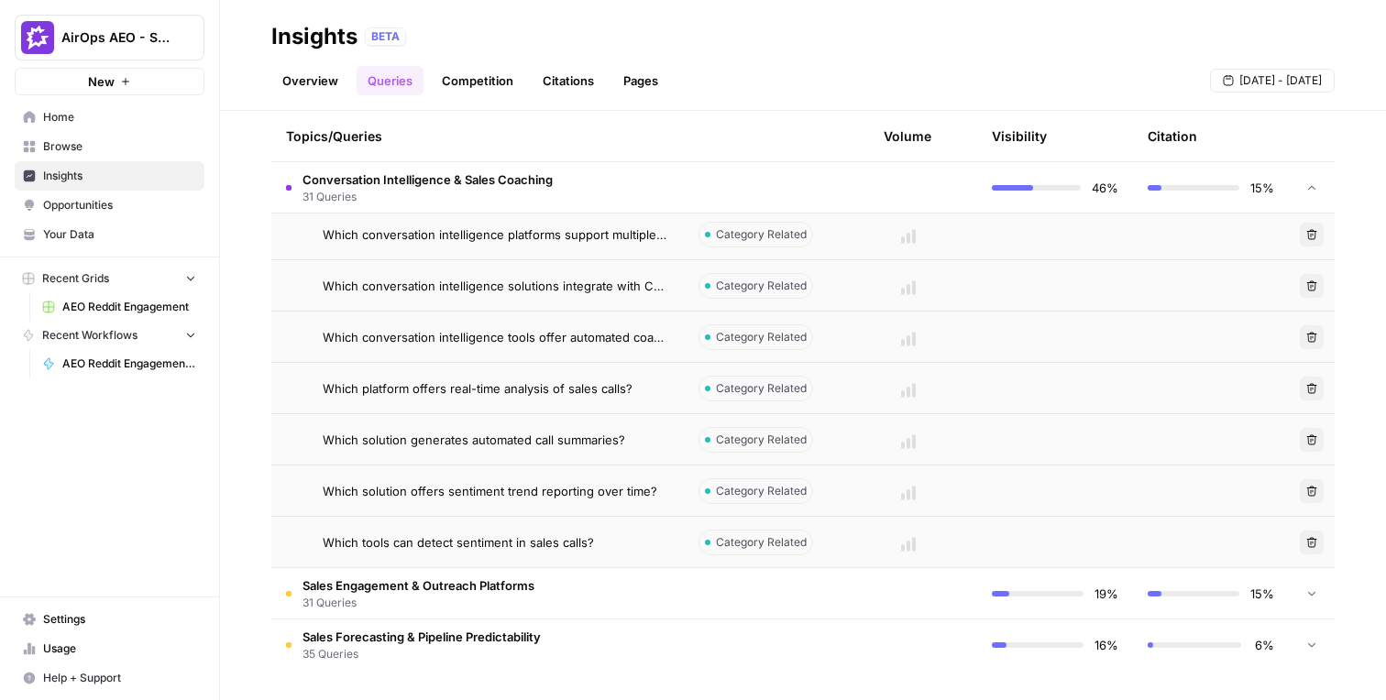
click at [604, 602] on td "Sales Engagement & Outreach Platforms 31 Queries" at bounding box center [477, 593] width 413 height 50
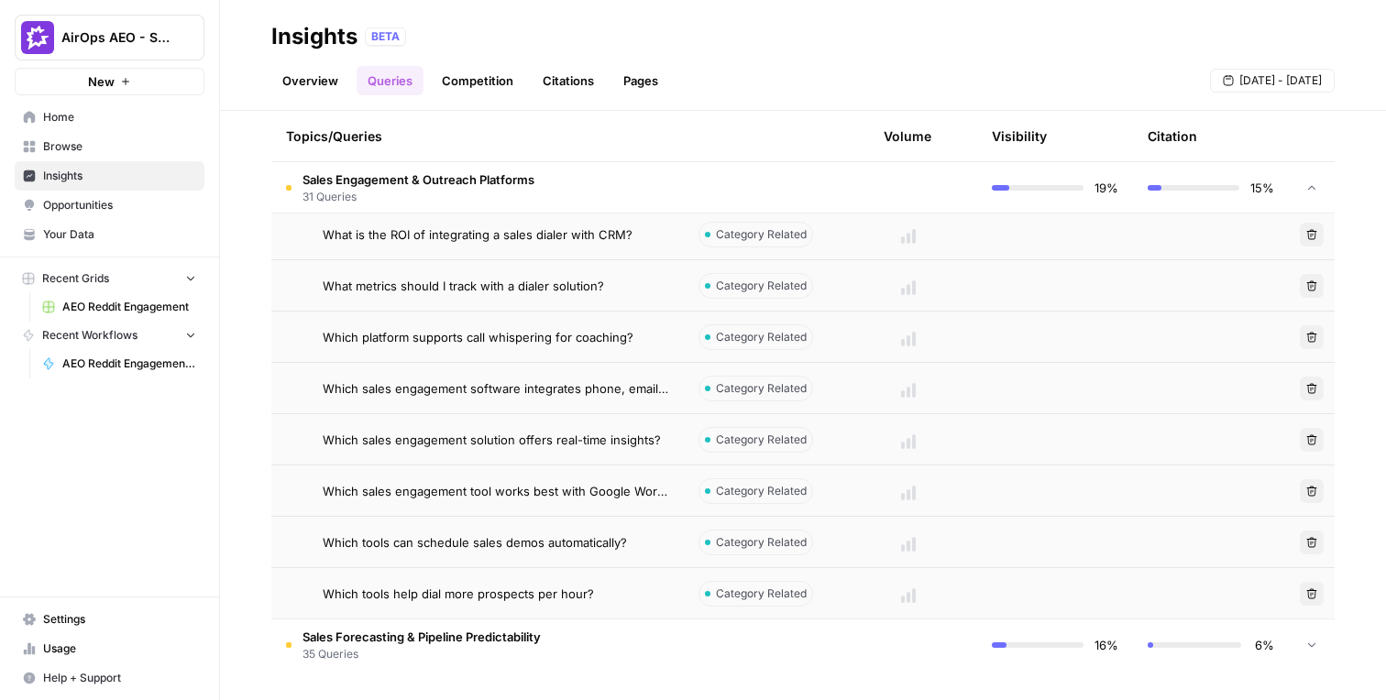
click at [499, 634] on span "Sales Forecasting & Pipeline Predictability" at bounding box center [422, 637] width 238 height 18
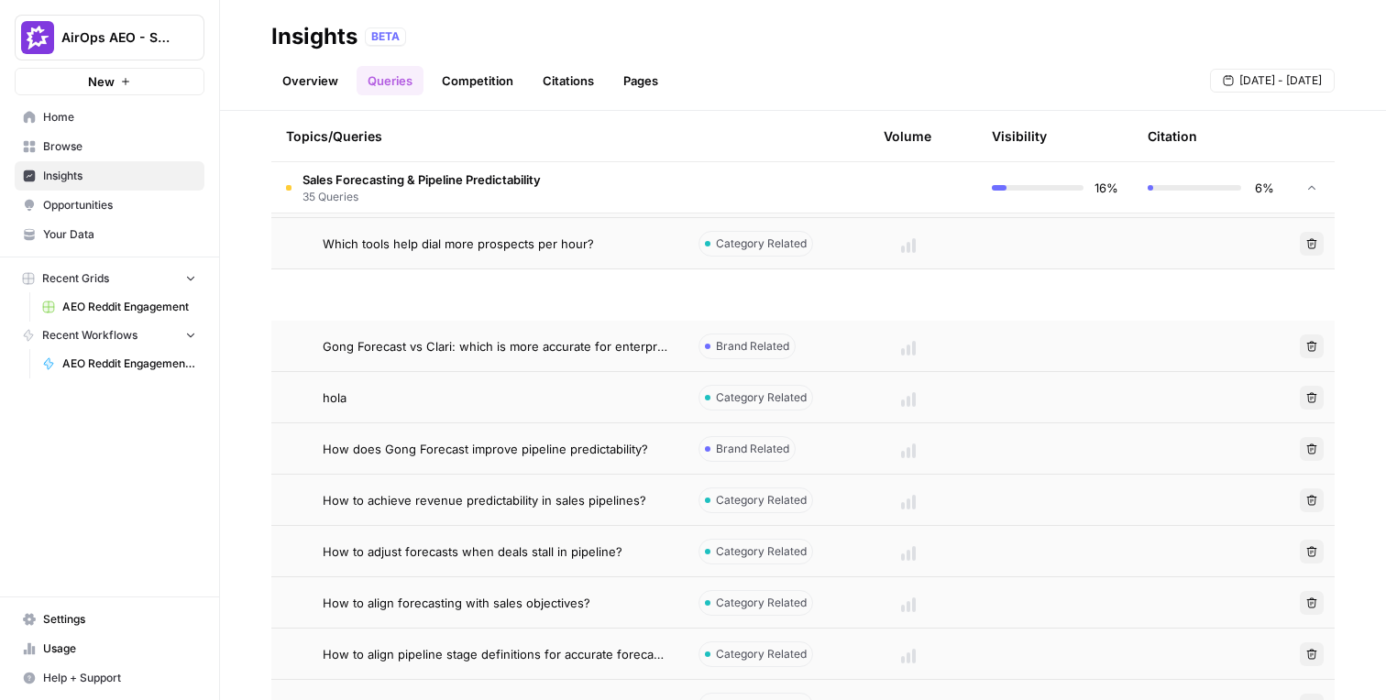
scroll to position [11858, 0]
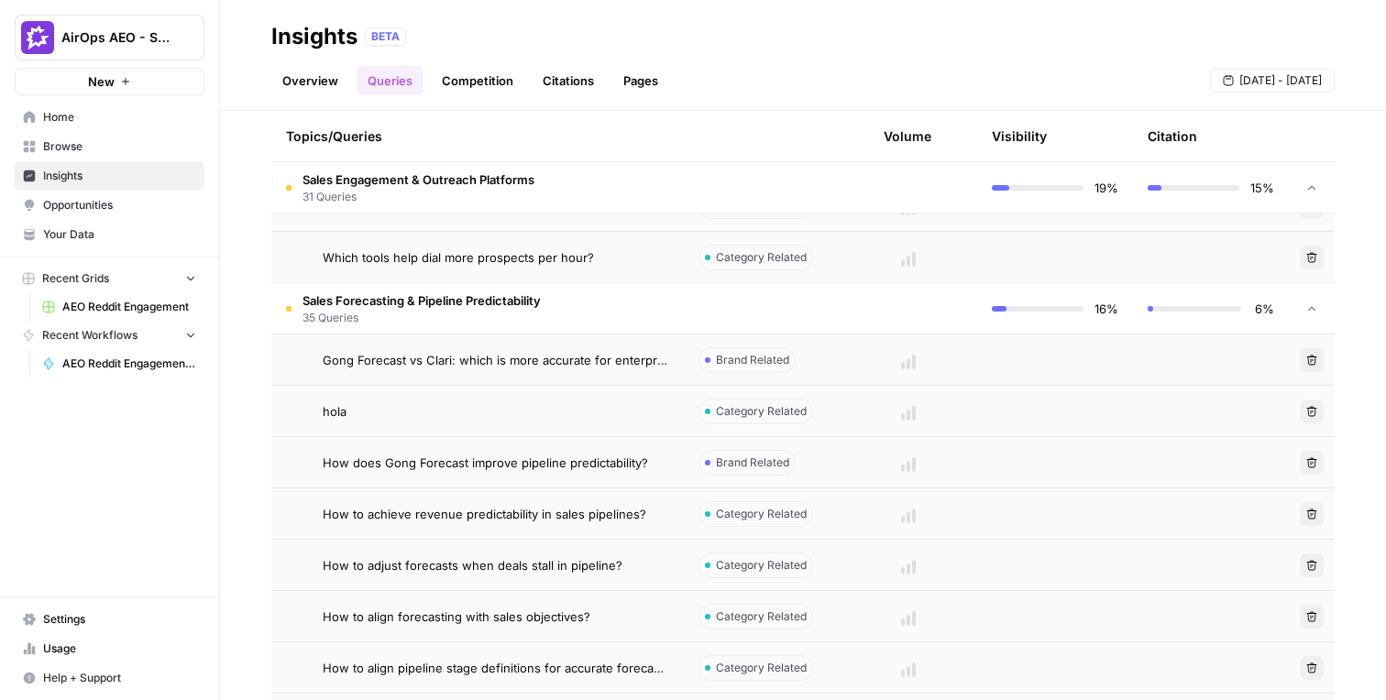
click at [1315, 413] on icon "button" at bounding box center [1312, 411] width 10 height 10
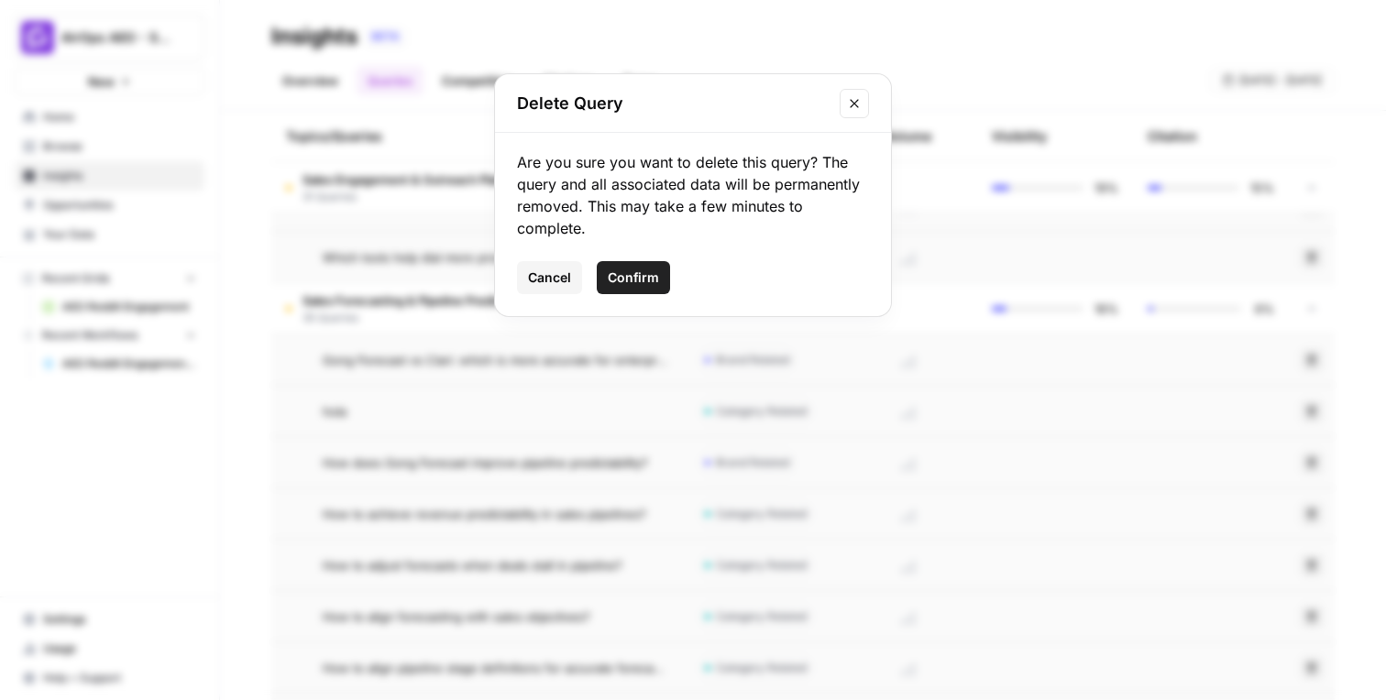
click at [644, 281] on span "Confirm" at bounding box center [633, 278] width 51 height 18
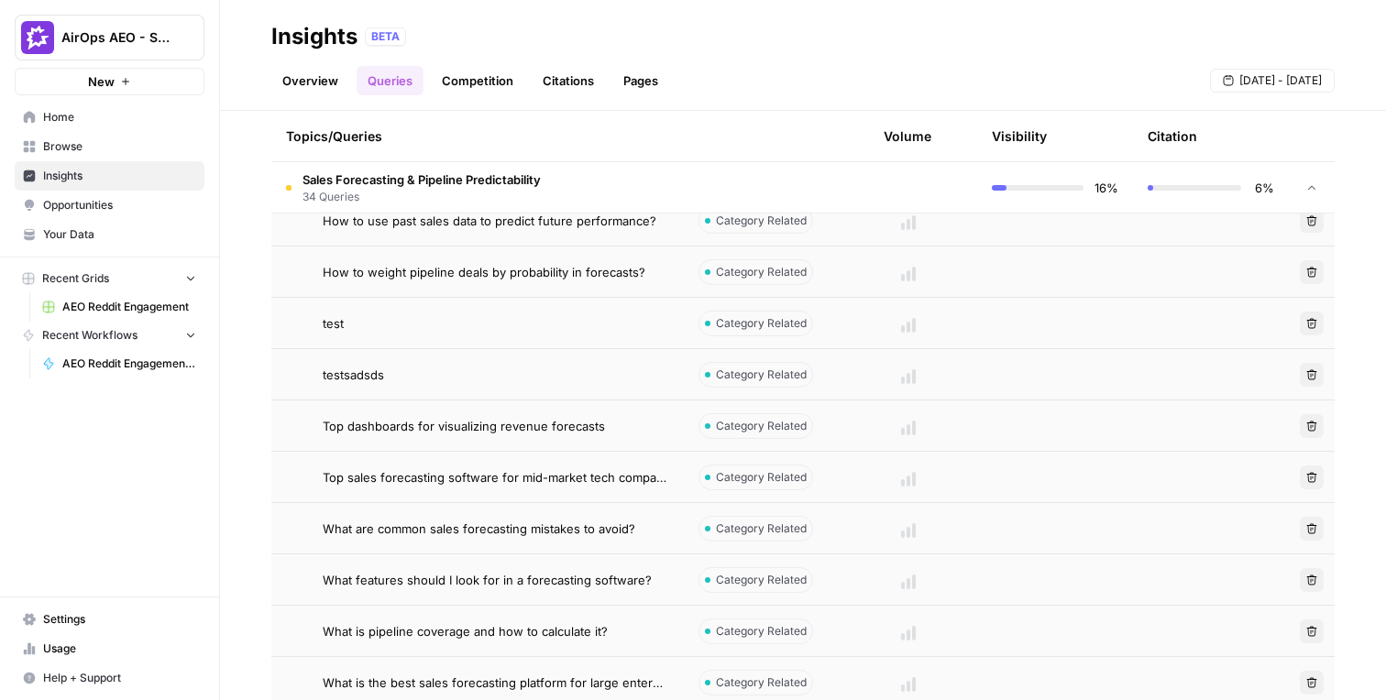
scroll to position [13004, 0]
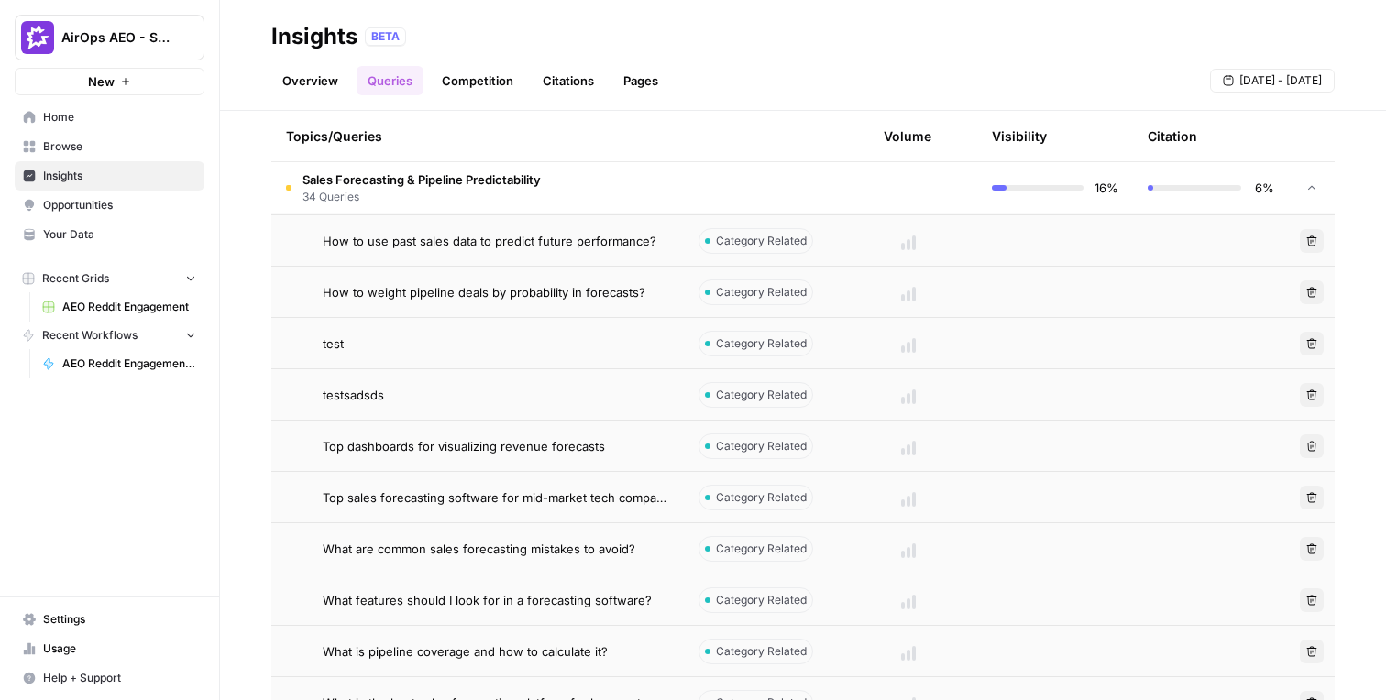
click at [1305, 344] on button "Delete" at bounding box center [1312, 344] width 24 height 24
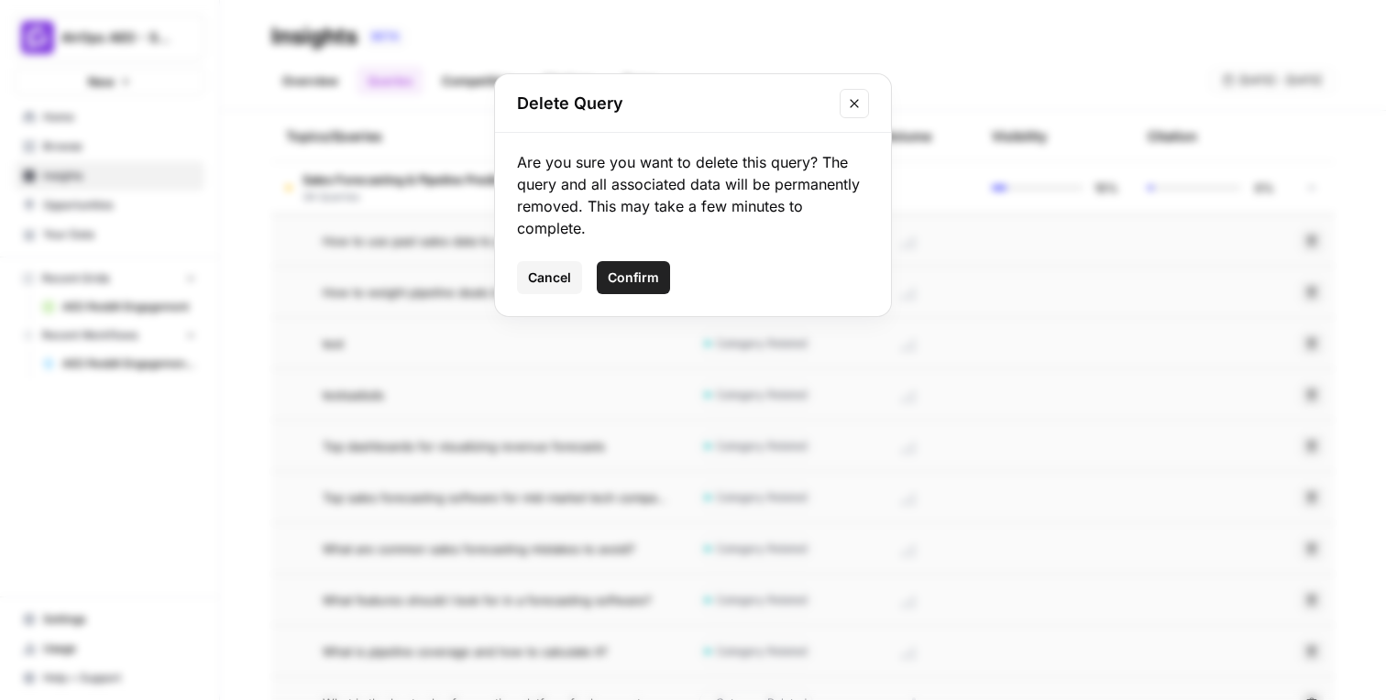
click at [651, 284] on span "Confirm" at bounding box center [633, 278] width 51 height 18
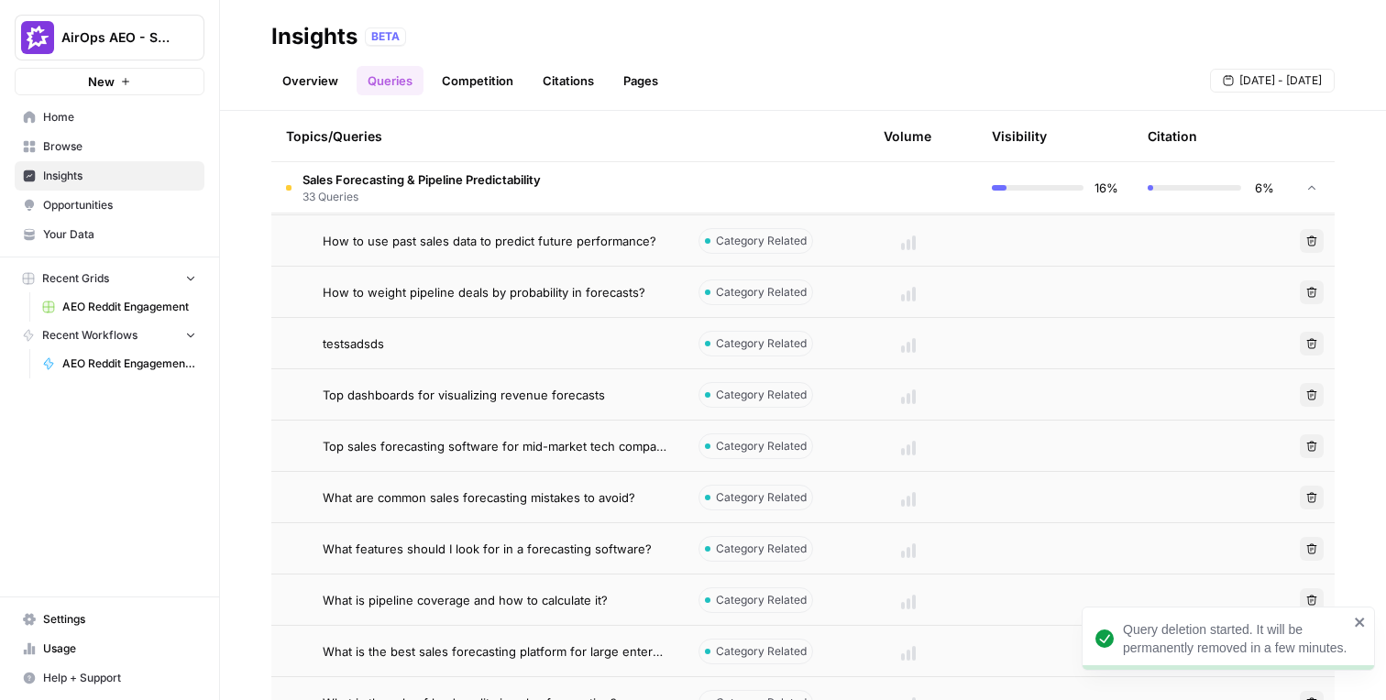
click at [1306, 345] on icon "button" at bounding box center [1311, 343] width 11 height 11
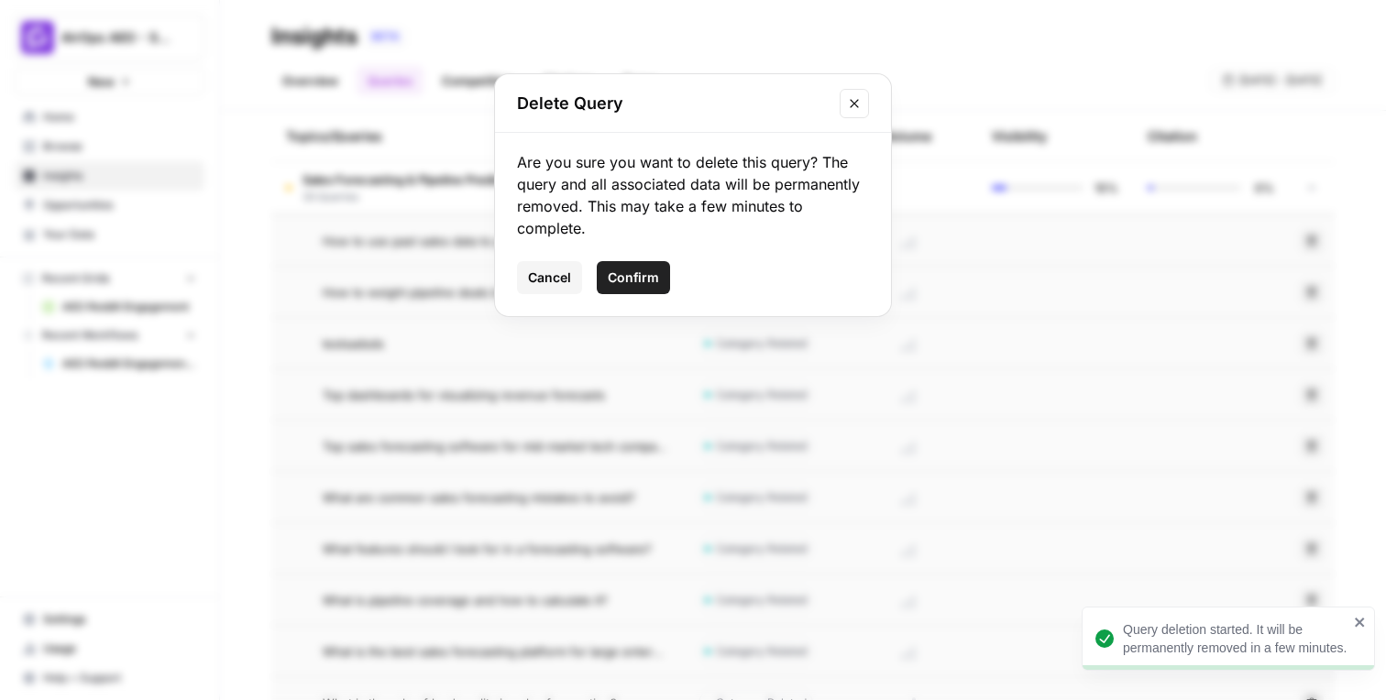
click at [647, 275] on span "Confirm" at bounding box center [633, 278] width 51 height 18
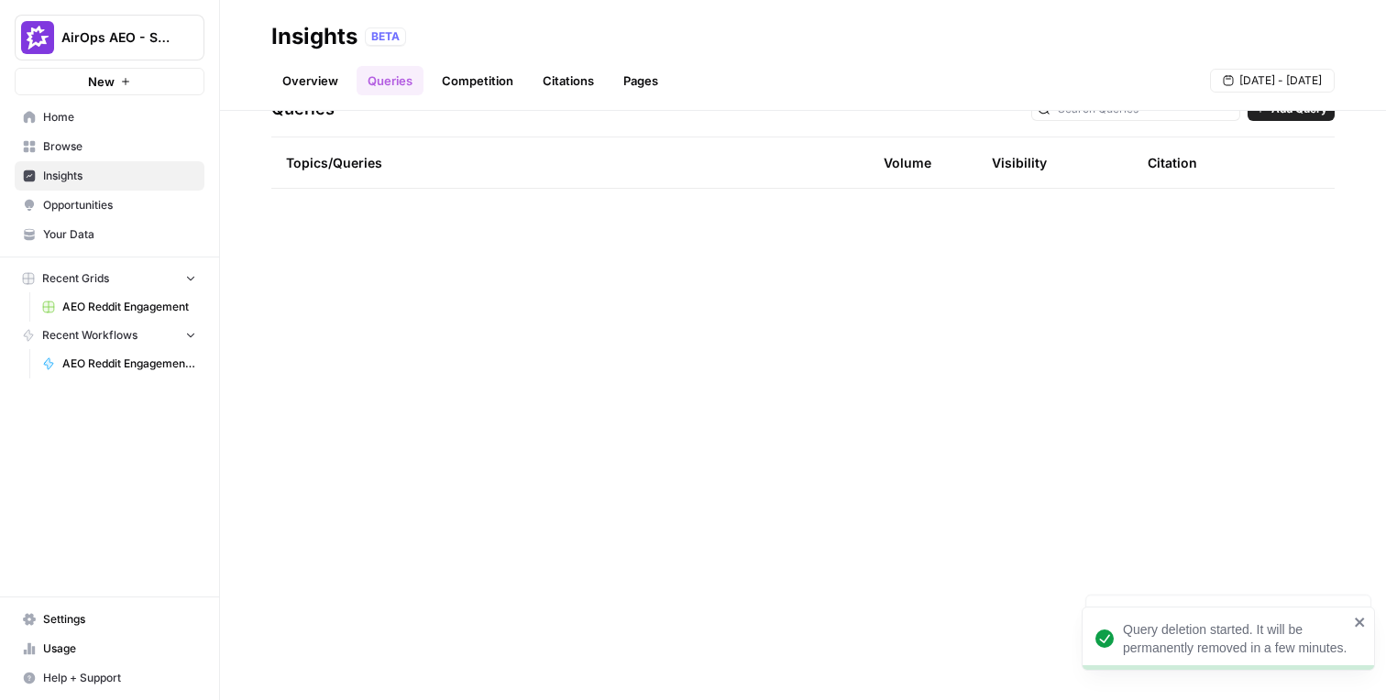
scroll to position [217, 0]
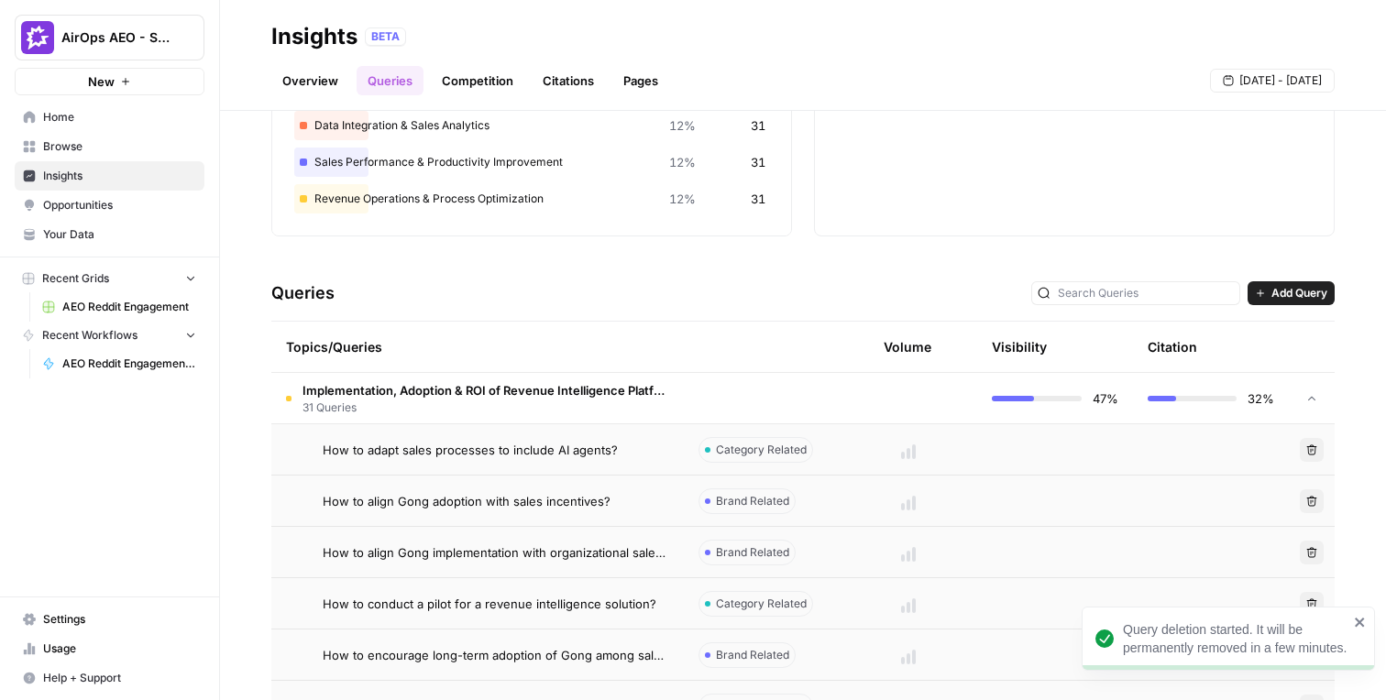
click at [572, 383] on span "Implementation, Adoption & ROI of Revenue Intelligence Platforms" at bounding box center [486, 390] width 367 height 18
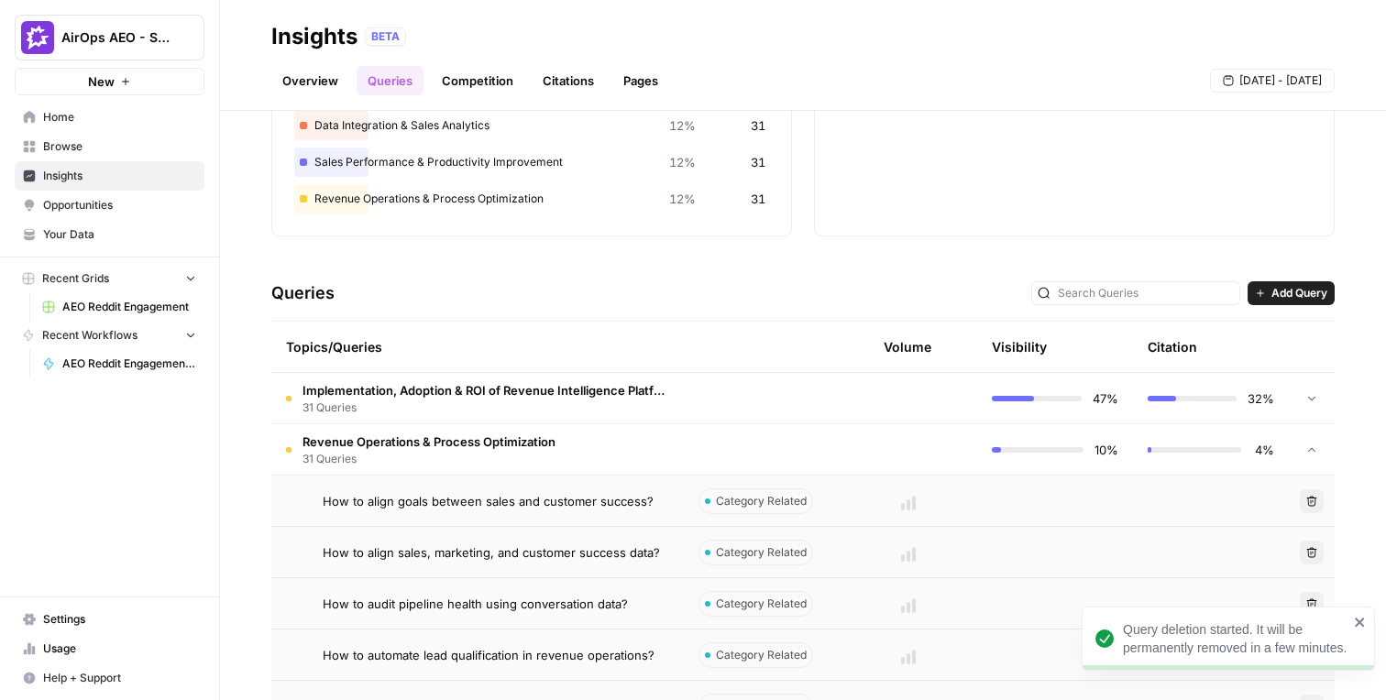
click at [557, 439] on td "Revenue Operations & Process Optimization 31 Queries" at bounding box center [477, 449] width 413 height 50
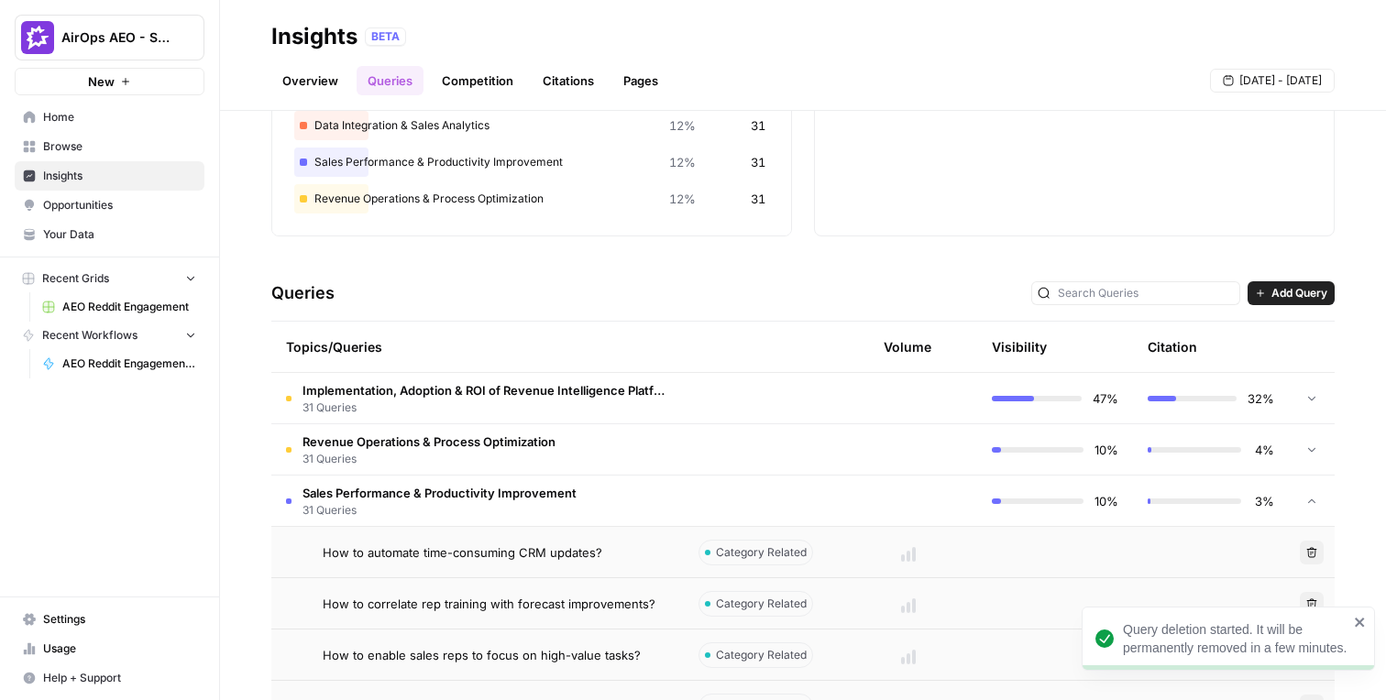
click at [545, 481] on td "Sales Performance & Productivity Improvement 31 Queries" at bounding box center [477, 501] width 413 height 50
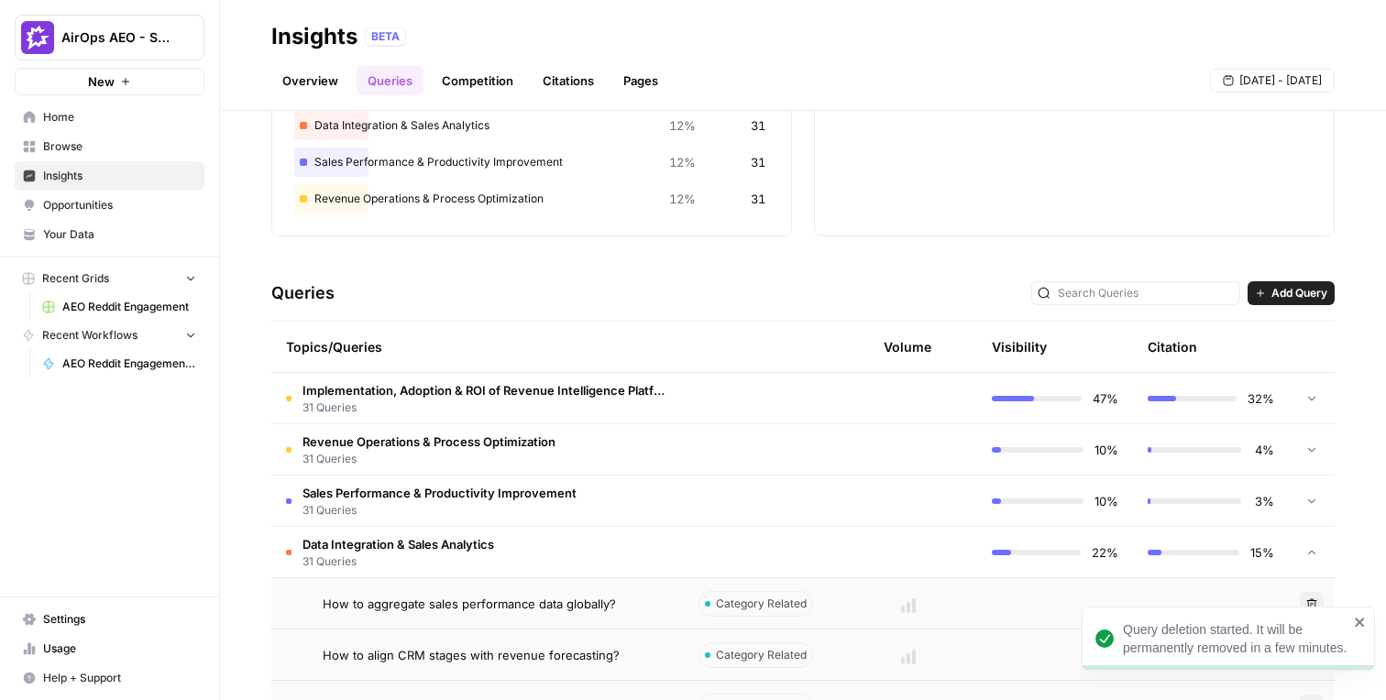
click at [533, 530] on td "Data Integration & Sales Analytics 31 Queries" at bounding box center [477, 552] width 413 height 50
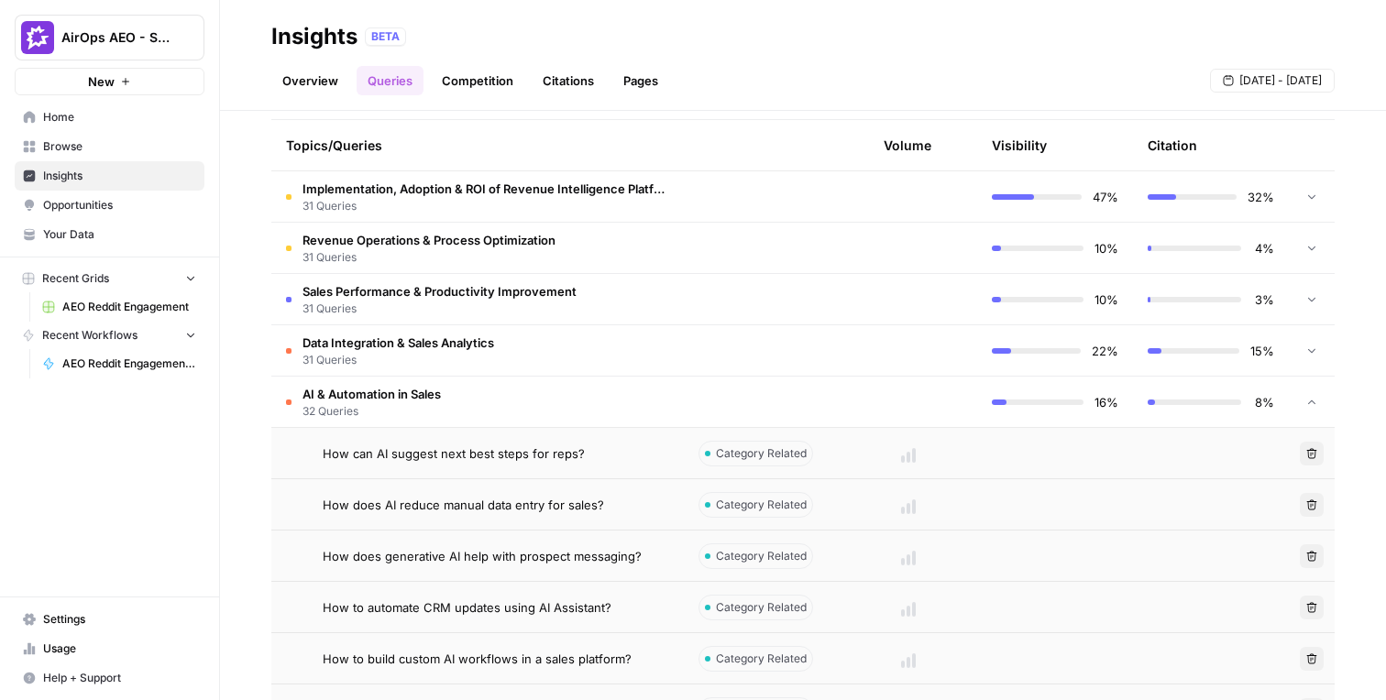
scroll to position [476, 0]
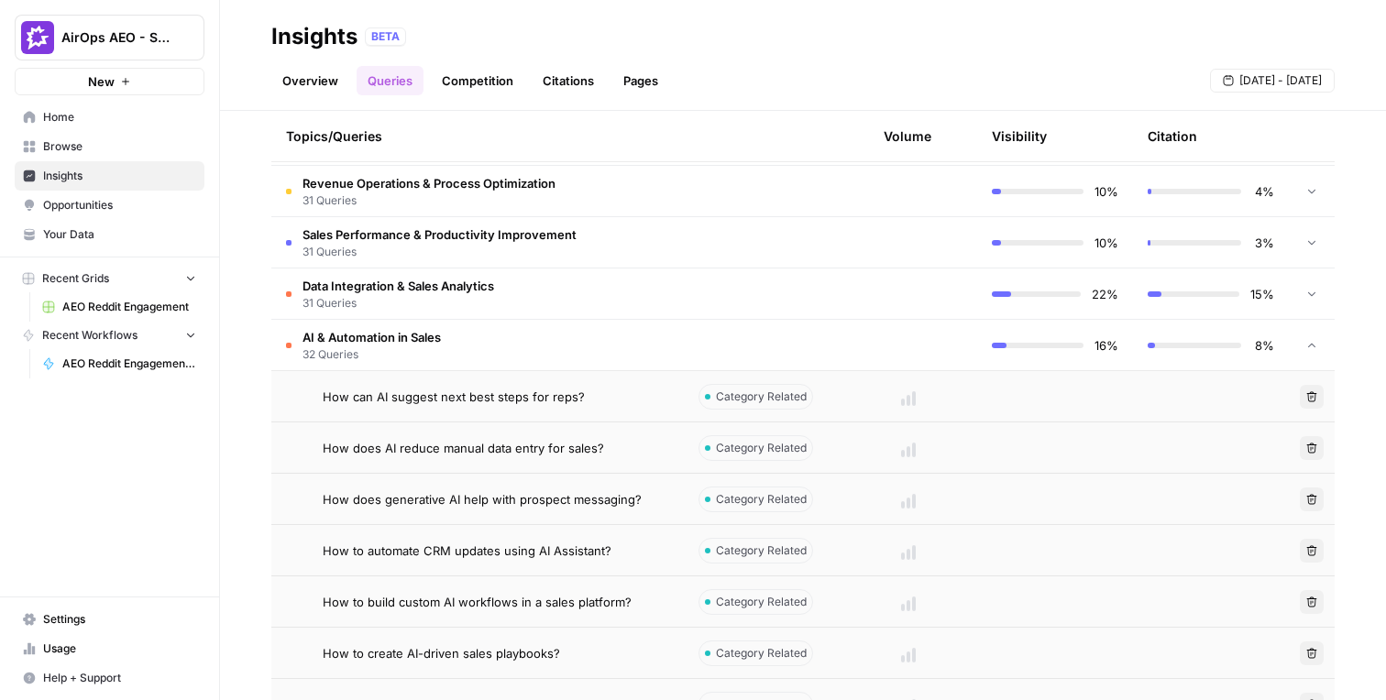
click at [626, 348] on td "AI & Automation in Sales 32 Queries" at bounding box center [477, 345] width 413 height 50
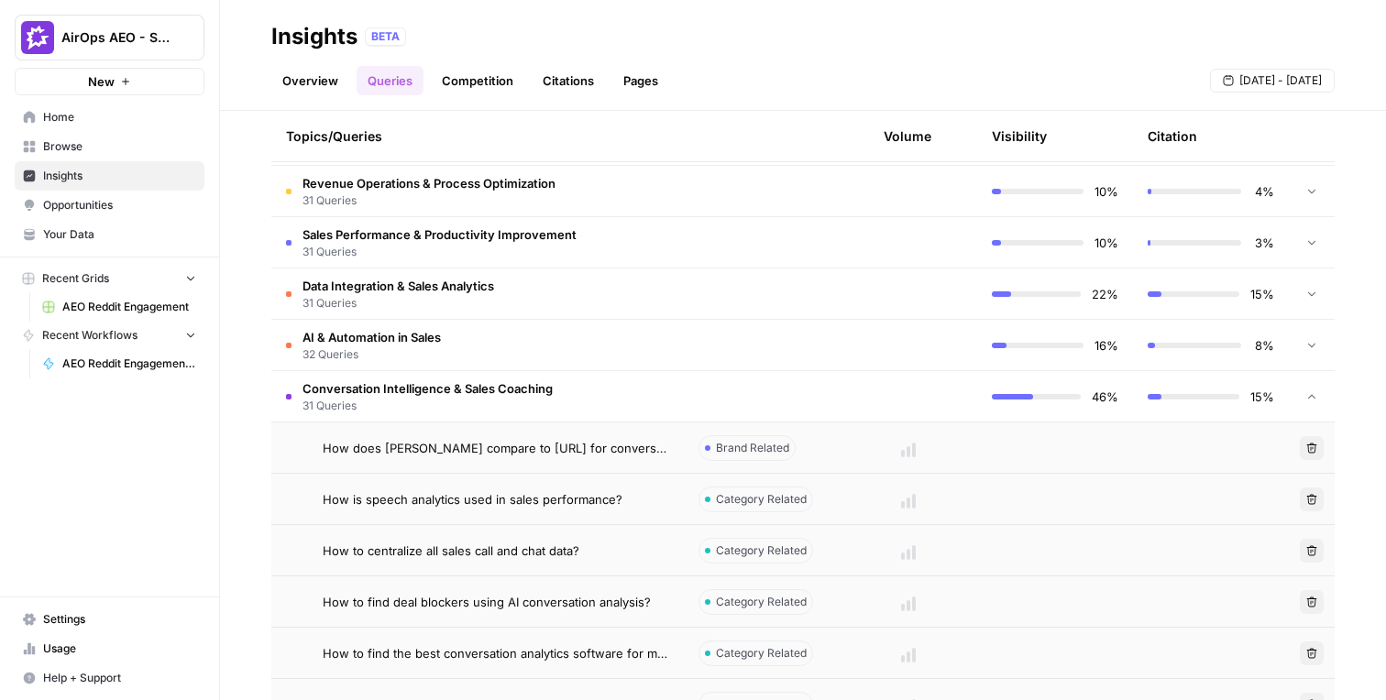
click at [609, 388] on td "Conversation Intelligence & Sales Coaching 31 Queries" at bounding box center [477, 396] width 413 height 50
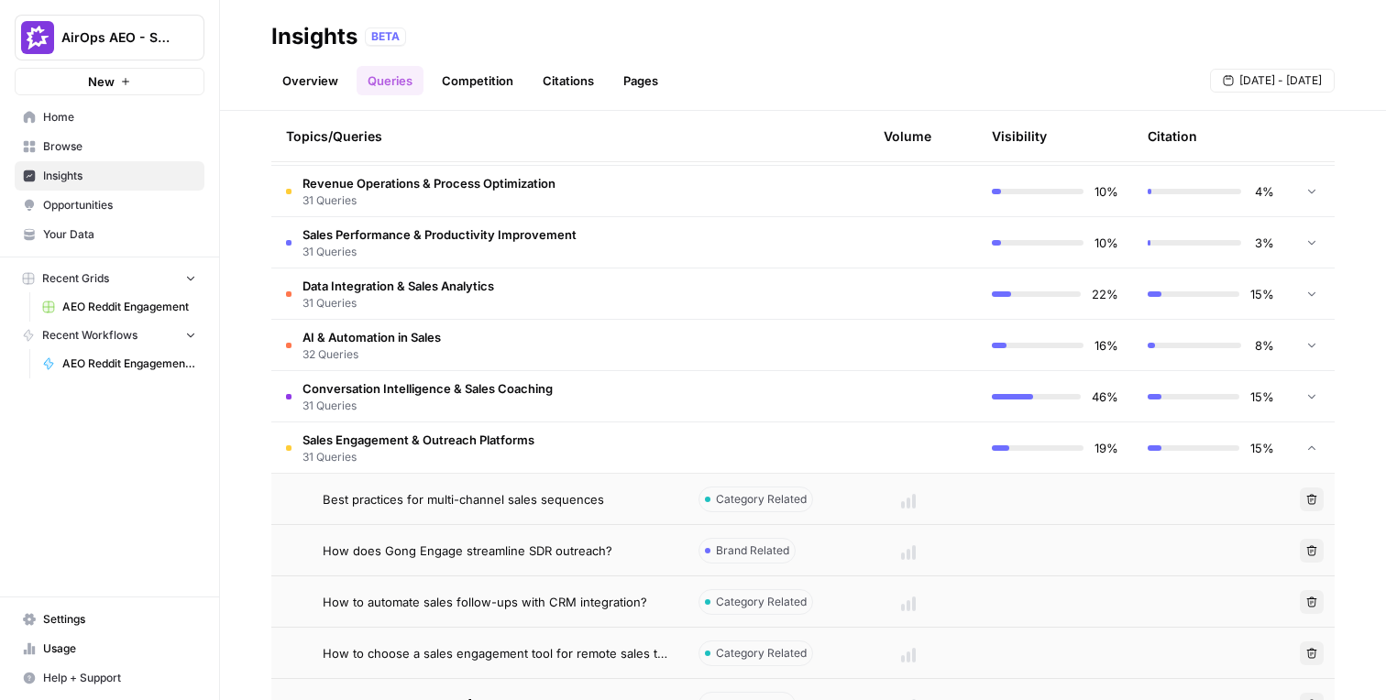
click at [599, 435] on td "Sales Engagement & Outreach Platforms 31 Queries" at bounding box center [477, 448] width 413 height 50
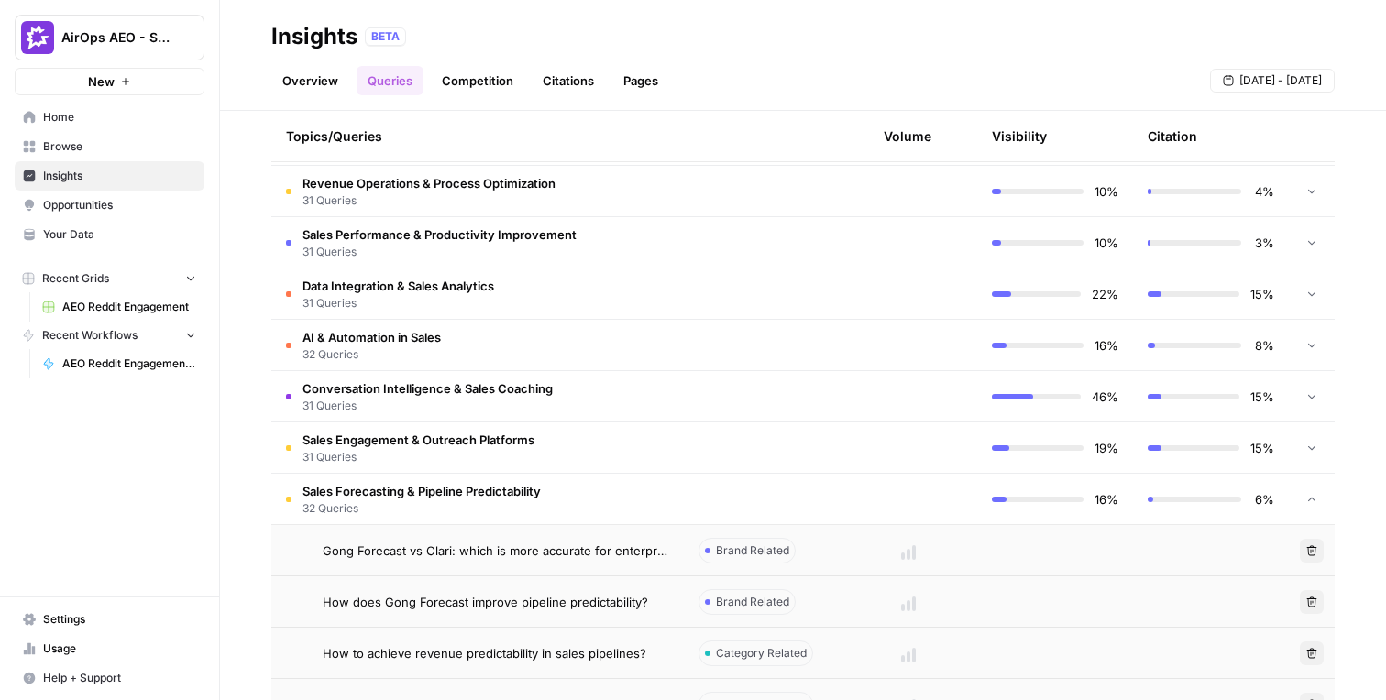
click at [590, 491] on td "Sales Forecasting & Pipeline Predictability 32 Queries" at bounding box center [477, 499] width 413 height 50
